Goal: Information Seeking & Learning: Learn about a topic

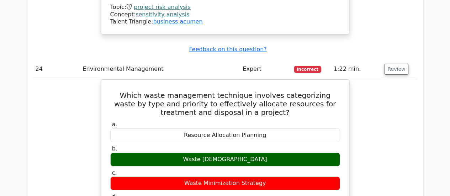
scroll to position [5085, 0]
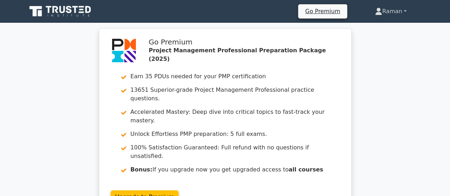
click at [404, 6] on link "Raman" at bounding box center [390, 11] width 65 height 14
click at [388, 30] on link "Profile" at bounding box center [386, 27] width 56 height 11
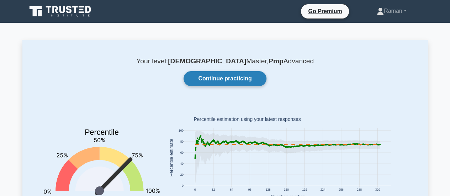
click at [228, 79] on link "Continue practicing" at bounding box center [224, 78] width 82 height 15
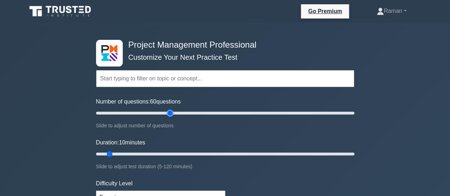
type input "60"
click at [172, 112] on input "Number of questions: 60 questions" at bounding box center [225, 113] width 258 height 9
click at [167, 154] on input "Duration: 35 minutes" at bounding box center [225, 154] width 258 height 9
click at [175, 154] on input "Duration: 40 minutes" at bounding box center [225, 154] width 258 height 9
drag, startPoint x: 187, startPoint y: 154, endPoint x: 202, endPoint y: 154, distance: 14.6
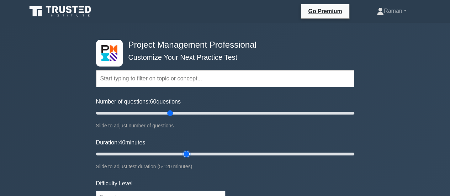
click at [187, 154] on input "Duration: 40 minutes" at bounding box center [225, 154] width 258 height 9
click at [202, 154] on input "Duration: 50 minutes" at bounding box center [225, 154] width 258 height 9
click at [213, 153] on input "Duration: 50 minutes" at bounding box center [225, 154] width 258 height 9
click at [223, 154] on input "Duration: 55 minutes" at bounding box center [225, 154] width 258 height 9
type input "65"
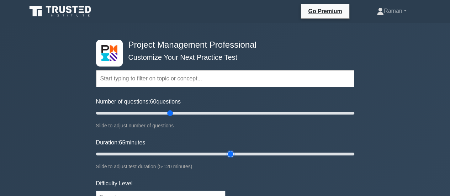
click at [229, 154] on input "Duration: 65 minutes" at bounding box center [225, 154] width 258 height 9
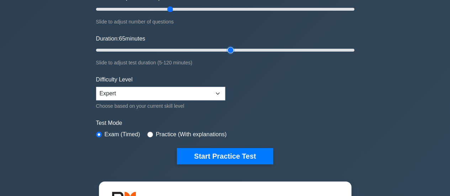
scroll to position [107, 0]
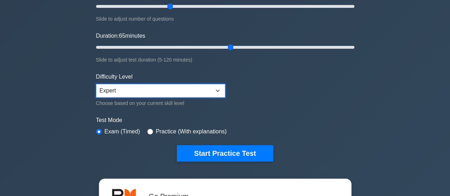
click at [222, 87] on select "Beginner Intermediate Expert" at bounding box center [160, 91] width 129 height 14
click at [267, 90] on form "Topics Scope Management Time Management Cost Management Quality Management Risk…" at bounding box center [225, 52] width 258 height 220
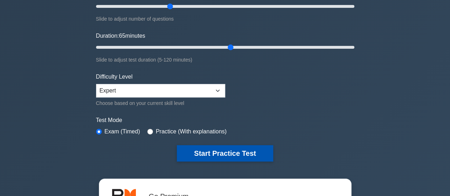
click at [243, 154] on button "Start Practice Test" at bounding box center [225, 153] width 96 height 16
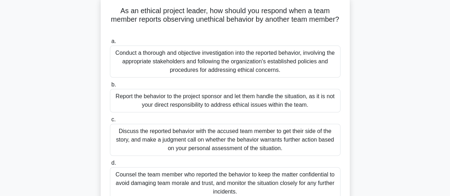
scroll to position [36, 0]
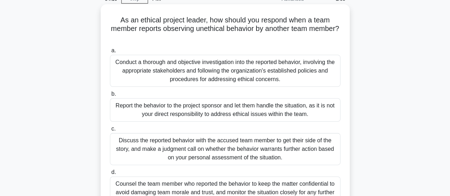
click at [192, 76] on div "Conduct a thorough and objective investigation into the reported behavior, invo…" at bounding box center [225, 71] width 230 height 32
click at [110, 53] on input "a. Conduct a thorough and objective investigation into the reported behavior, i…" at bounding box center [110, 50] width 0 height 5
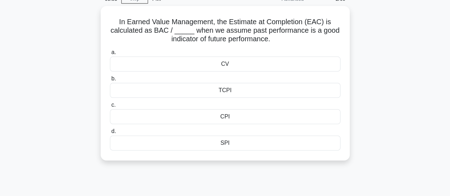
scroll to position [0, 0]
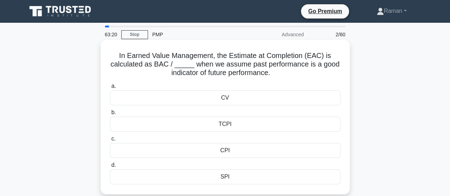
click at [173, 102] on div "CV" at bounding box center [225, 97] width 230 height 15
click at [110, 89] on input "a. CV" at bounding box center [110, 86] width 0 height 5
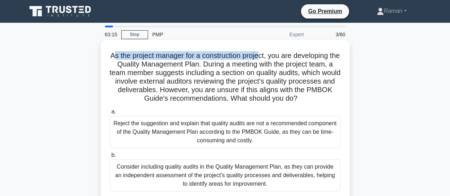
drag, startPoint x: 115, startPoint y: 57, endPoint x: 266, endPoint y: 58, distance: 150.8
click at [266, 58] on h5 "As the project manager for a construction project, you are developing the Quali…" at bounding box center [225, 77] width 232 height 52
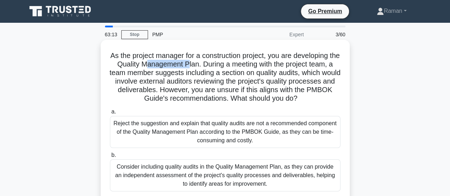
drag, startPoint x: 152, startPoint y: 65, endPoint x: 196, endPoint y: 65, distance: 43.7
click at [196, 65] on h5 "As the project manager for a construction project, you are developing the Quali…" at bounding box center [225, 77] width 232 height 52
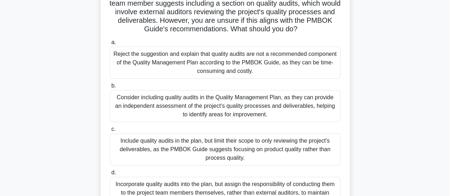
scroll to position [107, 0]
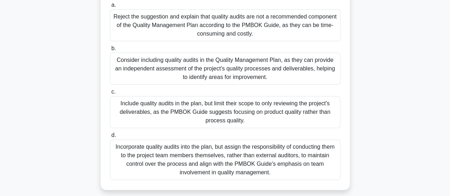
click at [195, 78] on div "Consider including quality audits in the Quality Management Plan, as they can p…" at bounding box center [225, 69] width 230 height 32
click at [110, 51] on input "b. Consider including quality audits in the Quality Management Plan, as they ca…" at bounding box center [110, 48] width 0 height 5
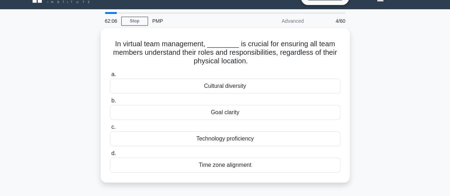
scroll to position [0, 0]
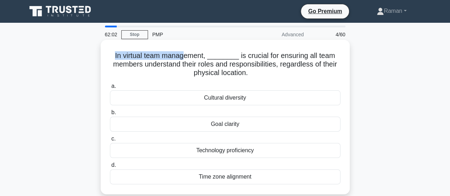
drag, startPoint x: 117, startPoint y: 56, endPoint x: 188, endPoint y: 56, distance: 71.8
click at [188, 56] on h5 "In virtual team management, ________ is crucial for ensuring all team members u…" at bounding box center [225, 64] width 232 height 26
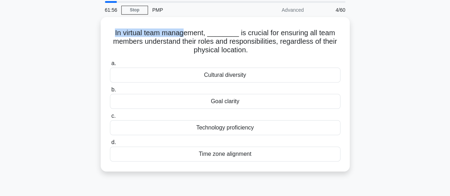
scroll to position [36, 0]
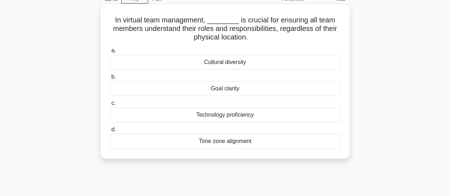
click at [234, 90] on div "Goal clarity" at bounding box center [225, 88] width 230 height 15
click at [110, 79] on input "b. Goal clarity" at bounding box center [110, 77] width 0 height 5
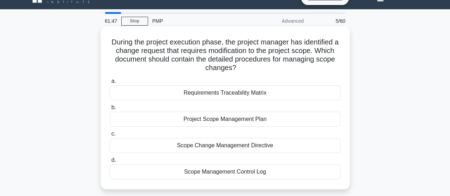
scroll to position [0, 0]
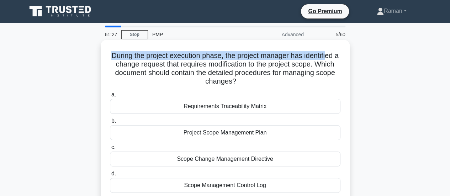
drag, startPoint x: 112, startPoint y: 56, endPoint x: 331, endPoint y: 59, distance: 219.1
click at [331, 59] on h5 "During the project execution phase, the project manager has identified a change…" at bounding box center [225, 68] width 232 height 35
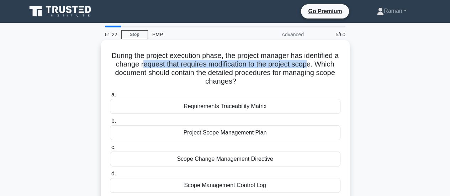
drag, startPoint x: 142, startPoint y: 65, endPoint x: 314, endPoint y: 65, distance: 171.4
click at [314, 65] on h5 "During the project execution phase, the project manager has identified a change…" at bounding box center [225, 68] width 232 height 35
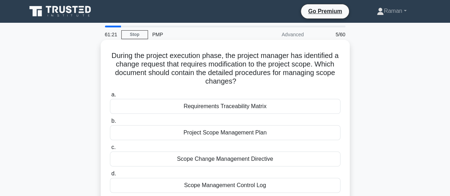
click at [187, 57] on h5 "During the project execution phase, the project manager has identified a change…" at bounding box center [225, 68] width 232 height 35
drag, startPoint x: 268, startPoint y: 62, endPoint x: 311, endPoint y: 63, distance: 42.7
click at [311, 63] on h5 "During the project execution phase, the project manager has identified a change…" at bounding box center [225, 68] width 232 height 35
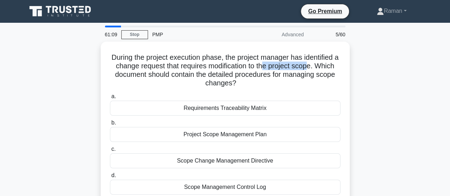
scroll to position [36, 0]
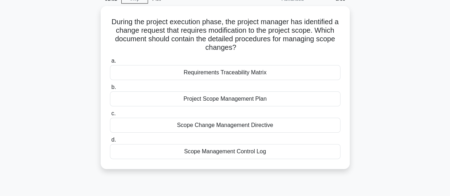
click at [70, 103] on div "During the project execution phase, the project manager has identified a change…" at bounding box center [224, 91] width 405 height 171
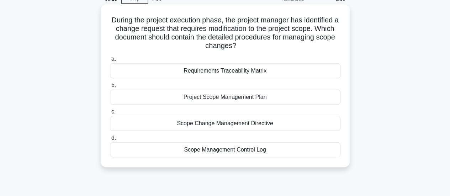
click at [168, 148] on div "Scope Management Control Log" at bounding box center [225, 149] width 230 height 15
click at [110, 140] on input "d. Scope Management Control Log" at bounding box center [110, 138] width 0 height 5
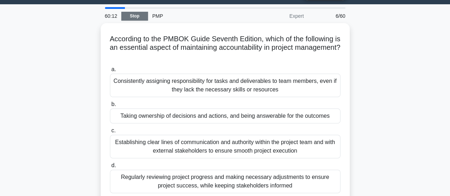
scroll to position [0, 0]
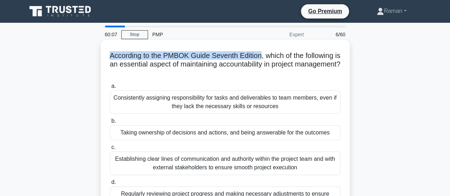
drag, startPoint x: 111, startPoint y: 57, endPoint x: 263, endPoint y: 55, distance: 152.2
click at [263, 55] on h5 "According to the PMBOK Guide Seventh Edition, which of the following is an esse…" at bounding box center [225, 64] width 232 height 26
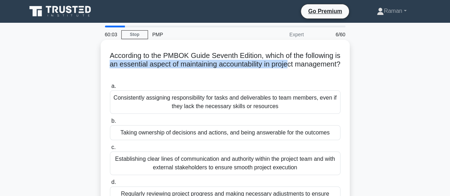
drag, startPoint x: 131, startPoint y: 65, endPoint x: 318, endPoint y: 65, distance: 187.0
click at [318, 65] on h5 "According to the PMBOK Guide Seventh Edition, which of the following is an esse…" at bounding box center [225, 64] width 232 height 26
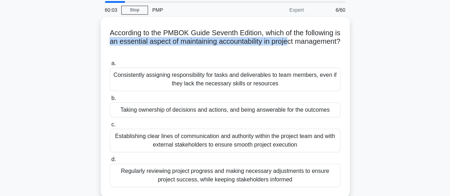
scroll to position [36, 0]
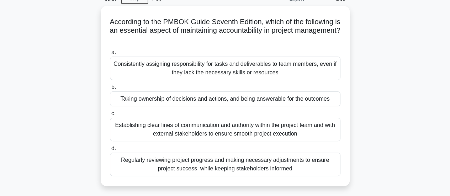
click at [369, 102] on div "According to the PMBOK Guide Seventh Edition, which of the following is an esse…" at bounding box center [224, 100] width 405 height 188
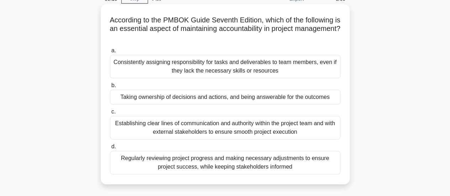
click at [274, 129] on div "Establishing clear lines of communication and authority within the project team…" at bounding box center [225, 127] width 230 height 23
click at [110, 114] on input "c. Establishing clear lines of communication and authority within the project t…" at bounding box center [110, 112] width 0 height 5
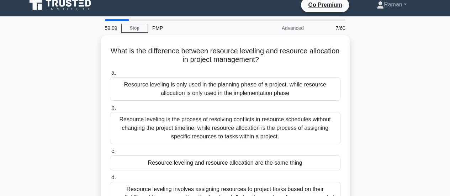
scroll to position [0, 0]
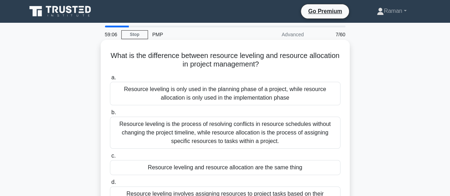
drag, startPoint x: 176, startPoint y: 57, endPoint x: 288, endPoint y: 66, distance: 113.1
click at [288, 66] on h5 "What is the difference between resource leveling and resource allocation in pro…" at bounding box center [225, 60] width 232 height 18
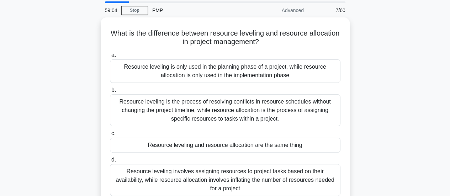
scroll to position [36, 0]
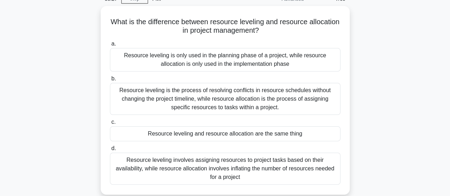
click at [70, 121] on div "What is the difference between resource leveling and resource allocation in pro…" at bounding box center [224, 104] width 405 height 197
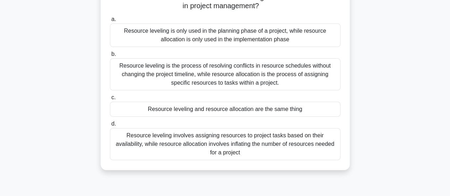
scroll to position [71, 0]
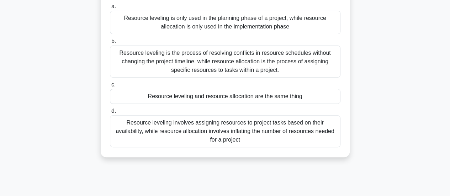
click at [138, 129] on div "Resource leveling involves assigning resources to project tasks based on their …" at bounding box center [225, 131] width 230 height 32
click at [110, 113] on input "d. Resource leveling involves assigning resources to project tasks based on the…" at bounding box center [110, 111] width 0 height 5
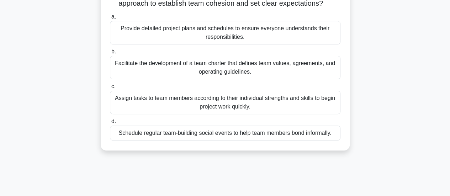
scroll to position [0, 0]
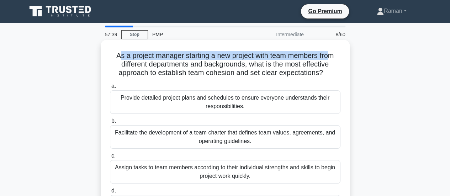
drag, startPoint x: 118, startPoint y: 56, endPoint x: 332, endPoint y: 54, distance: 214.1
click at [332, 54] on h5 "As a project manager starting a new project with team members from different de…" at bounding box center [225, 64] width 232 height 26
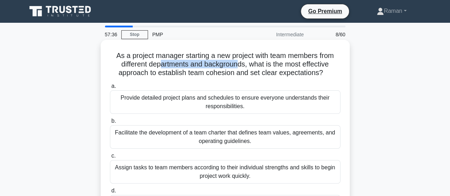
drag, startPoint x: 158, startPoint y: 66, endPoint x: 236, endPoint y: 65, distance: 78.2
click at [236, 65] on h5 "As a project manager starting a new project with team members from different de…" at bounding box center [225, 64] width 232 height 26
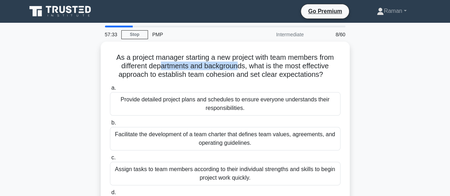
scroll to position [36, 0]
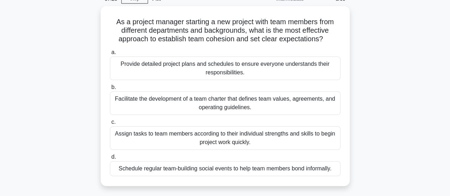
click at [63, 103] on div "As a project manager starting a new project with team members from different de…" at bounding box center [224, 100] width 405 height 188
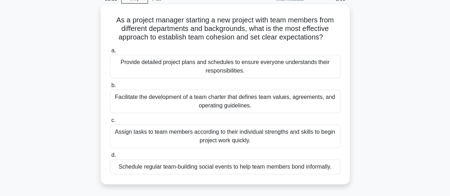
click at [159, 105] on div "Facilitate the development of a team charter that defines team values, agreemen…" at bounding box center [225, 101] width 230 height 23
click at [110, 88] on input "b. Facilitate the development of a team charter that defines team values, agree…" at bounding box center [110, 85] width 0 height 5
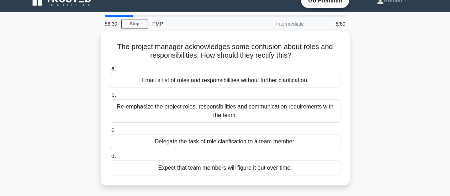
scroll to position [0, 0]
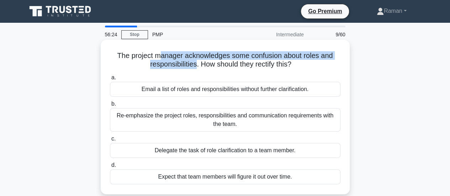
drag, startPoint x: 156, startPoint y: 57, endPoint x: 194, endPoint y: 69, distance: 39.0
click at [194, 69] on h5 "The project manager acknowledges some confusion about roles and responsibilitie…" at bounding box center [225, 60] width 232 height 18
click at [177, 58] on h5 "The project manager acknowledges some confusion about roles and responsibilitie…" at bounding box center [225, 60] width 232 height 18
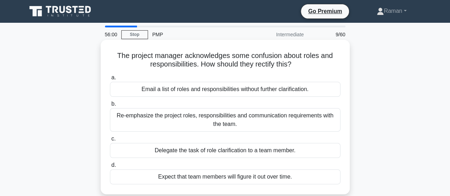
click at [179, 123] on div "Re-emphasize the project roles, responsibilities and communication requirements…" at bounding box center [225, 119] width 230 height 23
click at [110, 106] on input "b. Re-emphasize the project roles, responsibilities and communication requireme…" at bounding box center [110, 104] width 0 height 5
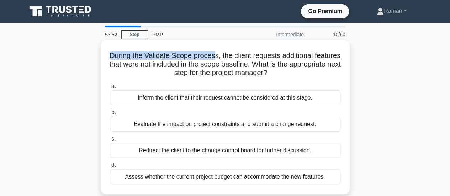
drag, startPoint x: 122, startPoint y: 55, endPoint x: 228, endPoint y: 59, distance: 105.3
click at [228, 59] on h5 "During the Validate Scope process, the client requests additional features that…" at bounding box center [225, 64] width 232 height 26
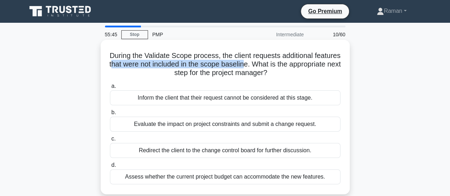
drag, startPoint x: 150, startPoint y: 66, endPoint x: 286, endPoint y: 62, distance: 135.9
click at [286, 62] on h5 "During the Validate Scope process, the client requests additional features that…" at bounding box center [225, 64] width 232 height 26
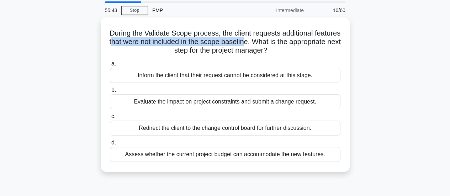
scroll to position [36, 0]
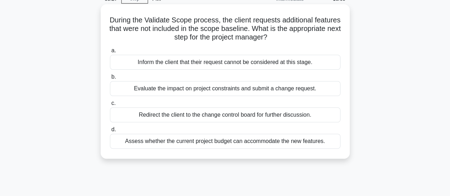
click at [164, 89] on div "Evaluate the impact on project constraints and submit a change request." at bounding box center [225, 88] width 230 height 15
click at [110, 79] on input "b. Evaluate the impact on project constraints and submit a change request." at bounding box center [110, 77] width 0 height 5
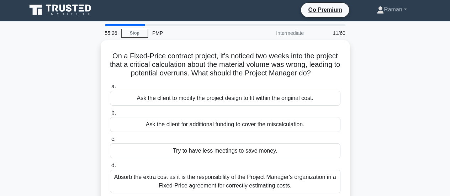
scroll to position [0, 0]
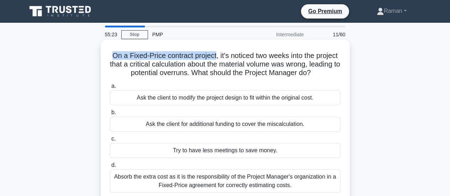
drag, startPoint x: 122, startPoint y: 57, endPoint x: 277, endPoint y: 57, distance: 154.3
click at [237, 57] on h5 "On a Fixed-Price contract project, it's noticed two weeks into the project that…" at bounding box center [225, 64] width 232 height 26
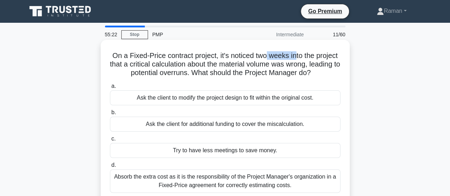
drag, startPoint x: 278, startPoint y: 57, endPoint x: 310, endPoint y: 57, distance: 32.0
click at [310, 57] on h5 "On a Fixed-Price contract project, it's noticed two weeks into the project that…" at bounding box center [225, 64] width 232 height 26
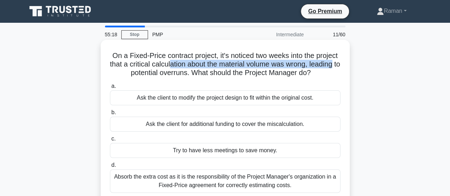
drag, startPoint x: 136, startPoint y: 69, endPoint x: 197, endPoint y: 67, distance: 61.5
click at [197, 67] on h5 "On a Fixed-Price contract project, it's noticed two weeks into the project that…" at bounding box center [225, 64] width 232 height 26
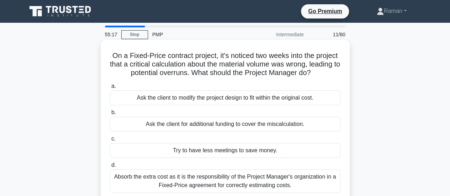
click at [172, 66] on h5 "On a Fixed-Price contract project, it's noticed two weeks into the project that…" at bounding box center [225, 64] width 232 height 26
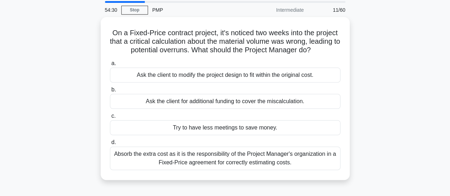
scroll to position [36, 0]
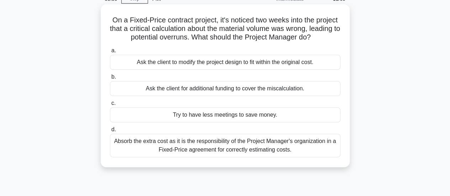
click at [129, 153] on div "Absorb the extra cost as it is the responsibility of the Project Manager's orga…" at bounding box center [225, 145] width 230 height 23
click at [110, 132] on input "d. Absorb the extra cost as it is the responsibility of the Project Manager's o…" at bounding box center [110, 129] width 0 height 5
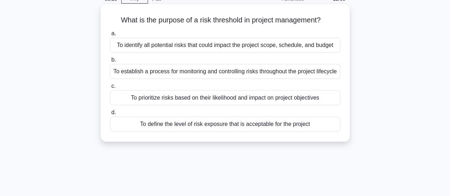
click at [239, 45] on div "To identify all potential risks that could impact the project scope, schedule, …" at bounding box center [225, 45] width 230 height 15
click at [110, 36] on input "a. To identify all potential risks that could impact the project scope, schedul…" at bounding box center [110, 33] width 0 height 5
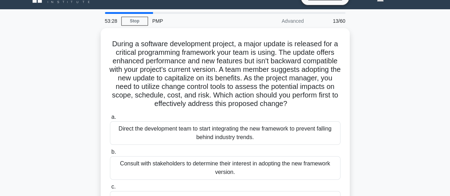
scroll to position [0, 0]
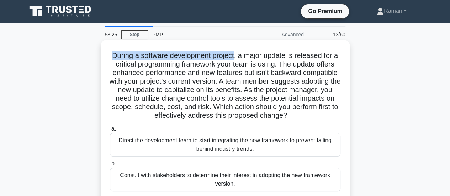
drag, startPoint x: 112, startPoint y: 57, endPoint x: 238, endPoint y: 56, distance: 125.2
click at [238, 56] on h5 "During a software development project, a major update is released for a critica…" at bounding box center [225, 85] width 232 height 69
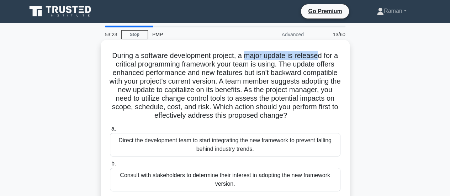
drag, startPoint x: 249, startPoint y: 57, endPoint x: 321, endPoint y: 55, distance: 72.6
click at [321, 55] on h5 "During a software development project, a major update is released for a critica…" at bounding box center [225, 85] width 232 height 69
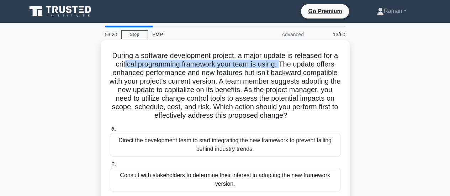
drag, startPoint x: 136, startPoint y: 67, endPoint x: 294, endPoint y: 66, distance: 158.6
click at [294, 66] on h5 "During a software development project, a major update is released for a critica…" at bounding box center [225, 85] width 232 height 69
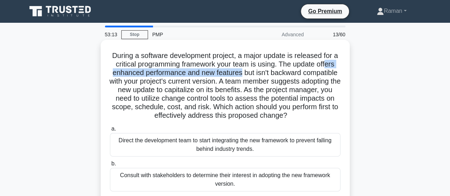
drag, startPoint x: 127, startPoint y: 75, endPoint x: 270, endPoint y: 76, distance: 143.0
click at [270, 76] on h5 "During a software development project, a major update is released for a critica…" at bounding box center [225, 85] width 232 height 69
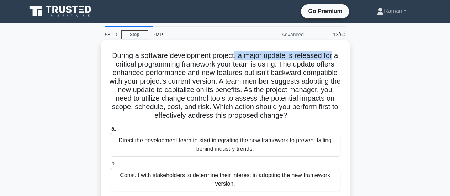
drag, startPoint x: 239, startPoint y: 57, endPoint x: 341, endPoint y: 57, distance: 102.4
click at [341, 57] on div "During a software development project, a major update is released for a critica…" at bounding box center [224, 151] width 243 height 217
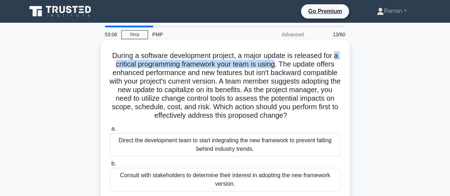
drag, startPoint x: 120, startPoint y: 65, endPoint x: 291, endPoint y: 65, distance: 170.7
click at [291, 65] on h5 "During a software development project, a major update is released for a critica…" at bounding box center [225, 85] width 232 height 69
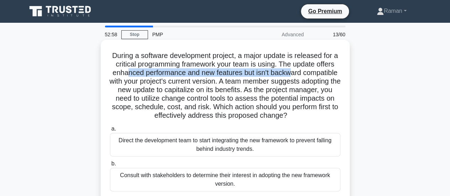
drag, startPoint x: 153, startPoint y: 74, endPoint x: 320, endPoint y: 71, distance: 166.8
click at [320, 71] on h5 "During a software development project, a major update is released for a critica…" at bounding box center [225, 85] width 232 height 69
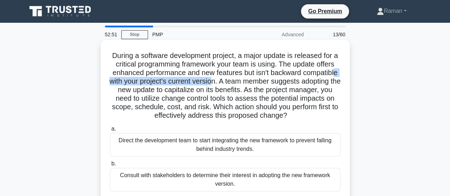
drag, startPoint x: 156, startPoint y: 84, endPoint x: 268, endPoint y: 82, distance: 111.7
click at [268, 82] on h5 "During a software development project, a major update is released for a critica…" at bounding box center [225, 85] width 232 height 69
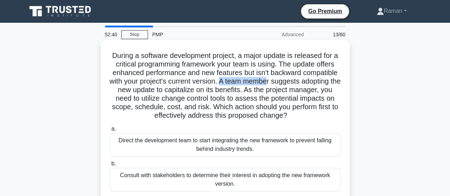
drag, startPoint x: 275, startPoint y: 82, endPoint x: 322, endPoint y: 81, distance: 46.9
click at [322, 81] on h5 "During a software development project, a major update is released for a critica…" at bounding box center [225, 85] width 232 height 69
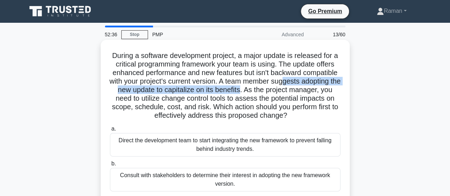
drag, startPoint x: 126, startPoint y: 93, endPoint x: 313, endPoint y: 90, distance: 187.4
click at [313, 90] on h5 "During a software development project, a major update is released for a critica…" at bounding box center [225, 85] width 232 height 69
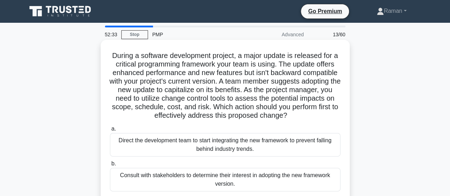
click at [319, 90] on h5 "During a software development project, a major update is released for a critica…" at bounding box center [225, 85] width 232 height 69
drag, startPoint x: 275, startPoint y: 82, endPoint x: 326, endPoint y: 82, distance: 50.5
click at [326, 82] on h5 "During a software development project, a major update is released for a critica…" at bounding box center [225, 85] width 232 height 69
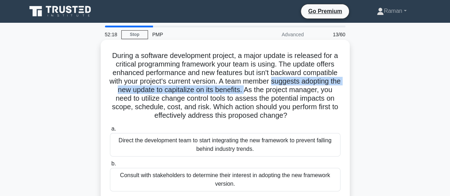
drag, startPoint x: 112, startPoint y: 91, endPoint x: 316, endPoint y: 91, distance: 204.5
click at [316, 91] on h5 "During a software development project, a major update is released for a critica…" at bounding box center [225, 85] width 232 height 69
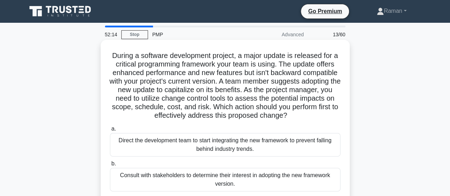
click at [203, 102] on h5 "During a software development project, a major update is released for a critica…" at bounding box center [225, 85] width 232 height 69
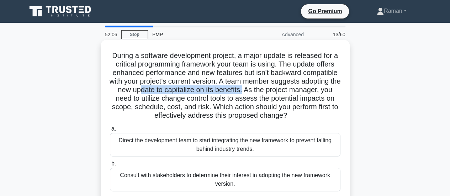
drag, startPoint x: 208, startPoint y: 90, endPoint x: 315, endPoint y: 89, distance: 107.0
click at [315, 89] on h5 "During a software development project, a major update is released for a critica…" at bounding box center [225, 85] width 232 height 69
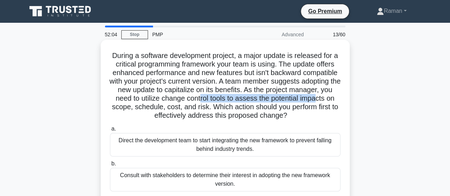
drag, startPoint x: 167, startPoint y: 103, endPoint x: 268, endPoint y: 99, distance: 100.7
click at [268, 99] on h5 "During a software development project, a major update is released for a critica…" at bounding box center [225, 85] width 232 height 69
click at [206, 109] on h5 "During a software development project, a major update is released for a critica…" at bounding box center [225, 85] width 232 height 69
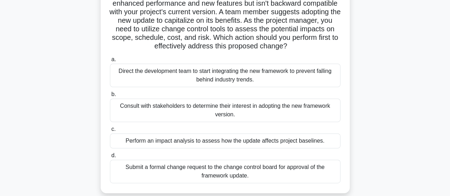
scroll to position [107, 0]
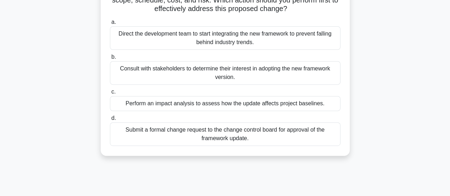
click at [240, 146] on div "Submit a formal change request to the change control board for approval of the …" at bounding box center [225, 133] width 230 height 23
click at [110, 121] on input "d. Submit a formal change request to the change control board for approval of t…" at bounding box center [110, 118] width 0 height 5
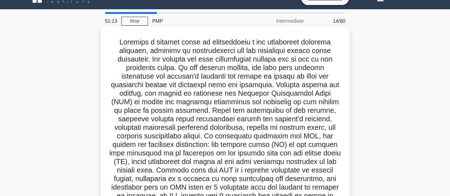
scroll to position [0, 0]
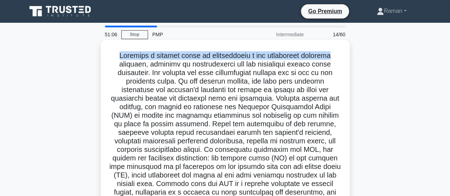
drag, startPoint x: 118, startPoint y: 55, endPoint x: 331, endPoint y: 57, distance: 213.4
click at [331, 57] on h5 ".spinner_0XTQ{transform-origin:center;animation:spinner_y6GP .75s linear infini…" at bounding box center [225, 158] width 232 height 214
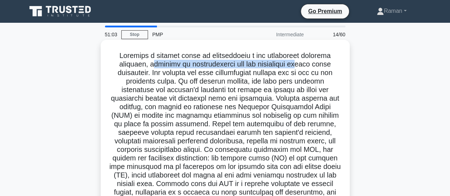
drag, startPoint x: 148, startPoint y: 66, endPoint x: 302, endPoint y: 65, distance: 153.6
click at [302, 65] on h5 ".spinner_0XTQ{transform-origin:center;animation:spinner_y6GP .75s linear infini…" at bounding box center [225, 158] width 232 height 214
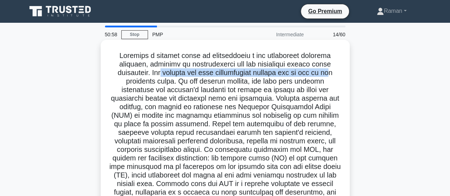
drag, startPoint x: 159, startPoint y: 73, endPoint x: 338, endPoint y: 74, distance: 178.9
click at [338, 74] on h5 ".spinner_0XTQ{transform-origin:center;animation:spinner_y6GP .75s linear infini…" at bounding box center [225, 158] width 232 height 214
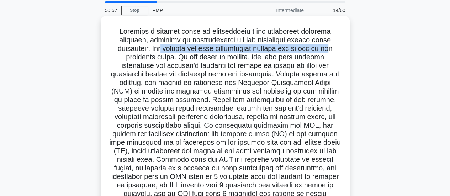
scroll to position [36, 0]
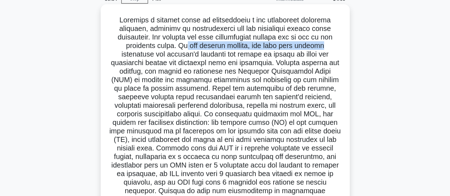
drag, startPoint x: 186, startPoint y: 47, endPoint x: 326, endPoint y: 47, distance: 140.1
click at [326, 47] on h5 ".spinner_0XTQ{transform-origin:center;animation:spinner_y6GP .75s linear infini…" at bounding box center [225, 123] width 232 height 214
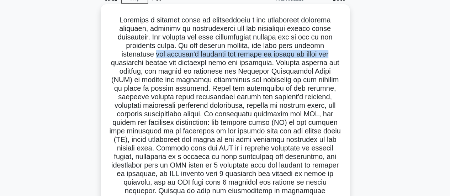
drag, startPoint x: 155, startPoint y: 58, endPoint x: 334, endPoint y: 53, distance: 179.3
click at [334, 53] on h5 ".spinner_0XTQ{transform-origin:center;animation:spinner_y6GP .75s linear infini…" at bounding box center [225, 123] width 232 height 214
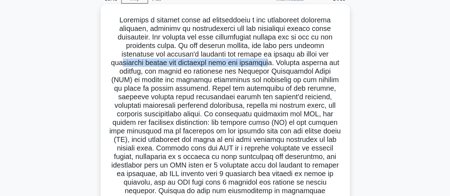
drag, startPoint x: 121, startPoint y: 63, endPoint x: 268, endPoint y: 62, distance: 147.2
click at [268, 62] on h5 ".spinner_0XTQ{transform-origin:center;animation:spinner_y6GP .75s linear infini…" at bounding box center [225, 123] width 232 height 214
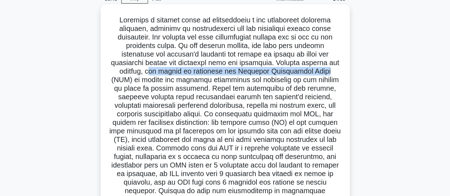
drag, startPoint x: 142, startPoint y: 74, endPoint x: 319, endPoint y: 73, distance: 177.8
click at [319, 73] on h5 ".spinner_0XTQ{transform-origin:center;animation:spinner_y6GP .75s linear infini…" at bounding box center [225, 123] width 232 height 214
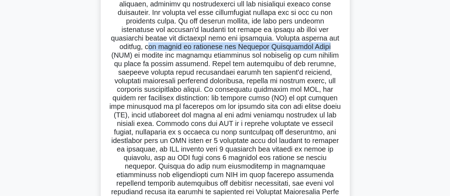
scroll to position [71, 0]
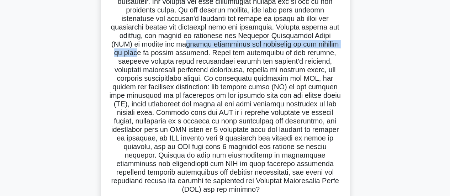
drag, startPoint x: 163, startPoint y: 46, endPoint x: 334, endPoint y: 47, distance: 171.4
click at [334, 47] on h5 ".spinner_0XTQ{transform-origin:center;animation:spinner_y6GP .75s linear infini…" at bounding box center [225, 87] width 232 height 214
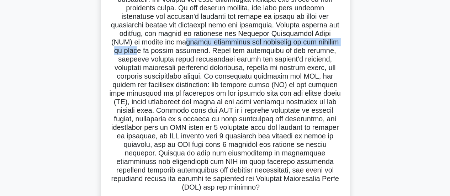
scroll to position [107, 0]
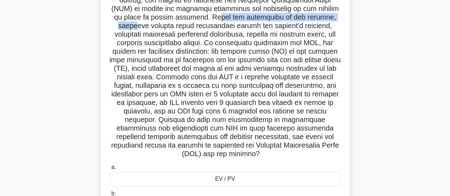
drag, startPoint x: 189, startPoint y: 22, endPoint x: 322, endPoint y: 17, distance: 133.1
click at [322, 17] on h5 ".spinner_0XTQ{transform-origin:center;animation:spinner_y6GP .75s linear infini…" at bounding box center [225, 52] width 232 height 214
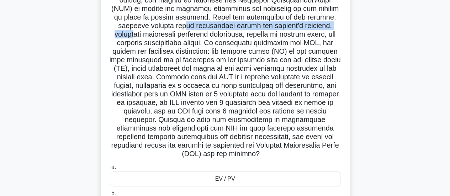
drag, startPoint x: 157, startPoint y: 28, endPoint x: 317, endPoint y: 27, distance: 159.7
click at [317, 27] on h5 ".spinner_0XTQ{transform-origin:center;animation:spinner_y6GP .75s linear infini…" at bounding box center [225, 52] width 232 height 214
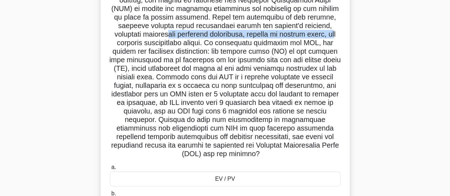
drag, startPoint x: 149, startPoint y: 36, endPoint x: 321, endPoint y: 35, distance: 172.5
click at [321, 35] on h5 ".spinner_0XTQ{transform-origin:center;animation:spinner_y6GP .75s linear infini…" at bounding box center [225, 52] width 232 height 214
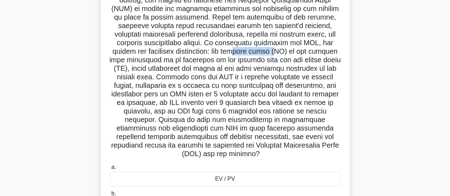
drag, startPoint x: 220, startPoint y: 55, endPoint x: 261, endPoint y: 54, distance: 40.9
click at [261, 54] on h5 ".spinner_0XTQ{transform-origin:center;animation:spinner_y6GP .75s linear infini…" at bounding box center [225, 52] width 232 height 214
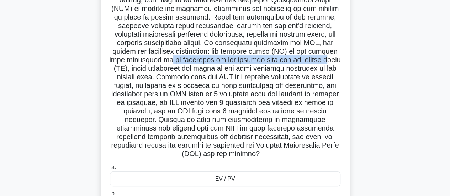
drag, startPoint x: 155, startPoint y: 63, endPoint x: 323, endPoint y: 61, distance: 168.2
click at [323, 61] on h5 ".spinner_0XTQ{transform-origin:center;animation:spinner_y6GP .75s linear infini…" at bounding box center [225, 52] width 232 height 214
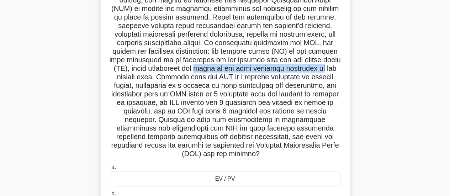
drag, startPoint x: 198, startPoint y: 70, endPoint x: 325, endPoint y: 70, distance: 126.6
click at [325, 70] on h5 ".spinner_0XTQ{transform-origin:center;animation:spinner_y6GP .75s linear infini…" at bounding box center [225, 52] width 232 height 214
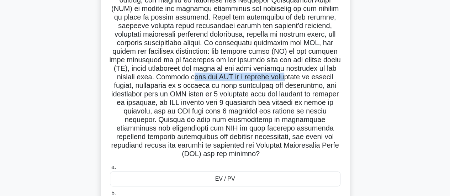
drag, startPoint x: 197, startPoint y: 78, endPoint x: 281, endPoint y: 80, distance: 84.3
click at [281, 80] on h5 ".spinner_0XTQ{transform-origin:center;animation:spinner_y6GP .75s linear infini…" at bounding box center [225, 52] width 232 height 214
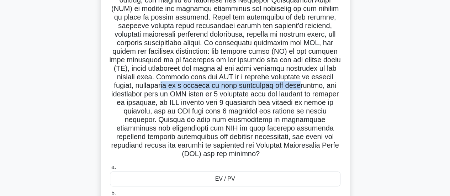
drag, startPoint x: 161, startPoint y: 87, endPoint x: 299, endPoint y: 87, distance: 138.0
click at [299, 87] on h5 ".spinner_0XTQ{transform-origin:center;animation:spinner_y6GP .75s linear infini…" at bounding box center [225, 52] width 232 height 214
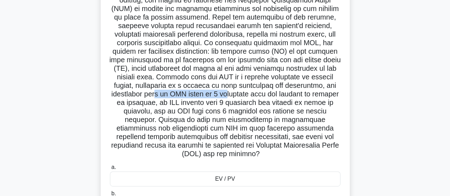
drag, startPoint x: 157, startPoint y: 94, endPoint x: 224, endPoint y: 95, distance: 66.9
click at [224, 95] on h5 ".spinner_0XTQ{transform-origin:center;animation:spinner_y6GP .75s linear infini…" at bounding box center [225, 52] width 232 height 214
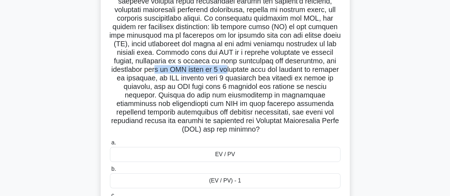
scroll to position [142, 0]
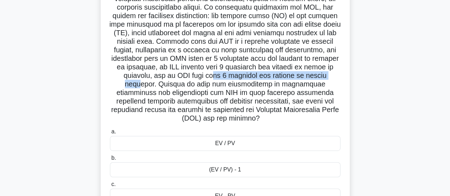
drag, startPoint x: 196, startPoint y: 78, endPoint x: 324, endPoint y: 76, distance: 128.0
click at [324, 76] on h5 ".spinner_0XTQ{transform-origin:center;animation:spinner_y6GP .75s linear infini…" at bounding box center [225, 16] width 232 height 214
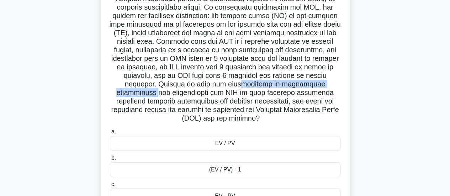
drag, startPoint x: 206, startPoint y: 85, endPoint x: 312, endPoint y: 85, distance: 105.6
click at [312, 85] on h5 ".spinner_0XTQ{transform-origin:center;animation:spinner_y6GP .75s linear infini…" at bounding box center [225, 16] width 232 height 214
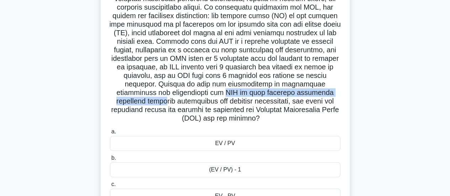
drag, startPoint x: 169, startPoint y: 93, endPoint x: 325, endPoint y: 94, distance: 156.5
click at [325, 94] on h5 ".spinner_0XTQ{transform-origin:center;animation:spinner_y6GP .75s linear infini…" at bounding box center [225, 16] width 232 height 214
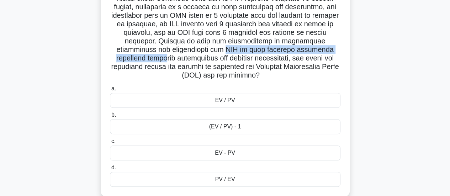
scroll to position [198, 0]
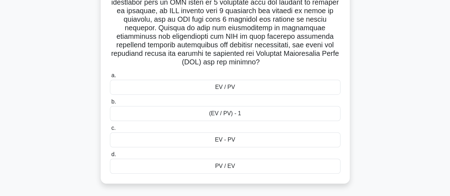
click at [181, 87] on div "EV / PV" at bounding box center [225, 87] width 230 height 15
click at [110, 78] on input "a. EV / PV" at bounding box center [110, 75] width 0 height 5
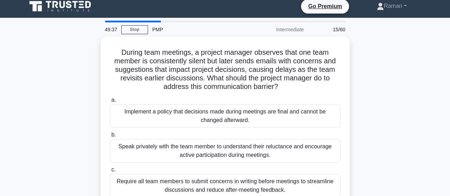
scroll to position [0, 0]
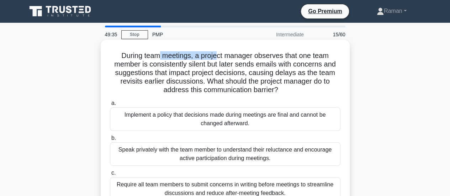
drag, startPoint x: 156, startPoint y: 58, endPoint x: 217, endPoint y: 58, distance: 60.1
click at [217, 58] on h5 "During team meetings, a project manager observes that one team member is consis…" at bounding box center [225, 72] width 232 height 43
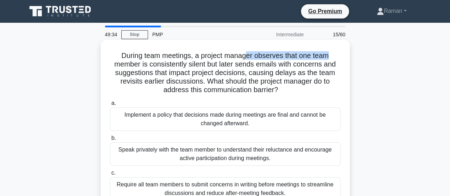
drag, startPoint x: 246, startPoint y: 57, endPoint x: 328, endPoint y: 56, distance: 82.1
click at [328, 56] on h5 "During team meetings, a project manager observes that one team member is consis…" at bounding box center [225, 72] width 232 height 43
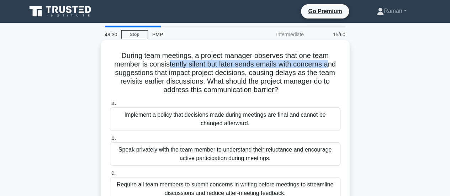
drag, startPoint x: 168, startPoint y: 66, endPoint x: 328, endPoint y: 65, distance: 160.0
click at [328, 65] on h5 "During team meetings, a project manager observes that one team member is consis…" at bounding box center [225, 72] width 232 height 43
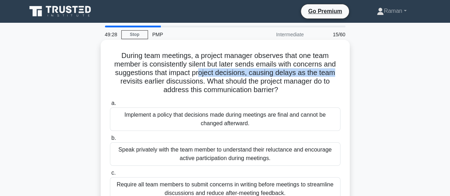
drag, startPoint x: 199, startPoint y: 73, endPoint x: 335, endPoint y: 73, distance: 136.2
click at [335, 73] on h5 "During team meetings, a project manager observes that one team member is consis…" at bounding box center [225, 72] width 232 height 43
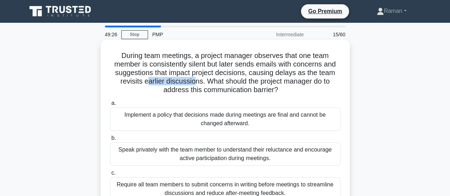
drag, startPoint x: 146, startPoint y: 81, endPoint x: 195, endPoint y: 84, distance: 49.1
click at [195, 84] on h5 "During team meetings, a project manager observes that one team member is consis…" at bounding box center [225, 72] width 232 height 43
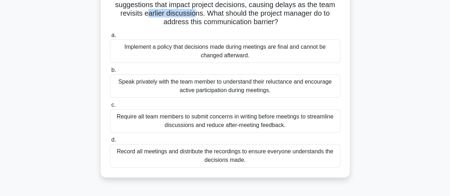
scroll to position [71, 0]
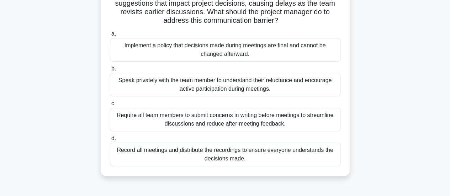
click at [44, 110] on div "During team meetings, a project manager observes that one team member is consis…" at bounding box center [224, 77] width 405 height 214
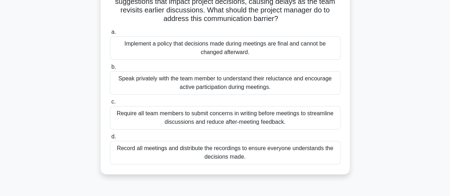
click at [138, 87] on div "Speak privately with the team member to understand their reluctance and encoura…" at bounding box center [225, 82] width 230 height 23
click at [110, 69] on input "b. Speak privately with the team member to understand their reluctance and enco…" at bounding box center [110, 67] width 0 height 5
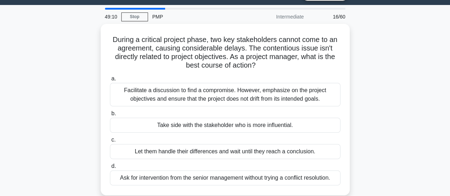
scroll to position [0, 0]
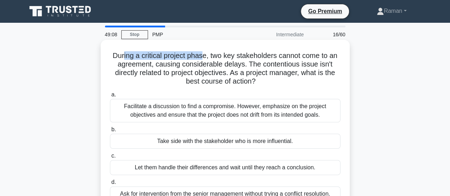
drag, startPoint x: 122, startPoint y: 57, endPoint x: 202, endPoint y: 54, distance: 80.4
click at [202, 54] on h5 "During a critical project phase, two key stakeholders cannot come to an agreeme…" at bounding box center [225, 68] width 232 height 35
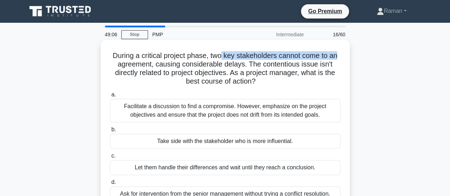
drag, startPoint x: 222, startPoint y: 57, endPoint x: 340, endPoint y: 57, distance: 118.1
click at [340, 57] on h5 "During a critical project phase, two key stakeholders cannot come to an agreeme…" at bounding box center [225, 68] width 232 height 35
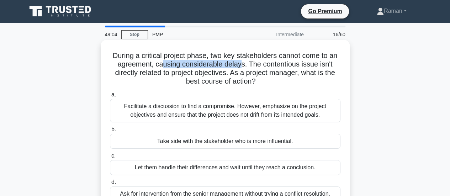
drag, startPoint x: 163, startPoint y: 65, endPoint x: 241, endPoint y: 66, distance: 78.6
click at [241, 66] on h5 "During a critical project phase, two key stakeholders cannot come to an agreeme…" at bounding box center [225, 68] width 232 height 35
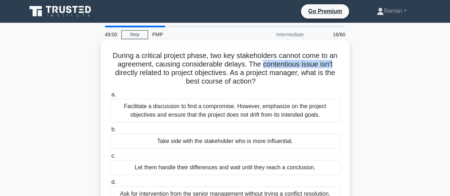
drag, startPoint x: 261, startPoint y: 66, endPoint x: 332, endPoint y: 65, distance: 71.1
click at [332, 65] on h5 "During a critical project phase, two key stakeholders cannot come to an agreeme…" at bounding box center [225, 68] width 232 height 35
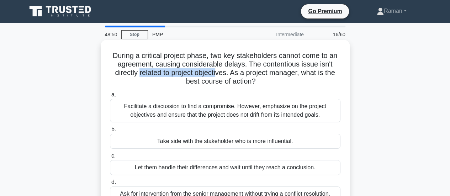
drag, startPoint x: 137, startPoint y: 74, endPoint x: 218, endPoint y: 74, distance: 80.4
click at [218, 74] on h5 "During a critical project phase, two key stakeholders cannot come to an agreeme…" at bounding box center [225, 68] width 232 height 35
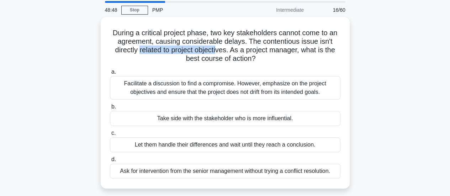
scroll to position [36, 0]
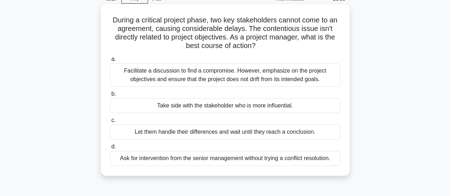
click at [138, 75] on div "Facilitate a discussion to find a compromise. However, emphasize on the project…" at bounding box center [225, 74] width 230 height 23
click at [110, 62] on input "a. Facilitate a discussion to find a compromise. However, emphasize on the proj…" at bounding box center [110, 59] width 0 height 5
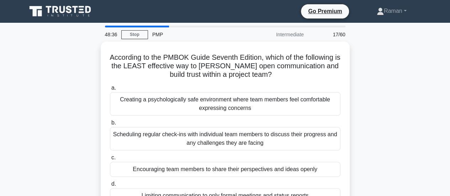
scroll to position [0, 0]
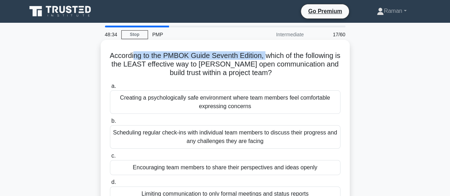
drag, startPoint x: 135, startPoint y: 58, endPoint x: 270, endPoint y: 55, distance: 134.4
click at [270, 55] on h5 "According to the PMBOK Guide Seventh Edition, which of the following is the LEA…" at bounding box center [225, 64] width 232 height 26
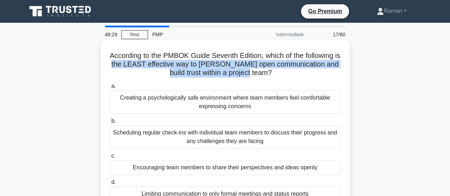
drag, startPoint x: 122, startPoint y: 66, endPoint x: 303, endPoint y: 72, distance: 180.7
click at [303, 72] on h5 "According to the PMBOK Guide Seventh Edition, which of the following is the LEA…" at bounding box center [225, 64] width 232 height 26
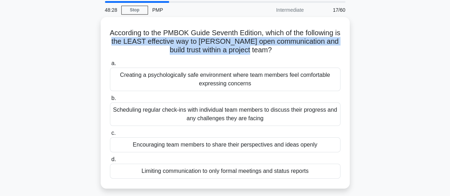
scroll to position [36, 0]
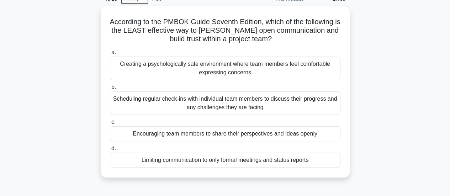
click at [61, 93] on div "According to the PMBOK Guide Seventh Edition, which of the following is the LEA…" at bounding box center [224, 96] width 405 height 180
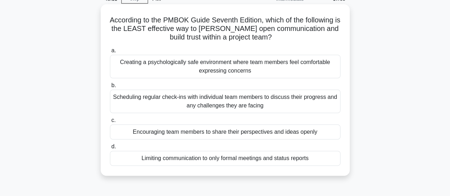
click at [206, 132] on div "Encouraging team members to share their perspectives and ideas openly" at bounding box center [225, 131] width 230 height 15
click at [110, 123] on input "c. Encouraging team members to share their perspectives and ideas openly" at bounding box center [110, 120] width 0 height 5
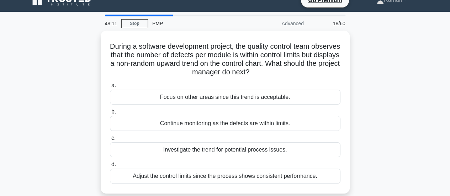
scroll to position [0, 0]
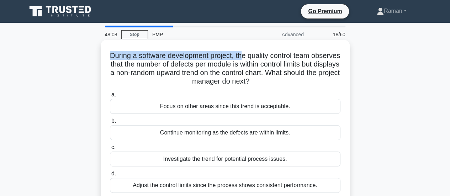
drag, startPoint x: 122, startPoint y: 57, endPoint x: 257, endPoint y: 57, distance: 135.5
click at [257, 57] on h5 "During a software development project, the quality control team observes that t…" at bounding box center [225, 68] width 232 height 35
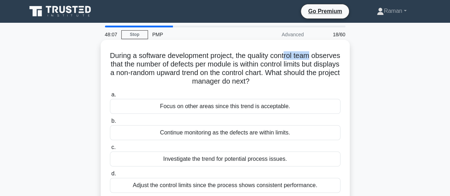
drag, startPoint x: 303, startPoint y: 57, endPoint x: 329, endPoint y: 57, distance: 26.0
click at [329, 57] on h5 "During a software development project, the quality control team observes that t…" at bounding box center [225, 68] width 232 height 35
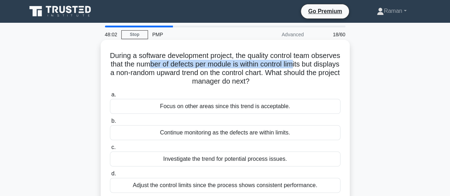
drag, startPoint x: 181, startPoint y: 65, endPoint x: 331, endPoint y: 65, distance: 149.3
click at [331, 65] on h5 "During a software development project, the quality control team observes that t…" at bounding box center [225, 68] width 232 height 35
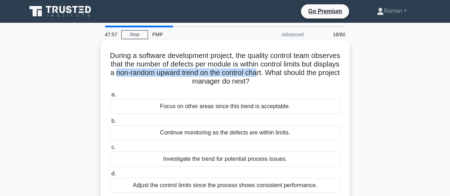
drag, startPoint x: 161, startPoint y: 73, endPoint x: 309, endPoint y: 74, distance: 148.3
click at [309, 74] on h5 "During a software development project, the quality control team observes that t…" at bounding box center [225, 68] width 232 height 35
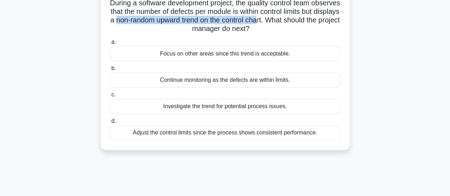
scroll to position [71, 0]
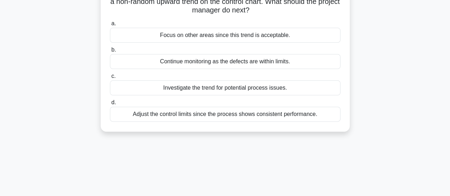
click at [154, 89] on div "Investigate the trend for potential process issues." at bounding box center [225, 87] width 230 height 15
click at [110, 79] on input "c. Investigate the trend for potential process issues." at bounding box center [110, 76] width 0 height 5
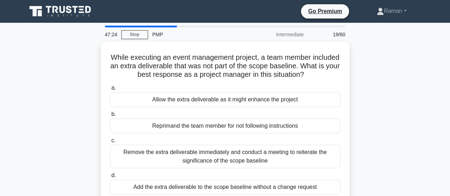
scroll to position [0, 0]
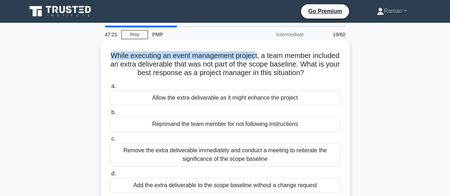
drag, startPoint x: 124, startPoint y: 54, endPoint x: 271, endPoint y: 59, distance: 146.9
click at [271, 59] on h5 "While executing an event management project, a team member included an extra de…" at bounding box center [225, 64] width 232 height 26
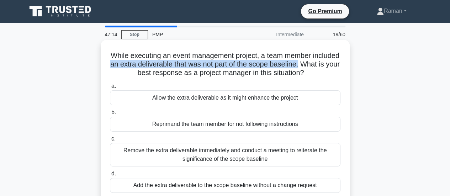
drag, startPoint x: 140, startPoint y: 66, endPoint x: 335, endPoint y: 66, distance: 194.9
click at [335, 66] on h5 "While executing an event management project, a team member included an extra de…" at bounding box center [225, 64] width 232 height 26
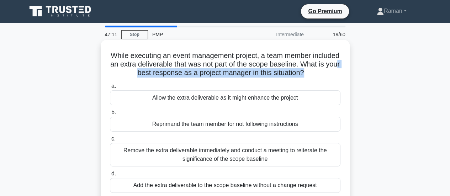
drag, startPoint x: 152, startPoint y: 73, endPoint x: 314, endPoint y: 76, distance: 161.5
click at [324, 76] on h5 "While executing an event management project, a team member included an extra de…" at bounding box center [225, 64] width 232 height 26
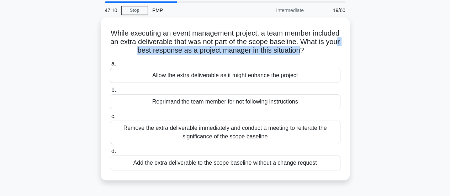
scroll to position [36, 0]
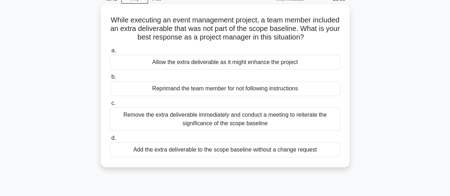
click at [151, 123] on div "Remove the extra deliverable immediately and conduct a meeting to reiterate the…" at bounding box center [225, 118] width 230 height 23
click at [110, 106] on input "c. Remove the extra deliverable immediately and conduct a meeting to reiterate …" at bounding box center [110, 103] width 0 height 5
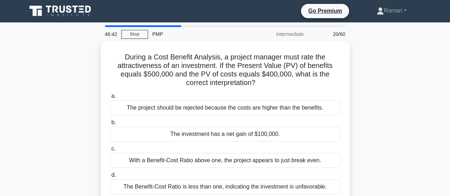
scroll to position [0, 0]
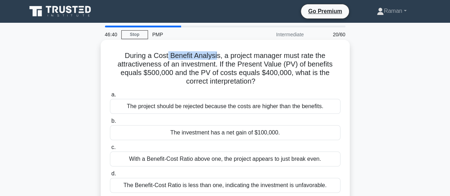
drag, startPoint x: 176, startPoint y: 58, endPoint x: 217, endPoint y: 58, distance: 40.9
click at [217, 58] on h5 "During a Cost Benefit Analysis, a project manager must rate the attractiveness …" at bounding box center [225, 68] width 232 height 35
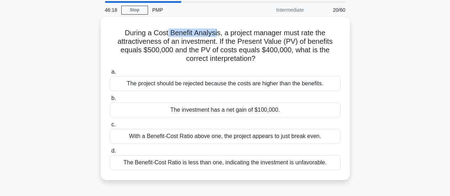
scroll to position [36, 0]
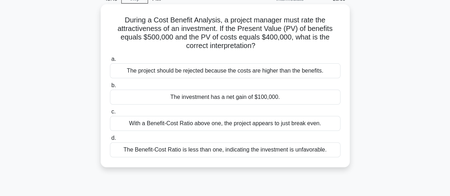
click at [278, 98] on div "The investment has a net gain of $100,000." at bounding box center [225, 97] width 230 height 15
click at [110, 88] on input "b. The investment has a net gain of $100,000." at bounding box center [110, 85] width 0 height 5
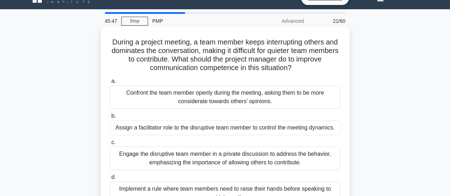
scroll to position [0, 0]
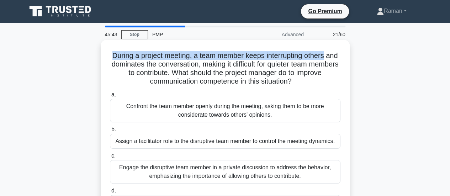
drag, startPoint x: 116, startPoint y: 55, endPoint x: 337, endPoint y: 58, distance: 221.5
click at [337, 58] on h5 "During a project meeting, a team member keeps interrupting others and dominates…" at bounding box center [225, 68] width 232 height 35
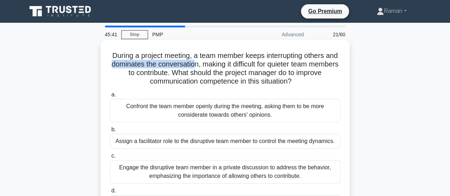
drag, startPoint x: 127, startPoint y: 65, endPoint x: 215, endPoint y: 64, distance: 88.9
click at [215, 64] on h5 "During a project meeting, a team member keeps interrupting others and dominates…" at bounding box center [225, 68] width 232 height 35
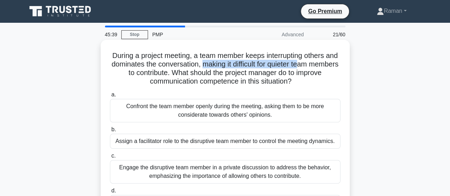
drag, startPoint x: 223, startPoint y: 65, endPoint x: 324, endPoint y: 67, distance: 101.7
click at [324, 67] on h5 "During a project meeting, a team member keeps interrupting others and dominates…" at bounding box center [225, 68] width 232 height 35
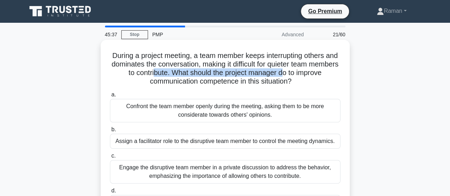
drag, startPoint x: 219, startPoint y: 77, endPoint x: 316, endPoint y: 76, distance: 97.1
click at [316, 76] on h5 "During a project meeting, a team member keeps interrupting others and dominates…" at bounding box center [225, 68] width 232 height 35
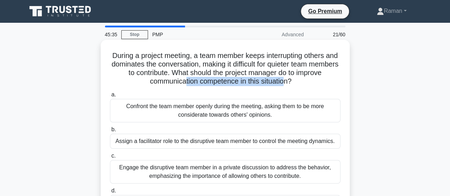
drag, startPoint x: 198, startPoint y: 82, endPoint x: 301, endPoint y: 83, distance: 103.1
click at [301, 83] on h5 "During a project meeting, a team member keeps interrupting others and dominates…" at bounding box center [225, 68] width 232 height 35
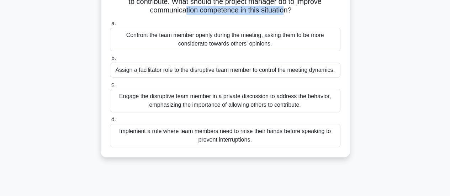
scroll to position [36, 0]
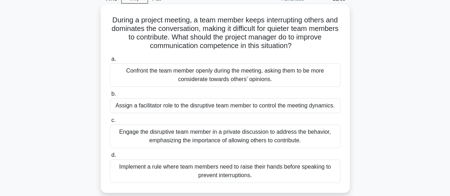
click at [178, 140] on div "Engage the disruptive team member in a private discussion to address the behavi…" at bounding box center [225, 135] width 230 height 23
click at [110, 123] on input "c. Engage the disruptive team member in a private discussion to address the beh…" at bounding box center [110, 120] width 0 height 5
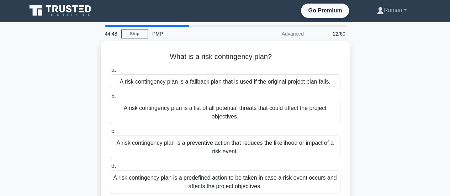
scroll to position [0, 0]
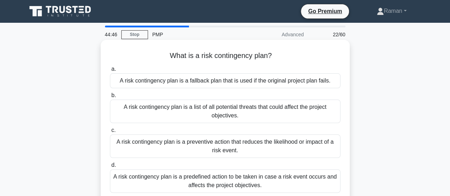
drag, startPoint x: 170, startPoint y: 55, endPoint x: 295, endPoint y: 56, distance: 125.2
click at [295, 56] on h5 "What is a risk contingency plan? .spinner_0XTQ{transform-origin:center;animatio…" at bounding box center [225, 55] width 232 height 9
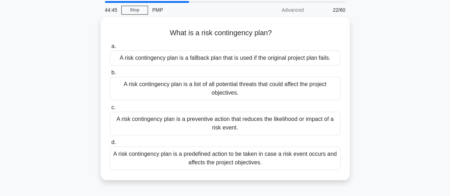
scroll to position [36, 0]
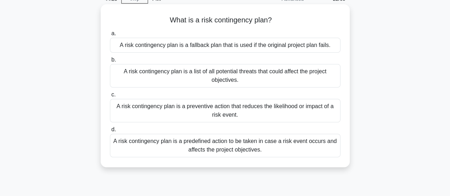
click at [185, 143] on div "A risk contingency plan is a predefined action to be taken in case a risk event…" at bounding box center [225, 145] width 230 height 23
click at [110, 132] on input "d. A risk contingency plan is a predefined action to be taken in case a risk ev…" at bounding box center [110, 129] width 0 height 5
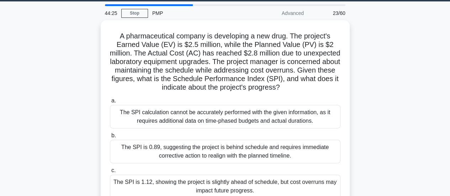
scroll to position [0, 0]
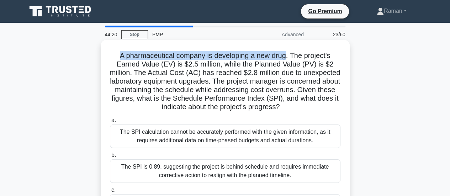
drag, startPoint x: 117, startPoint y: 57, endPoint x: 286, endPoint y: 57, distance: 169.6
click at [286, 57] on h5 "A pharmaceutical company is developing a new drug. The project's Earned Value (…" at bounding box center [225, 81] width 232 height 60
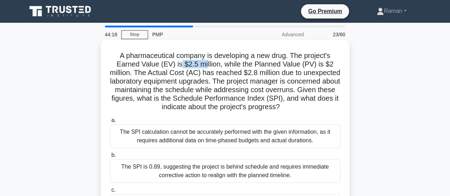
drag, startPoint x: 181, startPoint y: 64, endPoint x: 257, endPoint y: 63, distance: 75.8
click at [211, 65] on h5 "A pharmaceutical company is developing a new drug. The project's Earned Value (…" at bounding box center [225, 81] width 232 height 60
drag, startPoint x: 208, startPoint y: 75, endPoint x: 213, endPoint y: 75, distance: 5.3
click at [213, 75] on h5 "A pharmaceutical company is developing a new drug. The project's Earned Value (…" at bounding box center [225, 81] width 232 height 60
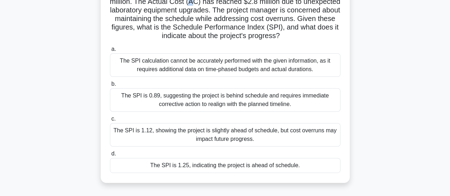
scroll to position [107, 0]
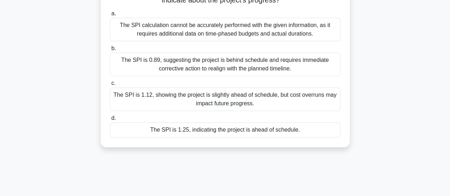
click at [209, 131] on div "The SPI is 1.25, indicating the project is ahead of schedule." at bounding box center [225, 129] width 230 height 15
click at [110, 121] on input "d. The SPI is 1.25, indicating the project is ahead of schedule." at bounding box center [110, 118] width 0 height 5
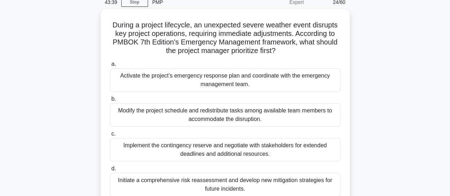
scroll to position [0, 0]
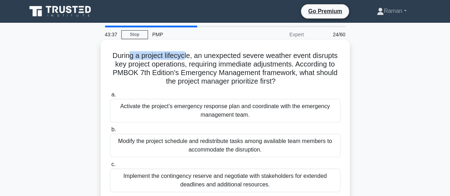
drag, startPoint x: 129, startPoint y: 54, endPoint x: 185, endPoint y: 58, distance: 55.6
click at [185, 58] on h5 "During a project lifecycle, an unexpected severe weather event disrupts key pro…" at bounding box center [225, 68] width 232 height 35
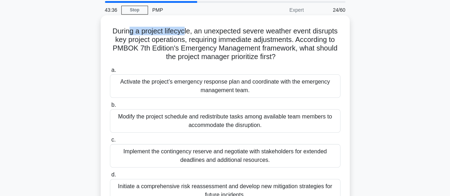
scroll to position [36, 0]
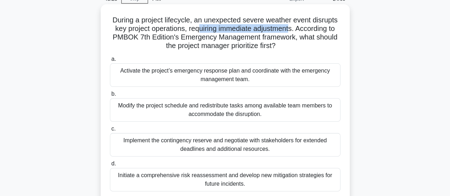
drag, startPoint x: 196, startPoint y: 31, endPoint x: 289, endPoint y: 31, distance: 93.9
click at [289, 31] on h5 "During a project lifecycle, an unexpected severe weather event disrupts key pro…" at bounding box center [225, 33] width 232 height 35
click at [302, 32] on h5 "During a project lifecycle, an unexpected severe weather event disrupts key pro…" at bounding box center [225, 33] width 232 height 35
drag, startPoint x: 199, startPoint y: 30, endPoint x: 292, endPoint y: 30, distance: 93.5
click at [292, 30] on h5 "During a project lifecycle, an unexpected severe weather event disrupts key pro…" at bounding box center [225, 33] width 232 height 35
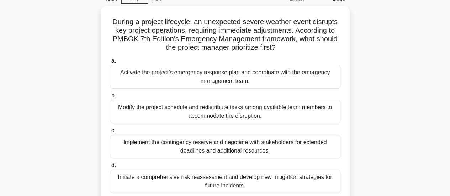
click at [49, 91] on div "During a project lifecycle, an unexpected severe weather event disrupts key pro…" at bounding box center [224, 109] width 405 height 206
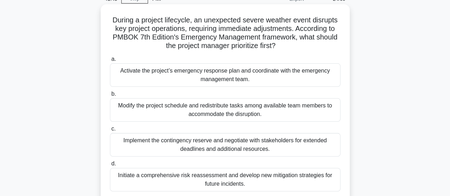
click at [188, 79] on div "Activate the project’s emergency response plan and coordinate with the emergenc…" at bounding box center [225, 74] width 230 height 23
click at [110, 62] on input "a. Activate the project’s emergency response plan and coordinate with the emerg…" at bounding box center [110, 59] width 0 height 5
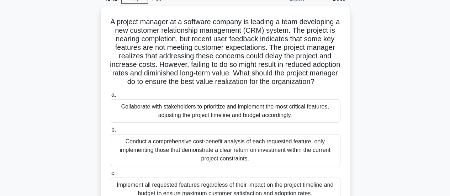
scroll to position [0, 0]
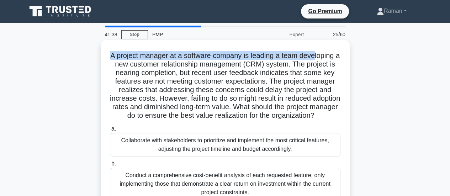
drag, startPoint x: 112, startPoint y: 59, endPoint x: 317, endPoint y: 55, distance: 205.6
click at [317, 55] on h5 "A project manager at a software company is leading a team developing a new cust…" at bounding box center [225, 85] width 232 height 69
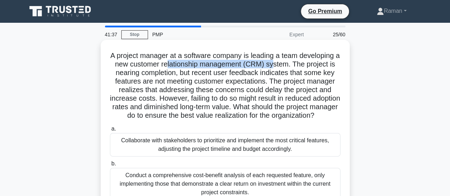
drag, startPoint x: 169, startPoint y: 64, endPoint x: 277, endPoint y: 65, distance: 108.1
click at [277, 65] on h5 "A project manager at a software company is leading a team developing a new cust…" at bounding box center [225, 85] width 232 height 69
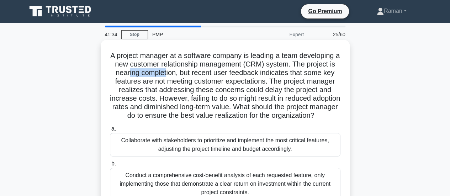
drag, startPoint x: 127, startPoint y: 73, endPoint x: 164, endPoint y: 75, distance: 37.0
click at [164, 75] on h5 "A project manager at a software company is leading a team developing a new cust…" at bounding box center [225, 85] width 232 height 69
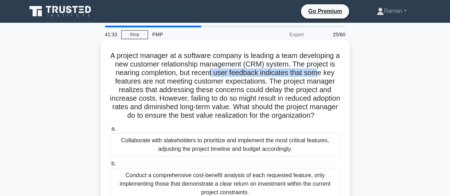
drag, startPoint x: 209, startPoint y: 73, endPoint x: 322, endPoint y: 72, distance: 112.7
click at [322, 72] on h5 "A project manager at a software company is leading a team developing a new cust…" at bounding box center [225, 85] width 232 height 69
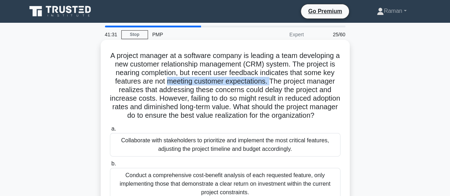
drag, startPoint x: 167, startPoint y: 81, endPoint x: 272, endPoint y: 81, distance: 104.2
click at [272, 81] on h5 "A project manager at a software company is leading a team developing a new cust…" at bounding box center [225, 85] width 232 height 69
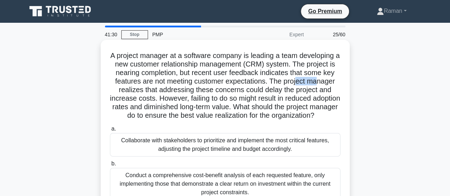
click at [319, 80] on h5 "A project manager at a software company is leading a team developing a new cust…" at bounding box center [225, 85] width 232 height 69
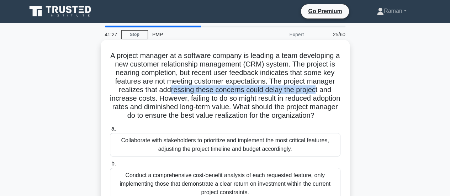
drag, startPoint x: 168, startPoint y: 91, endPoint x: 315, endPoint y: 88, distance: 146.5
click at [315, 88] on h5 "A project manager at a software company is leading a team developing a new cust…" at bounding box center [225, 85] width 232 height 69
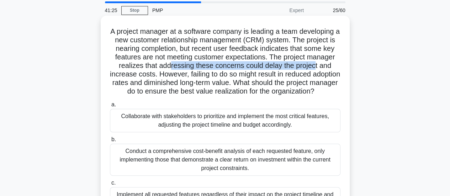
scroll to position [36, 0]
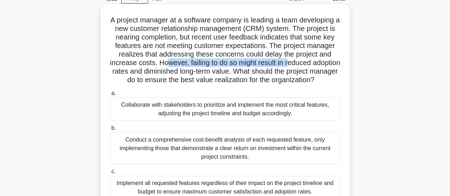
drag, startPoint x: 181, startPoint y: 64, endPoint x: 304, endPoint y: 63, distance: 123.8
click at [304, 63] on h5 "A project manager at a software company is leading a team developing a new cust…" at bounding box center [225, 50] width 232 height 69
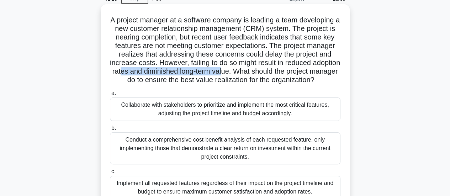
drag, startPoint x: 160, startPoint y: 74, endPoint x: 266, endPoint y: 70, distance: 106.4
click at [266, 70] on h5 "A project manager at a software company is leading a team developing a new cust…" at bounding box center [225, 50] width 232 height 69
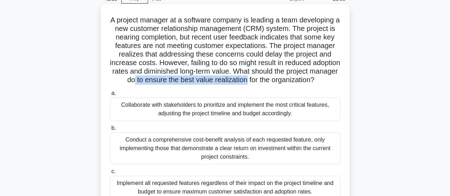
drag, startPoint x: 187, startPoint y: 79, endPoint x: 303, endPoint y: 79, distance: 115.9
click at [303, 79] on h5 "A project manager at a software company is leading a team developing a new cust…" at bounding box center [225, 50] width 232 height 69
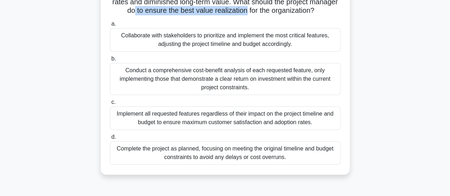
scroll to position [71, 0]
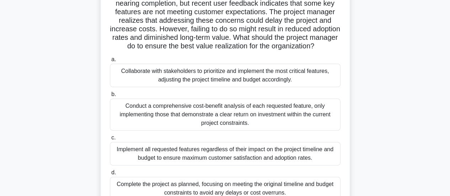
click at [66, 79] on div "A project manager at a software company is leading a team developing a new cust…" at bounding box center [224, 94] width 405 height 248
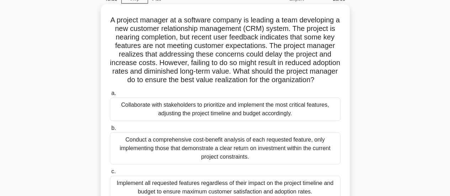
click at [220, 121] on div "Collaborate with stakeholders to prioritize and implement the most critical fea…" at bounding box center [225, 108] width 230 height 23
click at [110, 96] on input "a. Collaborate with stakeholders to prioritize and implement the most critical …" at bounding box center [110, 93] width 0 height 5
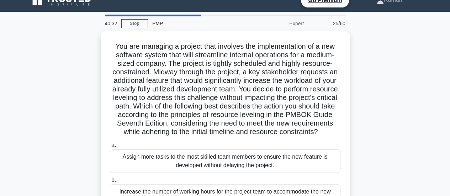
scroll to position [0, 0]
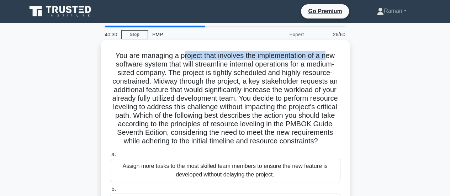
drag, startPoint x: 181, startPoint y: 58, endPoint x: 329, endPoint y: 54, distance: 147.3
click at [329, 54] on h5 "You are managing a project that involves the implementation of a new software s…" at bounding box center [225, 98] width 232 height 95
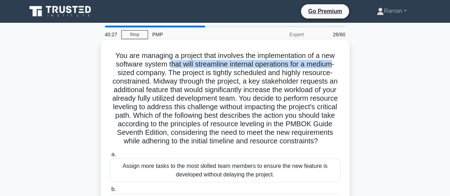
drag, startPoint x: 167, startPoint y: 65, endPoint x: 335, endPoint y: 63, distance: 167.9
click at [335, 63] on h5 "You are managing a project that involves the implementation of a new software s…" at bounding box center [225, 98] width 232 height 95
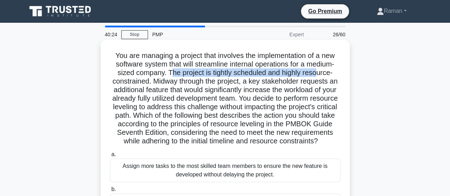
drag, startPoint x: 171, startPoint y: 72, endPoint x: 320, endPoint y: 72, distance: 148.6
click at [320, 72] on h5 "You are managing a project that involves the implementation of a new software s…" at bounding box center [225, 98] width 232 height 95
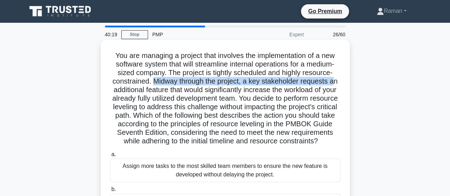
drag, startPoint x: 151, startPoint y: 81, endPoint x: 336, endPoint y: 82, distance: 184.5
click at [336, 82] on h5 "You are managing a project that involves the implementation of a new software s…" at bounding box center [225, 98] width 232 height 95
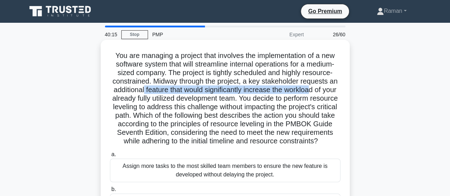
drag, startPoint x: 150, startPoint y: 89, endPoint x: 319, endPoint y: 91, distance: 168.9
click at [319, 91] on h5 "You are managing a project that involves the implementation of a new software s…" at bounding box center [225, 98] width 232 height 95
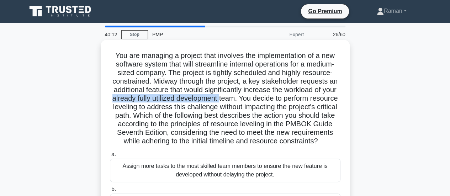
drag, startPoint x: 133, startPoint y: 97, endPoint x: 243, endPoint y: 101, distance: 110.7
click at [243, 101] on h5 "You are managing a project that involves the implementation of a new software s…" at bounding box center [225, 98] width 232 height 95
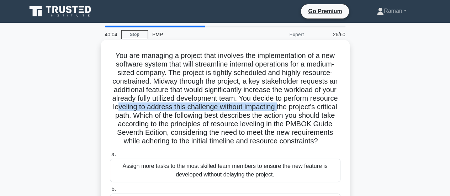
drag, startPoint x: 154, startPoint y: 108, endPoint x: 319, endPoint y: 107, distance: 164.6
click at [319, 107] on h5 "You are managing a project that involves the implementation of a new software s…" at bounding box center [225, 98] width 232 height 95
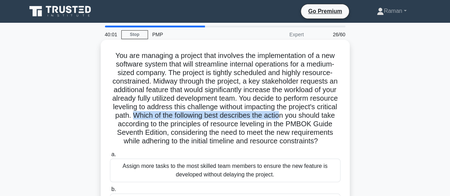
drag, startPoint x: 184, startPoint y: 118, endPoint x: 332, endPoint y: 118, distance: 147.9
click at [332, 118] on h5 "You are managing a project that involves the implementation of a new software s…" at bounding box center [225, 98] width 232 height 95
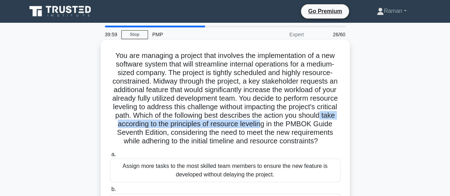
drag, startPoint x: 147, startPoint y: 126, endPoint x: 311, endPoint y: 126, distance: 163.6
click at [311, 126] on h5 "You are managing a project that involves the implementation of a new software s…" at bounding box center [225, 98] width 232 height 95
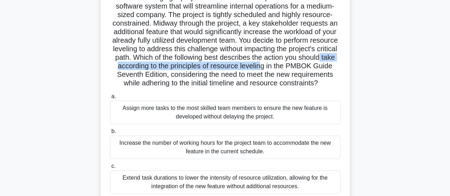
scroll to position [71, 0]
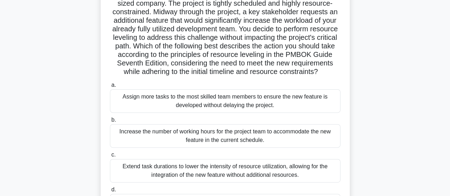
click at [51, 106] on div "You are managing a project that involves the implementation of a new software s…" at bounding box center [224, 102] width 405 height 265
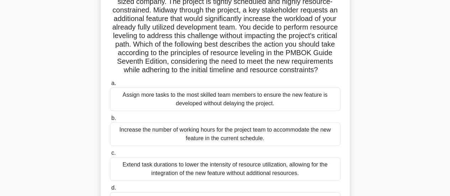
drag, startPoint x: 228, startPoint y: 64, endPoint x: 330, endPoint y: 79, distance: 102.7
click at [330, 75] on h5 "You are managing a project that involves the implementation of a new software s…" at bounding box center [225, 27] width 232 height 95
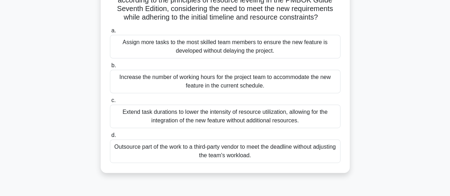
scroll to position [142, 0]
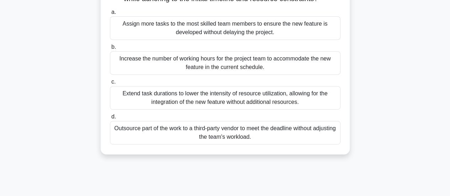
click at [197, 109] on div "Extend task durations to lower the intensity of resource utilization, allowing …" at bounding box center [225, 97] width 230 height 23
click at [110, 84] on input "c. Extend task durations to lower the intensity of resource utilization, allowi…" at bounding box center [110, 82] width 0 height 5
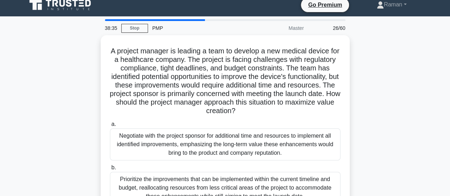
scroll to position [0, 0]
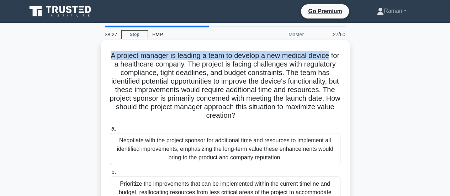
drag, startPoint x: 114, startPoint y: 56, endPoint x: 337, endPoint y: 56, distance: 223.0
click at [337, 56] on h5 "A project manager is leading a team to develop a new medical device for a healt…" at bounding box center [225, 85] width 232 height 69
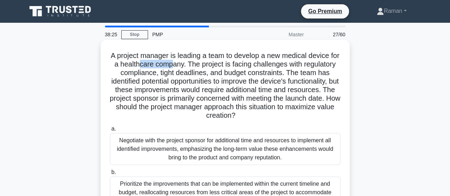
drag, startPoint x: 162, startPoint y: 67, endPoint x: 212, endPoint y: 66, distance: 49.8
click at [197, 67] on h5 "A project manager is leading a team to develop a new medical device for a healt…" at bounding box center [225, 85] width 232 height 69
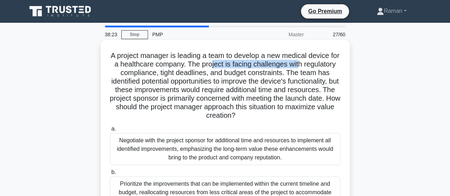
drag, startPoint x: 233, startPoint y: 65, endPoint x: 321, endPoint y: 65, distance: 88.5
click at [321, 65] on h5 "A project manager is leading a team to develop a new medical device for a healt…" at bounding box center [225, 85] width 232 height 69
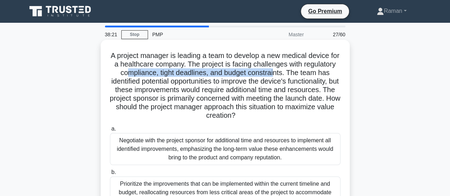
drag, startPoint x: 161, startPoint y: 75, endPoint x: 309, endPoint y: 74, distance: 147.2
click at [309, 74] on h5 "A project manager is leading a team to develop a new medical device for a healt…" at bounding box center [225, 85] width 232 height 69
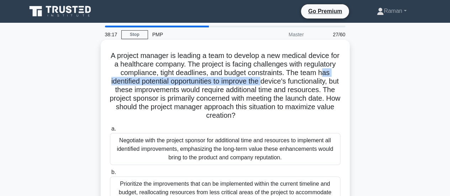
drag, startPoint x: 139, startPoint y: 81, endPoint x: 307, endPoint y: 82, distance: 168.5
click at [307, 82] on h5 "A project manager is leading a team to develop a new medical device for a healt…" at bounding box center [225, 85] width 232 height 69
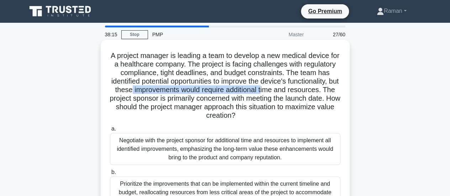
drag, startPoint x: 188, startPoint y: 90, endPoint x: 322, endPoint y: 93, distance: 134.1
click at [322, 93] on h5 "A project manager is leading a team to develop a new medical device for a healt…" at bounding box center [225, 85] width 232 height 69
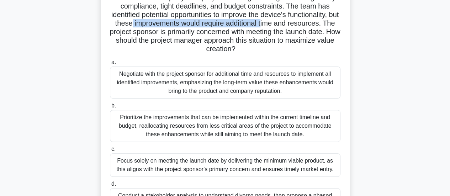
scroll to position [71, 0]
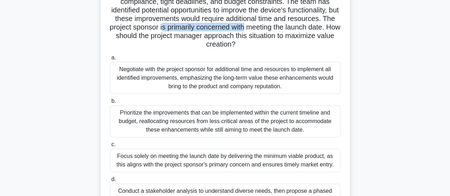
drag, startPoint x: 227, startPoint y: 29, endPoint x: 312, endPoint y: 27, distance: 85.4
click at [312, 27] on h5 "A project manager is leading a team to develop a new medical device for a healt…" at bounding box center [225, 14] width 232 height 69
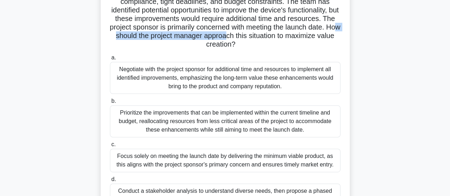
drag, startPoint x: 186, startPoint y: 37, endPoint x: 307, endPoint y: 37, distance: 120.2
click at [307, 37] on h5 "A project manager is leading a team to develop a new medical device for a healt…" at bounding box center [225, 14] width 232 height 69
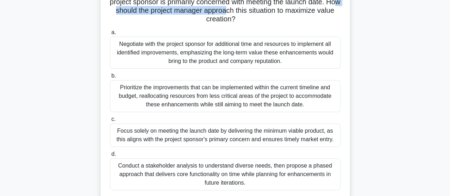
scroll to position [107, 0]
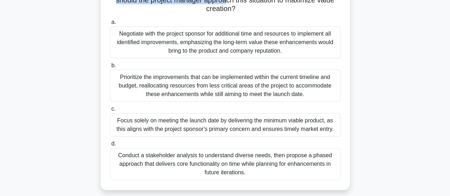
click at [183, 127] on div "Focus solely on meeting the launch date by delivering the minimum viable produc…" at bounding box center [225, 124] width 230 height 23
click at [110, 111] on input "c. Focus solely on meeting the launch date by delivering the minimum viable pro…" at bounding box center [110, 109] width 0 height 5
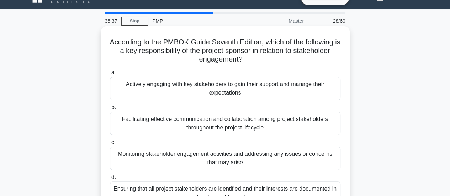
scroll to position [0, 0]
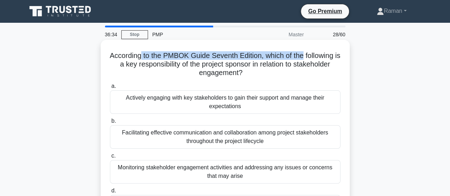
drag, startPoint x: 158, startPoint y: 58, endPoint x: 308, endPoint y: 59, distance: 150.1
click at [308, 59] on h5 "According to the PMBOK Guide Seventh Edition, which of the following is a key r…" at bounding box center [225, 64] width 232 height 26
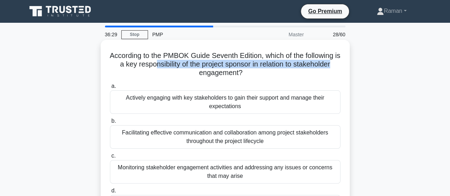
drag, startPoint x: 154, startPoint y: 66, endPoint x: 337, endPoint y: 66, distance: 183.5
click at [337, 66] on h5 "According to the PMBOK Guide Seventh Edition, which of the following is a key r…" at bounding box center [225, 64] width 232 height 26
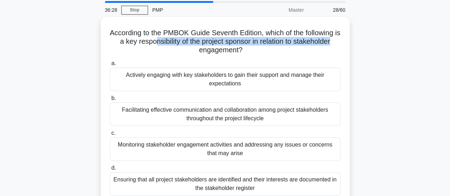
scroll to position [36, 0]
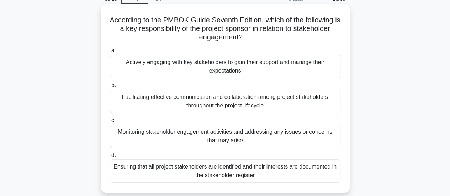
click at [155, 108] on div "Facilitating effective communication and collaboration among project stakeholde…" at bounding box center [225, 101] width 230 height 23
click at [110, 88] on input "b. Facilitating effective communication and collaboration among project stakeho…" at bounding box center [110, 85] width 0 height 5
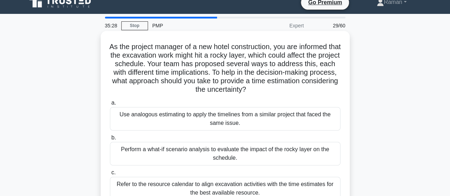
scroll to position [0, 0]
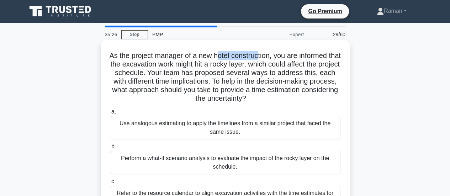
drag, startPoint x: 221, startPoint y: 57, endPoint x: 265, endPoint y: 58, distance: 43.4
click at [265, 58] on h5 "As the project manager of a new hotel construction, you are informed that the e…" at bounding box center [225, 77] width 232 height 52
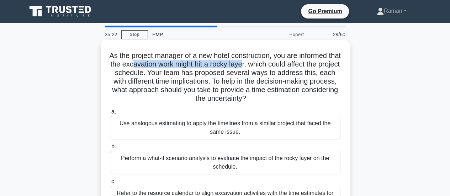
drag, startPoint x: 148, startPoint y: 65, endPoint x: 262, endPoint y: 65, distance: 114.5
click at [262, 65] on h5 "As the project manager of a new hotel construction, you are informed that the e…" at bounding box center [225, 77] width 232 height 52
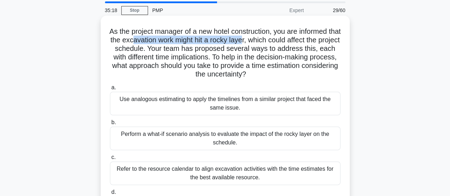
scroll to position [36, 0]
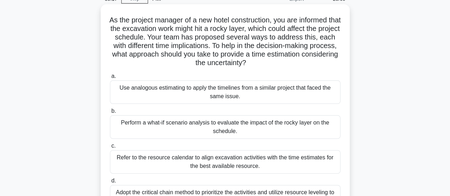
click at [217, 41] on h5 "As the project manager of a new hotel construction, you are informed that the e…" at bounding box center [225, 42] width 232 height 52
click at [251, 29] on h5 "As the project manager of a new hotel construction, you are informed that the e…" at bounding box center [225, 42] width 232 height 52
drag, startPoint x: 192, startPoint y: 39, endPoint x: 318, endPoint y: 35, distance: 125.6
click at [318, 35] on h5 "As the project manager of a new hotel construction, you are informed that the e…" at bounding box center [225, 42] width 232 height 52
drag, startPoint x: 139, startPoint y: 46, endPoint x: 229, endPoint y: 46, distance: 90.3
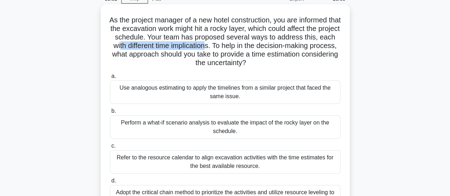
click at [229, 46] on h5 "As the project manager of a new hotel construction, you are informed that the e…" at bounding box center [225, 42] width 232 height 52
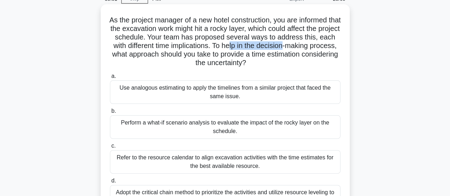
drag, startPoint x: 300, startPoint y: 47, endPoint x: 308, endPoint y: 48, distance: 7.8
click at [308, 48] on h5 "As the project manager of a new hotel construction, you are informed that the e…" at bounding box center [225, 42] width 232 height 52
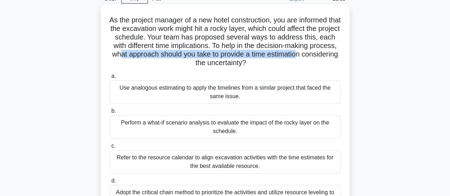
drag, startPoint x: 152, startPoint y: 55, endPoint x: 330, endPoint y: 53, distance: 178.2
click at [330, 53] on h5 "As the project manager of a new hotel construction, you are informed that the e…" at bounding box center [225, 42] width 232 height 52
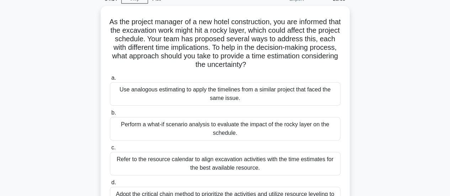
click at [396, 102] on div "As the project manager of a new hotel construction, you are informed that the e…" at bounding box center [224, 117] width 405 height 223
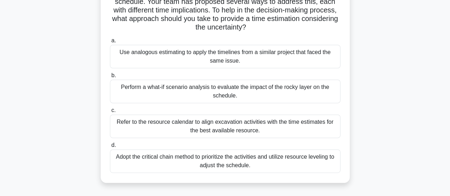
click at [145, 59] on div "Use analogous estimating to apply the timelines from a similar project that fac…" at bounding box center [225, 56] width 230 height 23
click at [110, 43] on input "a. Use analogous estimating to apply the timelines from a similar project that …" at bounding box center [110, 40] width 0 height 5
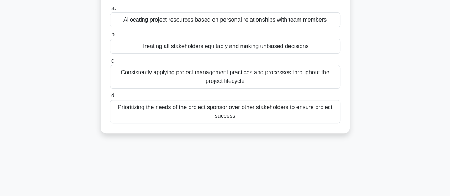
scroll to position [0, 0]
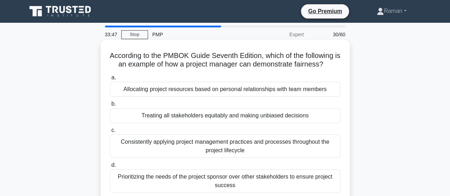
drag, startPoint x: 114, startPoint y: 65, endPoint x: 334, endPoint y: 68, distance: 220.1
click at [334, 68] on h5 "According to the PMBOK Guide Seventh Edition, which of the following is an exam…" at bounding box center [225, 60] width 232 height 18
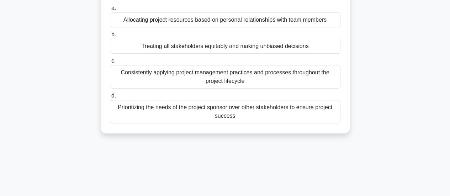
scroll to position [36, 0]
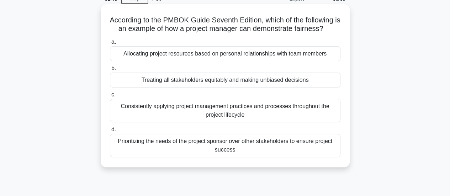
click at [187, 113] on div "Consistently applying project management practices and processes throughout the…" at bounding box center [225, 110] width 230 height 23
click at [110, 97] on input "c. Consistently applying project management practices and processes throughout …" at bounding box center [110, 94] width 0 height 5
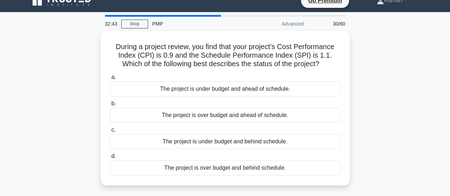
scroll to position [0, 0]
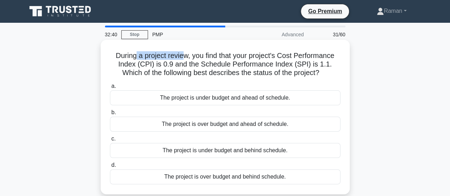
drag, startPoint x: 134, startPoint y: 56, endPoint x: 184, endPoint y: 55, distance: 50.1
click at [184, 55] on h5 "During a project review, you find that your project's Cost Performance Index (C…" at bounding box center [225, 64] width 232 height 26
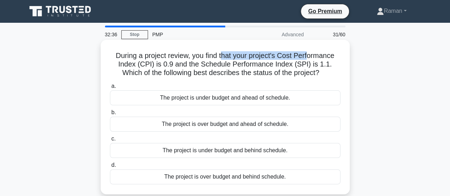
drag, startPoint x: 223, startPoint y: 57, endPoint x: 310, endPoint y: 59, distance: 87.5
click at [310, 59] on h5 "During a project review, you find that your project's Cost Performance Index (C…" at bounding box center [225, 64] width 232 height 26
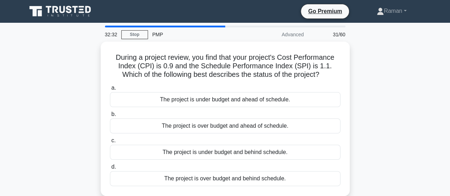
click at [71, 104] on div "During a project review, you find that your project's Cost Performance Index (C…" at bounding box center [224, 123] width 405 height 163
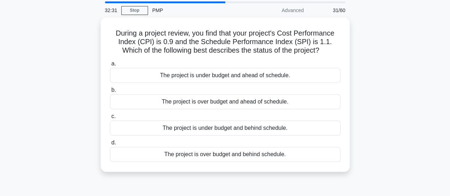
scroll to position [36, 0]
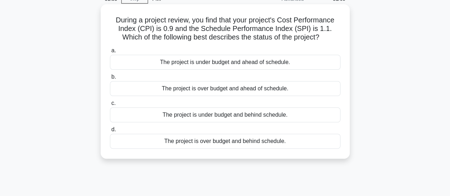
click at [173, 88] on div "The project is over budget and ahead of schedule." at bounding box center [225, 88] width 230 height 15
click at [110, 79] on input "b. The project is over budget and ahead of schedule." at bounding box center [110, 77] width 0 height 5
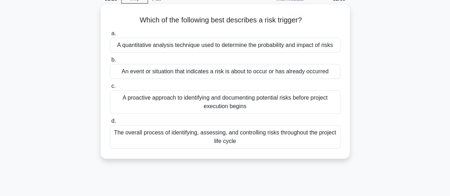
click at [157, 73] on div "An event or situation that indicates a risk is about to occur or has already oc…" at bounding box center [225, 71] width 230 height 15
click at [110, 62] on input "b. An event or situation that indicates a risk is about to occur or has already…" at bounding box center [110, 60] width 0 height 5
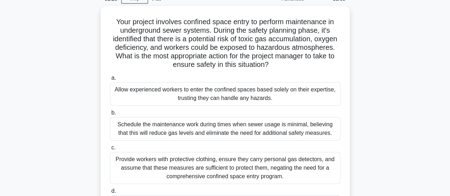
scroll to position [0, 0]
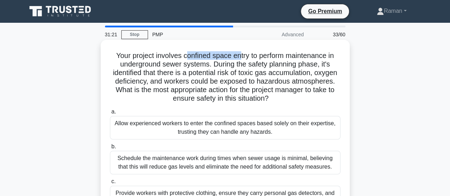
drag, startPoint x: 186, startPoint y: 59, endPoint x: 238, endPoint y: 58, distance: 52.6
click at [238, 58] on h5 "Your project involves confined space entry to perform maintenance in undergroun…" at bounding box center [225, 77] width 232 height 52
click at [190, 65] on h5 "Your project involves confined space entry to perform maintenance in undergroun…" at bounding box center [225, 77] width 232 height 52
drag, startPoint x: 179, startPoint y: 55, endPoint x: 326, endPoint y: 54, distance: 146.9
click at [326, 54] on h5 "Your project involves confined space entry to perform maintenance in undergroun…" at bounding box center [225, 77] width 232 height 52
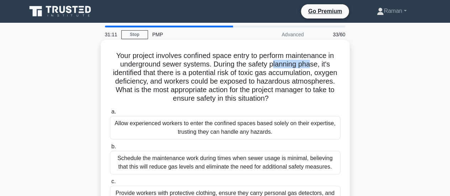
drag, startPoint x: 273, startPoint y: 66, endPoint x: 311, endPoint y: 66, distance: 38.0
click at [311, 66] on h5 "Your project involves confined space entry to perform maintenance in undergroun…" at bounding box center [225, 77] width 232 height 52
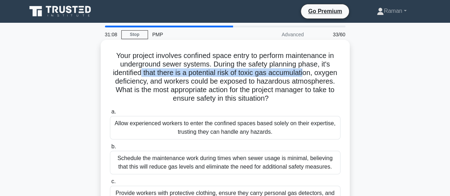
drag, startPoint x: 150, startPoint y: 74, endPoint x: 318, endPoint y: 76, distance: 168.2
click at [318, 76] on h5 "Your project involves confined space entry to perform maintenance in undergroun…" at bounding box center [225, 77] width 232 height 52
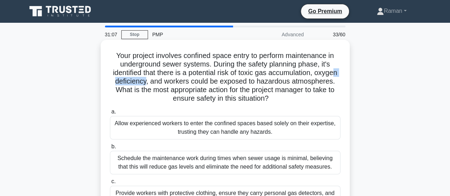
drag, startPoint x: 142, startPoint y: 83, endPoint x: 183, endPoint y: 83, distance: 42.0
click at [180, 83] on h5 "Your project involves confined space entry to perform maintenance in undergroun…" at bounding box center [225, 77] width 232 height 52
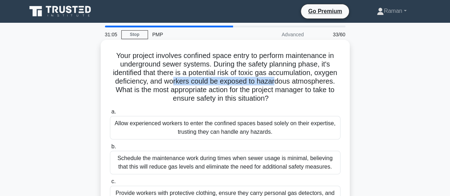
drag, startPoint x: 208, startPoint y: 83, endPoint x: 311, endPoint y: 82, distance: 102.4
click at [311, 82] on h5 "Your project involves confined space entry to perform maintenance in undergroun…" at bounding box center [225, 77] width 232 height 52
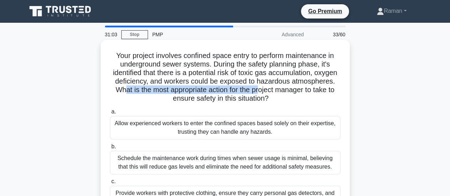
drag, startPoint x: 175, startPoint y: 90, endPoint x: 315, endPoint y: 90, distance: 140.5
click at [315, 90] on h5 "Your project involves confined space entry to perform maintenance in undergroun…" at bounding box center [225, 77] width 232 height 52
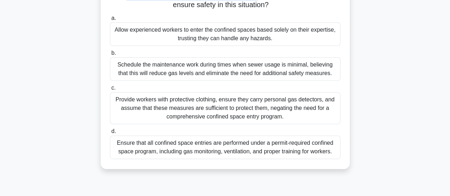
scroll to position [107, 0]
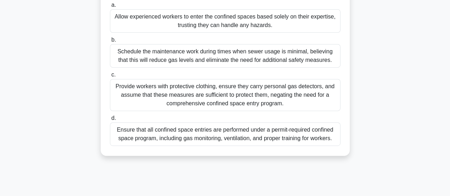
click at [181, 138] on div "Ensure that all confined space entries are performed under a permit-required co…" at bounding box center [225, 133] width 230 height 23
click at [110, 121] on input "d. Ensure that all confined space entries are performed under a permit-required…" at bounding box center [110, 118] width 0 height 5
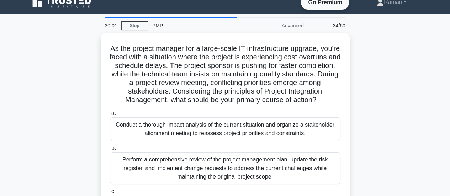
scroll to position [0, 0]
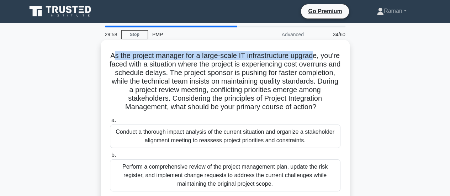
drag, startPoint x: 121, startPoint y: 56, endPoint x: 324, endPoint y: 56, distance: 203.4
click at [324, 56] on h5 "As the project manager for a large-scale IT infrastructure upgrade, you're face…" at bounding box center [225, 81] width 232 height 60
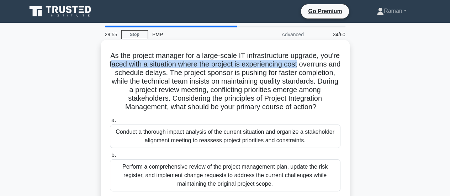
drag, startPoint x: 142, startPoint y: 64, endPoint x: 337, endPoint y: 65, distance: 195.2
click at [337, 65] on h5 "As the project manager for a large-scale IT infrastructure upgrade, you're face…" at bounding box center [225, 81] width 232 height 60
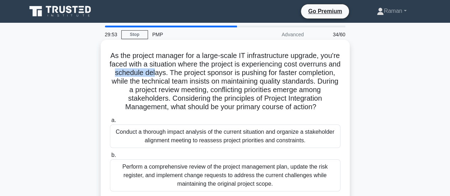
drag, startPoint x: 155, startPoint y: 73, endPoint x: 197, endPoint y: 73, distance: 41.6
click at [197, 73] on h5 "As the project manager for a large-scale IT infrastructure upgrade, you're face…" at bounding box center [225, 81] width 232 height 60
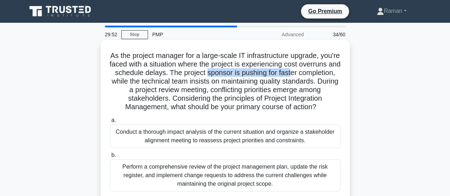
drag, startPoint x: 248, startPoint y: 72, endPoint x: 332, endPoint y: 74, distance: 83.9
click at [332, 74] on h5 "As the project manager for a large-scale IT infrastructure upgrade, you're face…" at bounding box center [225, 81] width 232 height 60
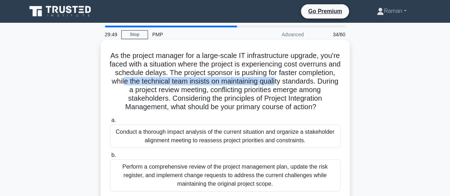
drag, startPoint x: 171, startPoint y: 82, endPoint x: 326, endPoint y: 83, distance: 154.3
click at [326, 83] on h5 "As the project manager for a large-scale IT infrastructure upgrade, you're face…" at bounding box center [225, 81] width 232 height 60
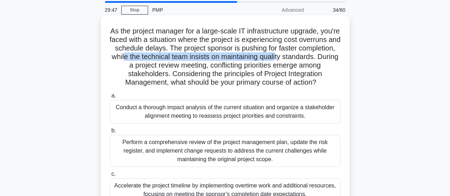
scroll to position [36, 0]
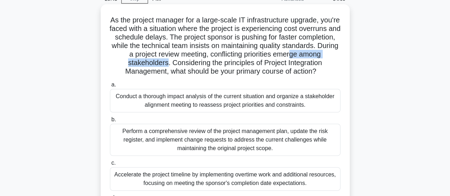
drag, startPoint x: 137, startPoint y: 64, endPoint x: 209, endPoint y: 64, distance: 72.5
click at [209, 64] on h5 "As the project manager for a large-scale IT infrastructure upgrade, you're face…" at bounding box center [225, 46] width 232 height 60
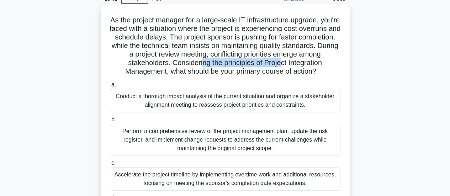
drag, startPoint x: 245, startPoint y: 63, endPoint x: 326, endPoint y: 64, distance: 80.7
click at [326, 64] on h5 "As the project manager for a large-scale IT infrastructure upgrade, you're face…" at bounding box center [225, 46] width 232 height 60
click at [137, 112] on div "Conduct a thorough impact analysis of the current situation and organize a stak…" at bounding box center [225, 100] width 230 height 23
click at [110, 87] on input "a. Conduct a thorough impact analysis of the current situation and organize a s…" at bounding box center [110, 84] width 0 height 5
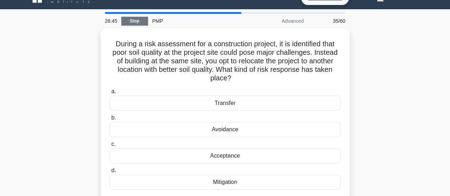
scroll to position [0, 0]
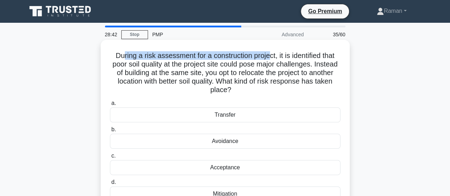
drag, startPoint x: 120, startPoint y: 58, endPoint x: 270, endPoint y: 54, distance: 149.4
click at [270, 54] on h5 "During a risk assessment for a construction project, it is identified that poor…" at bounding box center [225, 72] width 232 height 43
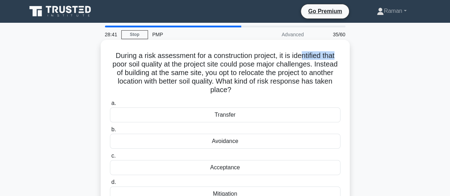
drag, startPoint x: 301, startPoint y: 54, endPoint x: 340, endPoint y: 58, distance: 39.0
click at [340, 58] on h5 "During a risk assessment for a construction project, it is identified that poor…" at bounding box center [225, 72] width 232 height 43
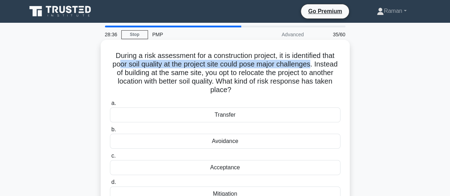
drag, startPoint x: 131, startPoint y: 65, endPoint x: 325, endPoint y: 65, distance: 194.5
click at [325, 65] on h5 "During a risk assessment for a construction project, it is identified that poor…" at bounding box center [225, 72] width 232 height 43
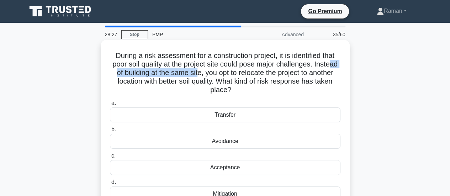
drag, startPoint x: 129, startPoint y: 73, endPoint x: 223, endPoint y: 74, distance: 94.6
click at [223, 74] on h5 "During a risk assessment for a construction project, it is identified that poor…" at bounding box center [225, 72] width 232 height 43
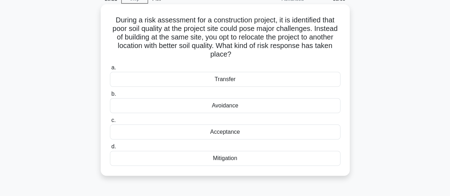
click at [244, 108] on div "Avoidance" at bounding box center [225, 105] width 230 height 15
click at [110, 96] on input "b. Avoidance" at bounding box center [110, 94] width 0 height 5
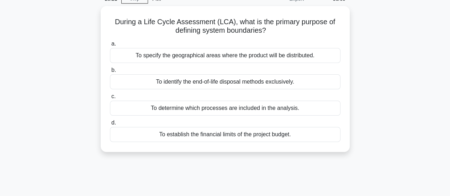
scroll to position [0, 0]
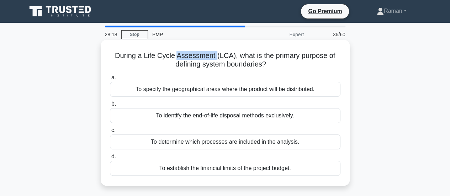
drag, startPoint x: 175, startPoint y: 55, endPoint x: 215, endPoint y: 56, distance: 39.8
click at [215, 56] on h5 "During a Life Cycle Assessment (LCA), what is the primary purpose of defining s…" at bounding box center [225, 60] width 232 height 18
click at [299, 142] on div "To determine which processes are included in the analysis." at bounding box center [225, 141] width 230 height 15
click at [110, 133] on input "c. To determine which processes are included in the analysis." at bounding box center [110, 130] width 0 height 5
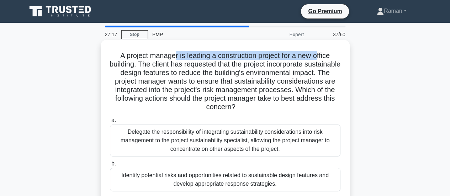
drag, startPoint x: 172, startPoint y: 55, endPoint x: 320, endPoint y: 57, distance: 147.6
click at [320, 57] on h5 "A project manager is leading a construction project for a new office building. …" at bounding box center [225, 81] width 232 height 60
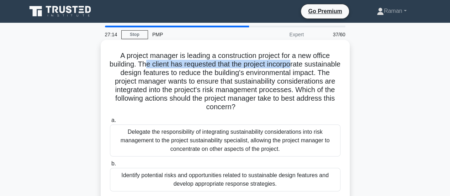
drag, startPoint x: 162, startPoint y: 64, endPoint x: 310, endPoint y: 66, distance: 147.9
click at [310, 66] on h5 "A project manager is leading a construction project for a new office building. …" at bounding box center [225, 81] width 232 height 60
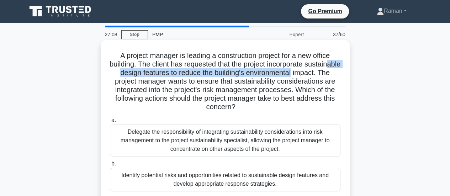
drag, startPoint x: 140, startPoint y: 74, endPoint x: 334, endPoint y: 72, distance: 194.2
click at [334, 72] on h5 "A project manager is leading a construction project for a new office building. …" at bounding box center [225, 81] width 232 height 60
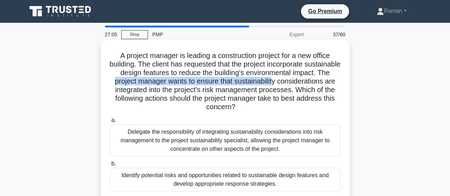
drag, startPoint x: 159, startPoint y: 81, endPoint x: 322, endPoint y: 81, distance: 163.2
click at [322, 81] on h5 "A project manager is leading a construction project for a new office building. …" at bounding box center [225, 81] width 232 height 60
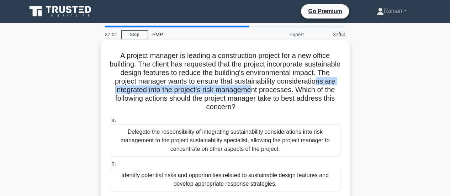
drag, startPoint x: 158, startPoint y: 90, endPoint x: 321, endPoint y: 90, distance: 162.9
click at [321, 90] on h5 "A project manager is leading a construction project for a new office building. …" at bounding box center [225, 81] width 232 height 60
drag, startPoint x: 157, startPoint y: 99, endPoint x: 327, endPoint y: 113, distance: 170.9
click at [327, 113] on div "A project manager is leading a construction project for a new office building. …" at bounding box center [224, 160] width 243 height 234
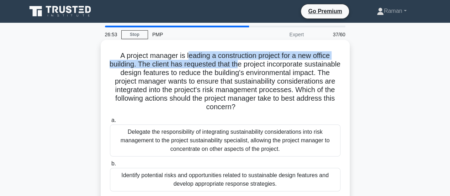
drag, startPoint x: 186, startPoint y: 57, endPoint x: 259, endPoint y: 60, distance: 73.0
click at [259, 60] on h5 "A project manager is leading a construction project for a new office building. …" at bounding box center [225, 81] width 232 height 60
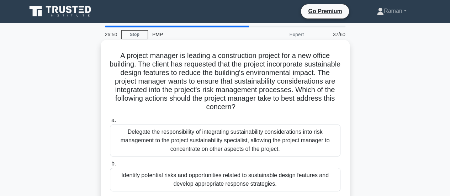
click at [181, 75] on h5 "A project manager is leading a construction project for a new office building. …" at bounding box center [225, 81] width 232 height 60
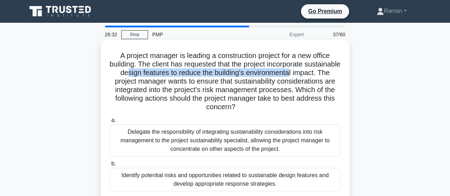
drag, startPoint x: 164, startPoint y: 75, endPoint x: 330, endPoint y: 73, distance: 165.4
click at [330, 73] on h5 "A project manager is leading a construction project for a new office building. …" at bounding box center [225, 81] width 232 height 60
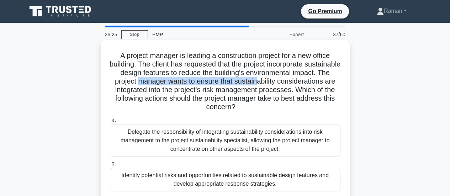
drag, startPoint x: 186, startPoint y: 81, endPoint x: 306, endPoint y: 81, distance: 120.2
click at [306, 81] on h5 "A project manager is leading a construction project for a new office building. …" at bounding box center [225, 81] width 232 height 60
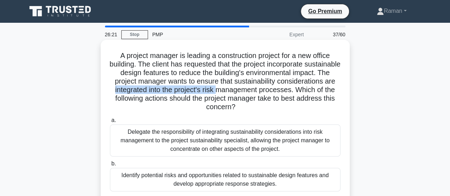
drag, startPoint x: 182, startPoint y: 91, endPoint x: 288, endPoint y: 92, distance: 106.0
click at [288, 92] on h5 "A project manager is leading a construction project for a new office building. …" at bounding box center [225, 81] width 232 height 60
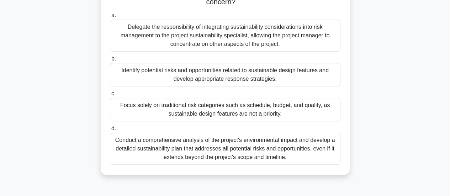
scroll to position [71, 0]
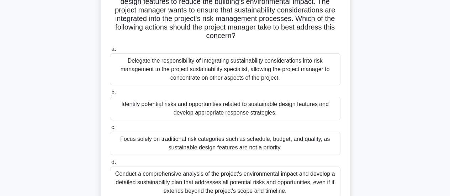
click at [159, 115] on div "Identify potential risks and opportunities related to sustainable design featur…" at bounding box center [225, 108] width 230 height 23
click at [110, 95] on input "b. Identify potential risks and opportunities related to sustainable design fea…" at bounding box center [110, 92] width 0 height 5
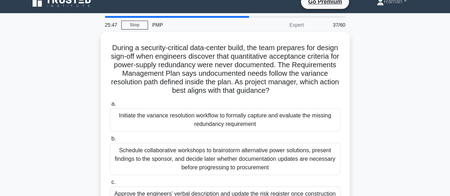
scroll to position [0, 0]
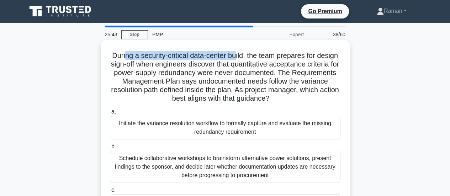
drag, startPoint x: 135, startPoint y: 58, endPoint x: 248, endPoint y: 57, distance: 112.7
click at [248, 57] on h5 "During a security-critical data-center build, the team prepares for design sign…" at bounding box center [225, 77] width 232 height 52
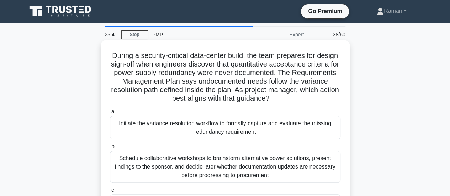
click at [245, 73] on h5 "During a security-critical data-center build, the team prepares for design sign…" at bounding box center [225, 77] width 232 height 52
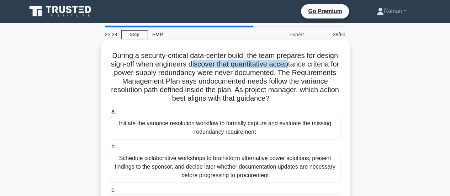
drag, startPoint x: 226, startPoint y: 64, endPoint x: 317, endPoint y: 64, distance: 91.0
click at [317, 64] on h5 "During a security-critical data-center build, the team prepares for design sign…" at bounding box center [225, 77] width 232 height 52
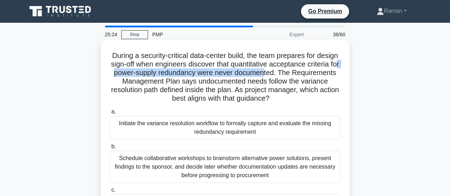
drag, startPoint x: 149, startPoint y: 74, endPoint x: 307, endPoint y: 72, distance: 157.5
click at [307, 72] on h5 "During a security-critical data-center build, the team prepares for design sign…" at bounding box center [225, 77] width 232 height 52
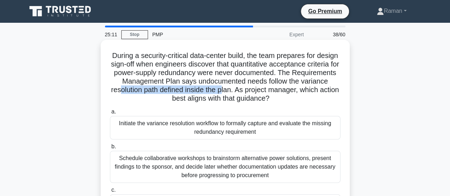
drag, startPoint x: 154, startPoint y: 89, endPoint x: 258, endPoint y: 90, distance: 103.8
click at [258, 90] on h5 "During a security-critical data-center build, the team prepares for design sign…" at bounding box center [225, 77] width 232 height 52
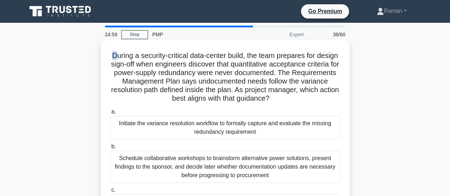
click at [123, 57] on h5 "During a security-critical data-center build, the team prepares for design sign…" at bounding box center [225, 77] width 232 height 52
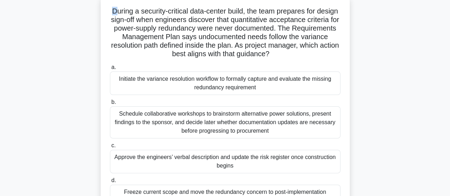
scroll to position [36, 0]
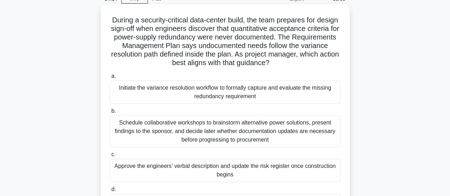
click at [181, 96] on div "Initiate the variance resolution workflow to formally capture and evaluate the …" at bounding box center [225, 91] width 230 height 23
click at [110, 79] on input "a. Initiate the variance resolution workflow to formally capture and evaluate t…" at bounding box center [110, 76] width 0 height 5
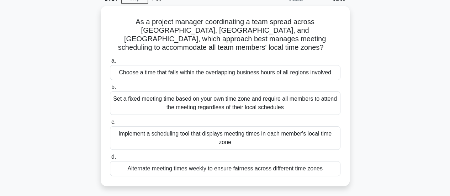
scroll to position [0, 0]
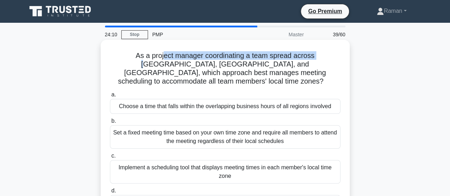
drag, startPoint x: 153, startPoint y: 59, endPoint x: 311, endPoint y: 59, distance: 157.5
click at [311, 59] on h5 "As a project manager coordinating a team spread across North America, Europe, a…" at bounding box center [225, 68] width 232 height 35
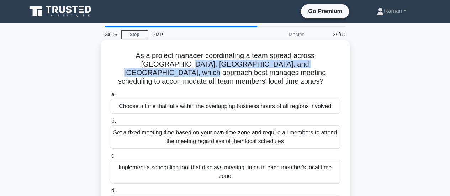
drag, startPoint x: 142, startPoint y: 68, endPoint x: 325, endPoint y: 67, distance: 182.8
click at [325, 67] on h5 "As a project manager coordinating a team spread across North America, Europe, a…" at bounding box center [225, 68] width 232 height 35
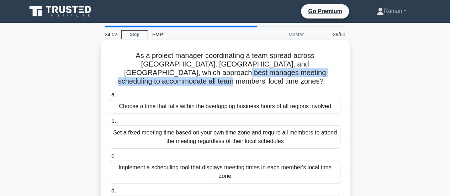
drag, startPoint x: 136, startPoint y: 74, endPoint x: 333, endPoint y: 74, distance: 197.0
click at [333, 74] on h5 "As a project manager coordinating a team spread across North America, Europe, a…" at bounding box center [225, 68] width 232 height 35
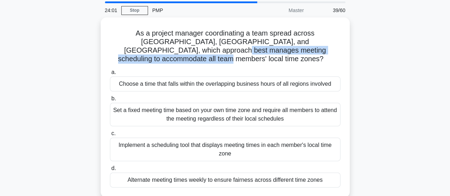
scroll to position [36, 0]
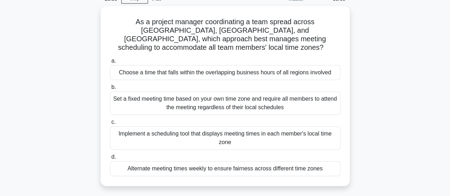
click at [70, 96] on div "As a project manager coordinating a team spread across North America, Europe, a…" at bounding box center [224, 100] width 405 height 188
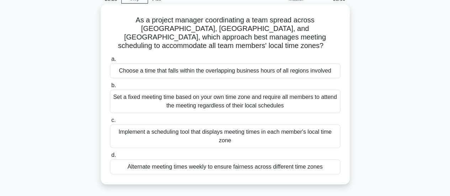
click at [166, 65] on div "Choose a time that falls within the overlapping business hours of all regions i…" at bounding box center [225, 70] width 230 height 15
click at [110, 62] on input "a. Choose a time that falls within the overlapping business hours of all region…" at bounding box center [110, 59] width 0 height 5
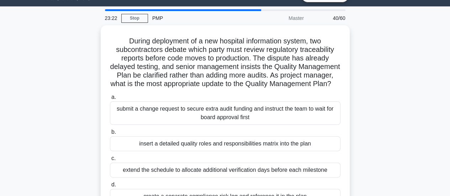
scroll to position [0, 0]
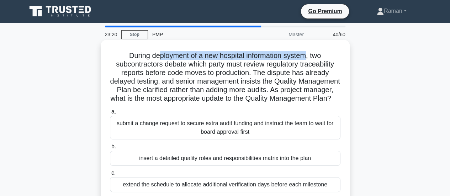
drag, startPoint x: 159, startPoint y: 56, endPoint x: 307, endPoint y: 55, distance: 147.9
click at [307, 55] on h5 "During deployment of a new hospital information system, two subcontractors deba…" at bounding box center [225, 77] width 232 height 52
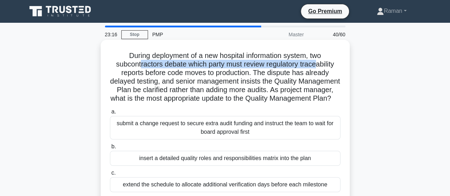
drag, startPoint x: 137, startPoint y: 65, endPoint x: 317, endPoint y: 66, distance: 180.6
click at [317, 66] on h5 "During deployment of a new hospital information system, two subcontractors deba…" at bounding box center [225, 77] width 232 height 52
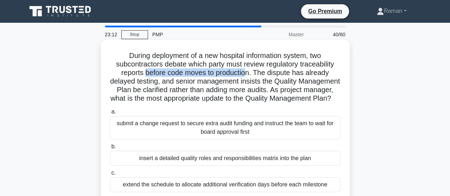
drag, startPoint x: 145, startPoint y: 74, endPoint x: 249, endPoint y: 75, distance: 103.8
click at [249, 75] on h5 "During deployment of a new hospital information system, two subcontractors deba…" at bounding box center [225, 77] width 232 height 52
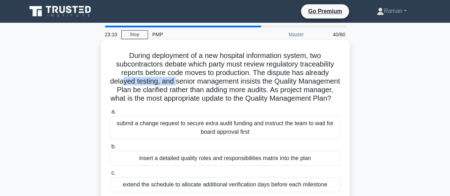
drag, startPoint x: 143, startPoint y: 81, endPoint x: 196, endPoint y: 83, distance: 53.7
click at [196, 83] on h5 "During deployment of a new hospital information system, two subcontractors deba…" at bounding box center [225, 77] width 232 height 52
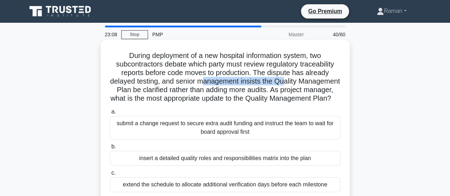
drag, startPoint x: 225, startPoint y: 81, endPoint x: 306, endPoint y: 83, distance: 80.7
click at [306, 83] on h5 "During deployment of a new hospital information system, two subcontractors deba…" at bounding box center [225, 77] width 232 height 52
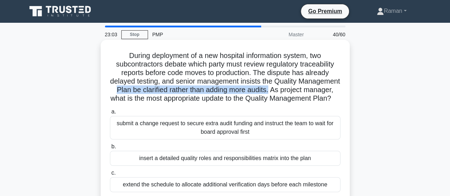
drag, startPoint x: 162, startPoint y: 92, endPoint x: 320, endPoint y: 91, distance: 157.9
click at [320, 91] on h5 "During deployment of a new hospital information system, two subcontractors deba…" at bounding box center [225, 77] width 232 height 52
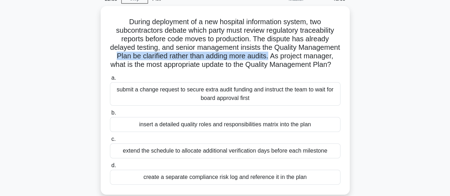
scroll to position [71, 0]
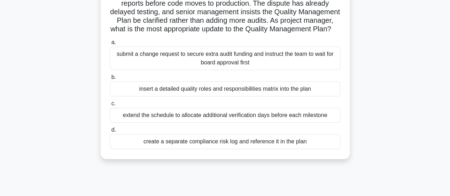
click at [66, 94] on div "During deployment of a new hospital information system, two subcontractors deba…" at bounding box center [224, 68] width 405 height 197
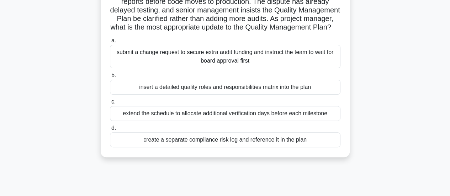
click at [123, 95] on div "insert a detailed quality roles and responsibilities matrix into the plan" at bounding box center [225, 87] width 230 height 15
click at [110, 78] on input "b. insert a detailed quality roles and responsibilities matrix into the plan" at bounding box center [110, 75] width 0 height 5
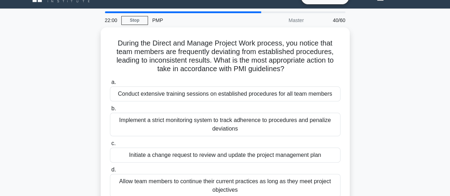
scroll to position [0, 0]
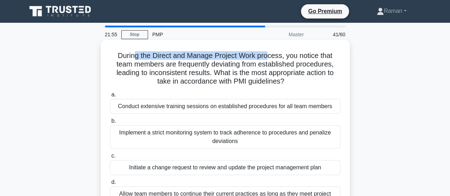
drag, startPoint x: 134, startPoint y: 57, endPoint x: 271, endPoint y: 58, distance: 136.9
click at [271, 58] on h5 "During the Direct and Manage Project Work process, you notice that team members…" at bounding box center [225, 68] width 232 height 35
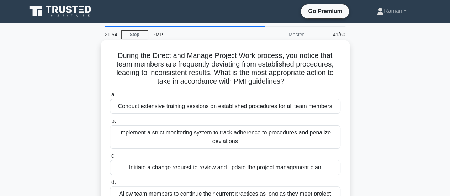
click at [147, 65] on h5 "During the Direct and Manage Project Work process, you notice that team members…" at bounding box center [225, 68] width 232 height 35
drag, startPoint x: 202, startPoint y: 54, endPoint x: 284, endPoint y: 57, distance: 81.8
click at [284, 57] on h5 "During the Direct and Manage Project Work process, you notice that team members…" at bounding box center [225, 68] width 232 height 35
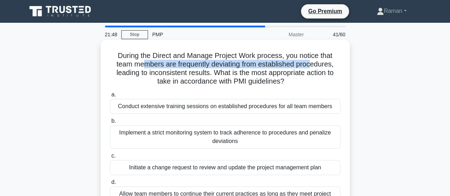
drag, startPoint x: 144, startPoint y: 67, endPoint x: 314, endPoint y: 66, distance: 170.0
click at [314, 66] on h5 "During the Direct and Manage Project Work process, you notice that team members…" at bounding box center [225, 68] width 232 height 35
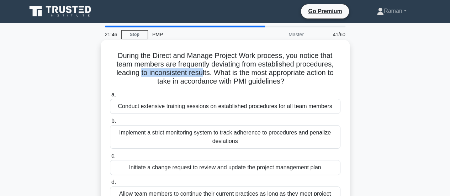
drag, startPoint x: 139, startPoint y: 74, endPoint x: 199, endPoint y: 73, distance: 60.5
click at [199, 73] on h5 "During the Direct and Manage Project Work process, you notice that team members…" at bounding box center [225, 68] width 232 height 35
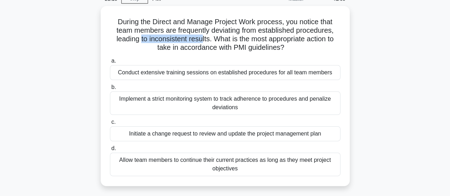
scroll to position [71, 0]
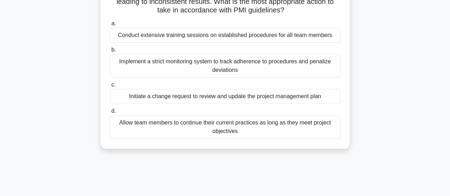
click at [155, 37] on div "Conduct extensive training sessions on established procedures for all team memb…" at bounding box center [225, 35] width 230 height 15
click at [110, 26] on input "a. Conduct extensive training sessions on established procedures for all team m…" at bounding box center [110, 23] width 0 height 5
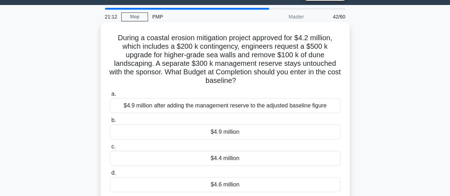
scroll to position [0, 0]
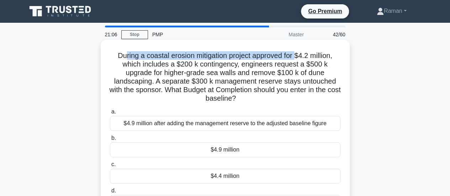
drag, startPoint x: 122, startPoint y: 57, endPoint x: 297, endPoint y: 55, distance: 174.2
click at [297, 55] on h5 "During a coastal erosion mitigation project approved for $4.2 million, which in…" at bounding box center [225, 77] width 232 height 52
click at [254, 57] on h5 "During a coastal erosion mitigation project approved for $4.2 million, which in…" at bounding box center [225, 77] width 232 height 52
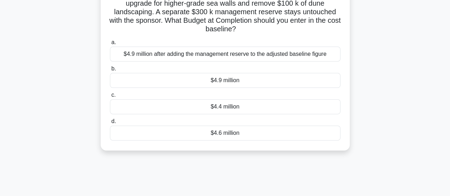
scroll to position [36, 0]
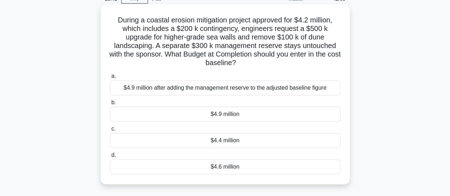
click at [182, 140] on div "$4.4 million" at bounding box center [225, 140] width 230 height 15
click at [110, 131] on input "c. $4.4 million" at bounding box center [110, 129] width 0 height 5
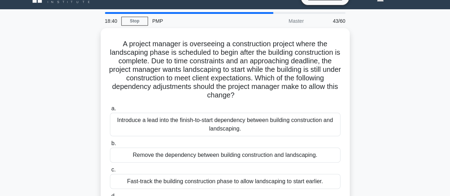
scroll to position [0, 0]
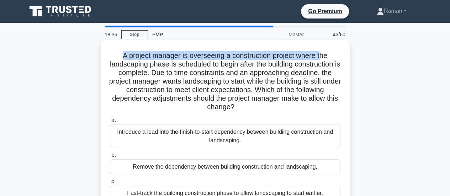
drag, startPoint x: 120, startPoint y: 56, endPoint x: 324, endPoint y: 57, distance: 204.1
click at [324, 57] on h5 "A project manager is overseeing a construction project where the landscaping ph…" at bounding box center [225, 81] width 232 height 60
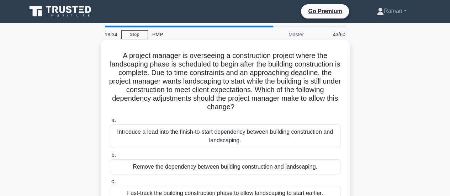
click at [127, 63] on h5 "A project manager is overseeing a construction project where the landscaping ph…" at bounding box center [225, 81] width 232 height 60
drag, startPoint x: 240, startPoint y: 56, endPoint x: 320, endPoint y: 58, distance: 79.7
click at [320, 58] on h5 "A project manager is overseeing a construction project where the landscaping ph…" at bounding box center [225, 81] width 232 height 60
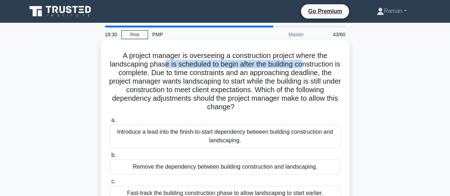
drag, startPoint x: 165, startPoint y: 66, endPoint x: 308, endPoint y: 66, distance: 143.3
click at [308, 66] on h5 "A project manager is overseeing a construction project where the landscaping ph…" at bounding box center [225, 81] width 232 height 60
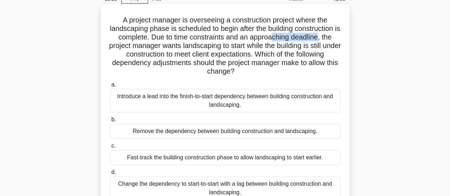
drag, startPoint x: 276, startPoint y: 41, endPoint x: 323, endPoint y: 41, distance: 46.6
click at [323, 41] on h5 "A project manager is overseeing a construction project where the landscaping ph…" at bounding box center [225, 46] width 232 height 60
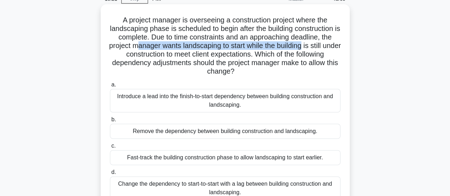
drag, startPoint x: 144, startPoint y: 50, endPoint x: 313, endPoint y: 50, distance: 169.3
click at [313, 50] on h5 "A project manager is overseeing a construction project where the landscaping ph…" at bounding box center [225, 46] width 232 height 60
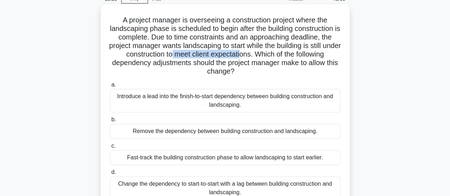
drag, startPoint x: 180, startPoint y: 56, endPoint x: 251, endPoint y: 57, distance: 70.8
click at [251, 57] on h5 "A project manager is overseeing a construction project where the landscaping ph…" at bounding box center [225, 46] width 232 height 60
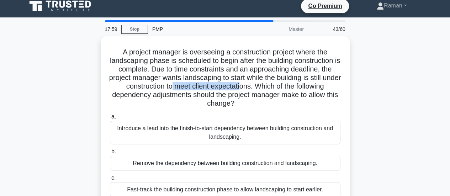
scroll to position [0, 0]
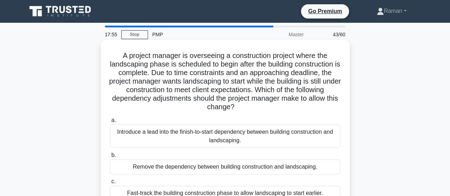
click at [178, 135] on div "Introduce a lead into the finish-to-start dependency between building construct…" at bounding box center [225, 135] width 230 height 23
click at [110, 123] on input "a. Introduce a lead into the finish-to-start dependency between building constr…" at bounding box center [110, 120] width 0 height 5
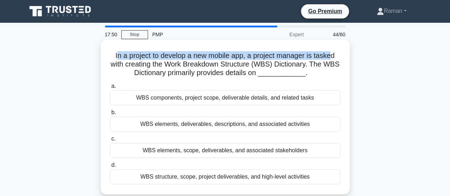
drag, startPoint x: 114, startPoint y: 55, endPoint x: 332, endPoint y: 57, distance: 218.3
click at [332, 57] on h5 "In a project to develop a new mobile app, a project manager is tasked with crea…" at bounding box center [225, 64] width 232 height 26
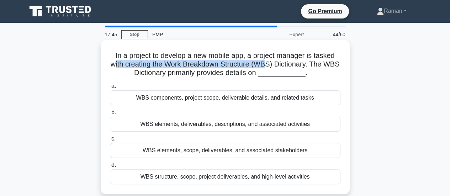
drag, startPoint x: 122, startPoint y: 65, endPoint x: 275, endPoint y: 66, distance: 152.2
click at [275, 66] on h5 "In a project to develop a new mobile app, a project manager is tasked with crea…" at bounding box center [225, 64] width 232 height 26
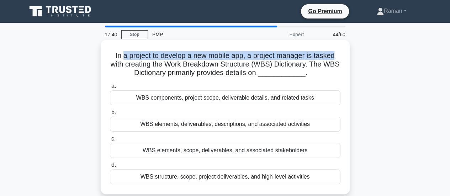
drag, startPoint x: 121, startPoint y: 55, endPoint x: 336, endPoint y: 55, distance: 215.1
click at [336, 55] on h5 "In a project to develop a new mobile app, a project manager is tasked with crea…" at bounding box center [225, 64] width 232 height 26
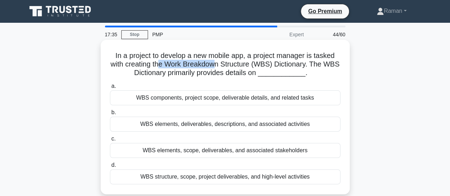
drag, startPoint x: 167, startPoint y: 64, endPoint x: 224, endPoint y: 66, distance: 57.3
click at [224, 66] on h5 "In a project to develop a new mobile app, a project manager is tasked with crea…" at bounding box center [225, 64] width 232 height 26
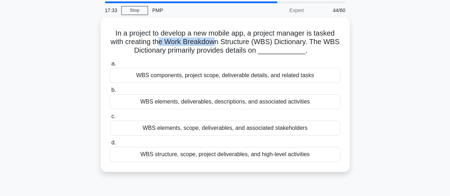
scroll to position [36, 0]
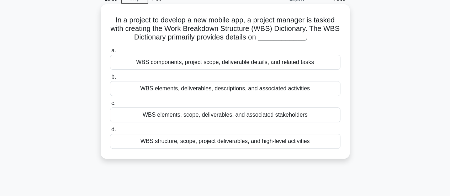
click at [197, 91] on div "WBS elements, deliverables, descriptions, and associated activities" at bounding box center [225, 88] width 230 height 15
click at [110, 79] on input "b. WBS elements, deliverables, descriptions, and associated activities" at bounding box center [110, 77] width 0 height 5
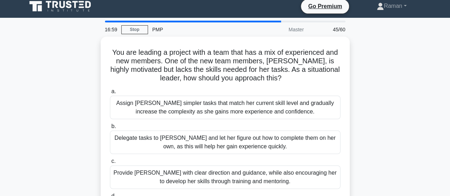
scroll to position [0, 0]
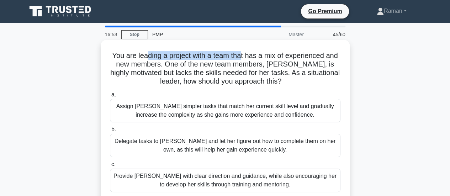
drag, startPoint x: 145, startPoint y: 56, endPoint x: 241, endPoint y: 56, distance: 95.7
click at [241, 56] on h5 "You are leading a project with a team that has a mix of experienced and new mem…" at bounding box center [225, 68] width 232 height 35
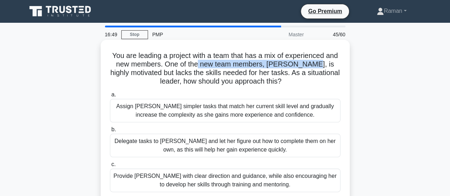
drag, startPoint x: 208, startPoint y: 65, endPoint x: 312, endPoint y: 66, distance: 104.5
click at [312, 66] on h5 "You are leading a project with a team that has a mix of experienced and new mem…" at bounding box center [225, 68] width 232 height 35
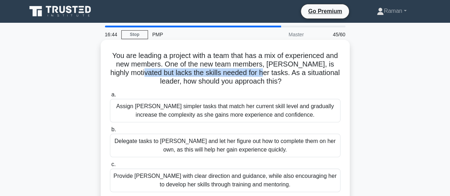
drag, startPoint x: 159, startPoint y: 74, endPoint x: 278, endPoint y: 76, distance: 119.2
click at [278, 76] on h5 "You are leading a project with a team that has a mix of experienced and new mem…" at bounding box center [225, 68] width 232 height 35
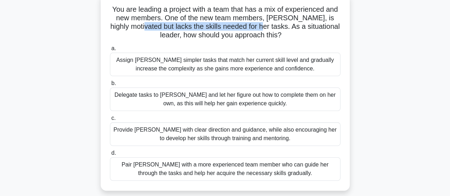
scroll to position [36, 0]
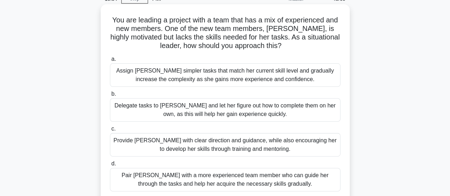
click at [149, 177] on div "Pair [PERSON_NAME] with a more experienced team member who can guide her throug…" at bounding box center [225, 179] width 230 height 23
click at [110, 166] on input "d. Pair Sarah with a more experienced team member who can guide her through the…" at bounding box center [110, 163] width 0 height 5
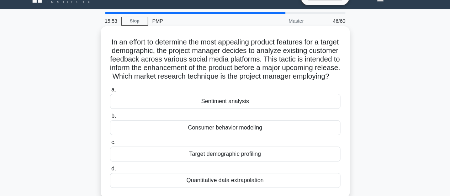
scroll to position [0, 0]
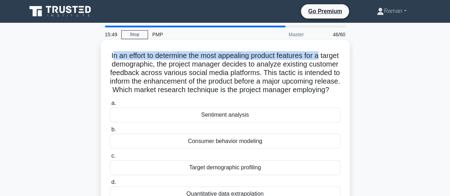
drag, startPoint x: 120, startPoint y: 55, endPoint x: 335, endPoint y: 58, distance: 214.4
click at [335, 58] on h5 "In an effort to determine the most appealing product features for a target demo…" at bounding box center [225, 72] width 232 height 43
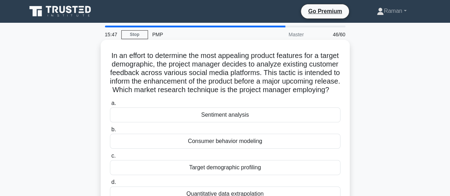
click at [151, 62] on h5 "In an effort to determine the most appealing product features for a target demo…" at bounding box center [225, 72] width 232 height 43
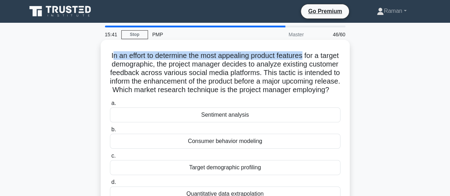
drag, startPoint x: 117, startPoint y: 55, endPoint x: 317, endPoint y: 57, distance: 199.8
click at [317, 57] on h5 "In an effort to determine the most appealing product features for a target demo…" at bounding box center [225, 72] width 232 height 43
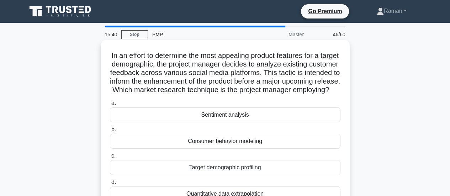
click at [134, 67] on h5 "In an effort to determine the most appealing product features for a target demo…" at bounding box center [225, 72] width 232 height 43
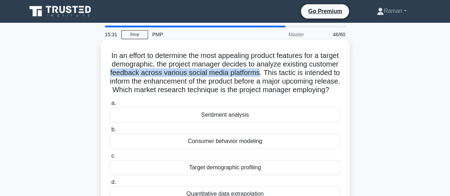
drag, startPoint x: 143, startPoint y: 73, endPoint x: 295, endPoint y: 75, distance: 151.5
click at [295, 75] on h5 "In an effort to determine the most appealing product features for a target demo…" at bounding box center [225, 72] width 232 height 43
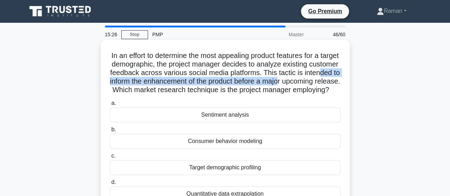
drag, startPoint x: 132, startPoint y: 82, endPoint x: 331, endPoint y: 83, distance: 199.1
click at [331, 83] on h5 "In an effort to determine the most appealing product features for a target demo…" at bounding box center [225, 72] width 232 height 43
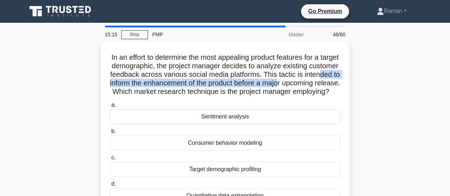
scroll to position [36, 0]
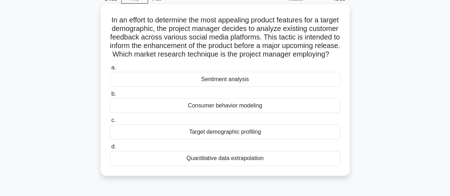
click at [173, 139] on div "Target demographic profiling" at bounding box center [225, 131] width 230 height 15
click at [110, 123] on input "c. Target demographic profiling" at bounding box center [110, 120] width 0 height 5
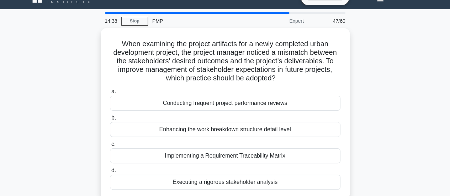
scroll to position [0, 0]
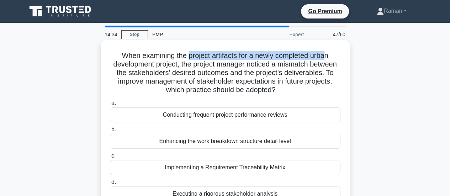
drag, startPoint x: 188, startPoint y: 58, endPoint x: 327, endPoint y: 57, distance: 139.0
click at [327, 57] on h5 "When examining the project artifacts for a newly completed urban development pr…" at bounding box center [225, 72] width 232 height 43
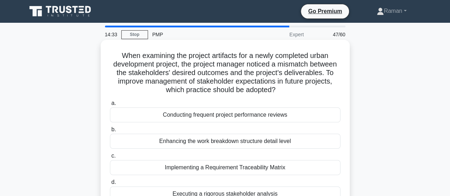
click at [159, 66] on h5 "When examining the project artifacts for a newly completed urban development pr…" at bounding box center [225, 72] width 232 height 43
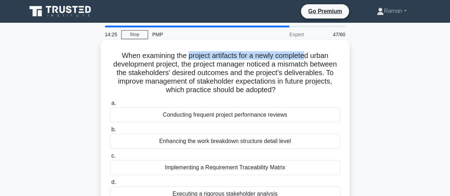
drag, startPoint x: 187, startPoint y: 55, endPoint x: 308, endPoint y: 57, distance: 121.6
click at [308, 57] on h5 "When examining the project artifacts for a newly completed urban development pr…" at bounding box center [225, 72] width 232 height 43
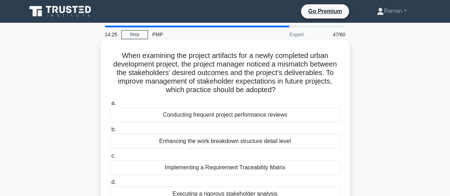
click at [232, 66] on h5 "When examining the project artifacts for a newly completed urban development pr…" at bounding box center [225, 72] width 232 height 43
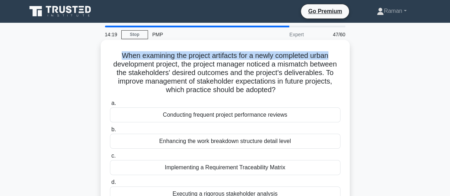
drag, startPoint x: 118, startPoint y: 57, endPoint x: 334, endPoint y: 57, distance: 216.2
click at [334, 57] on h5 "When examining the project artifacts for a newly completed urban development pr…" at bounding box center [225, 72] width 232 height 43
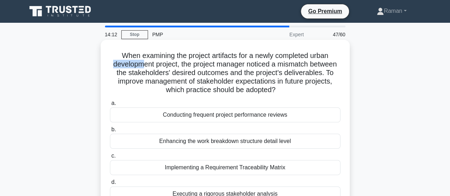
drag, startPoint x: 111, startPoint y: 64, endPoint x: 141, endPoint y: 64, distance: 29.5
click at [141, 64] on h5 "When examining the project artifacts for a newly completed urban development pr…" at bounding box center [225, 72] width 232 height 43
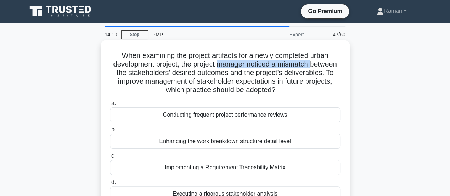
drag, startPoint x: 220, startPoint y: 67, endPoint x: 313, endPoint y: 68, distance: 92.5
click at [313, 68] on h5 "When examining the project artifacts for a newly completed urban development pr…" at bounding box center [225, 72] width 232 height 43
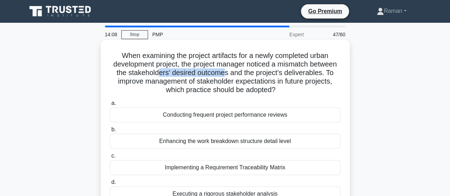
drag, startPoint x: 158, startPoint y: 75, endPoint x: 225, endPoint y: 75, distance: 67.6
click at [225, 75] on h5 "When examining the project artifacts for a newly completed urban development pr…" at bounding box center [225, 72] width 232 height 43
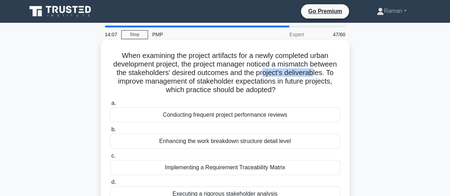
drag, startPoint x: 263, startPoint y: 76, endPoint x: 316, endPoint y: 75, distance: 53.3
click at [316, 75] on h5 "When examining the project artifacts for a newly completed urban development pr…" at bounding box center [225, 72] width 232 height 43
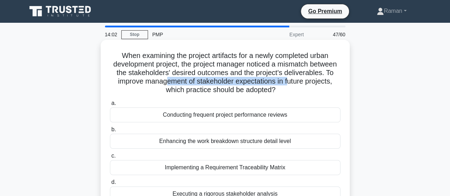
drag, startPoint x: 163, startPoint y: 81, endPoint x: 288, endPoint y: 84, distance: 125.2
click at [288, 84] on h5 "When examining the project artifacts for a newly completed urban development pr…" at bounding box center [225, 72] width 232 height 43
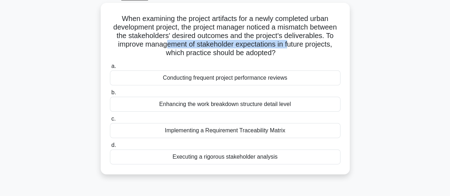
scroll to position [71, 0]
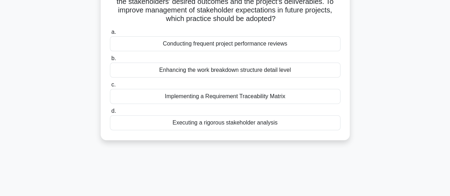
click at [166, 97] on div "Implementing a Requirement Traceability Matrix" at bounding box center [225, 96] width 230 height 15
click at [110, 87] on input "c. Implementing a Requirement Traceability Matrix" at bounding box center [110, 84] width 0 height 5
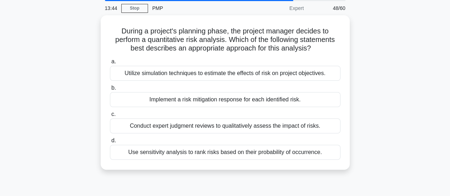
scroll to position [0, 0]
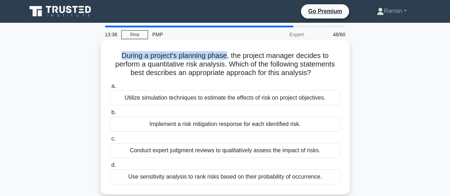
drag, startPoint x: 120, startPoint y: 58, endPoint x: 227, endPoint y: 59, distance: 107.0
click at [227, 59] on h5 "During a project's planning phase, the project manager decides to perform a qua…" at bounding box center [225, 64] width 232 height 26
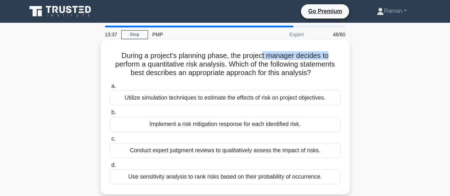
drag, startPoint x: 262, startPoint y: 57, endPoint x: 334, endPoint y: 57, distance: 72.2
click at [334, 57] on h5 "During a project's planning phase, the project manager decides to perform a qua…" at bounding box center [225, 64] width 232 height 26
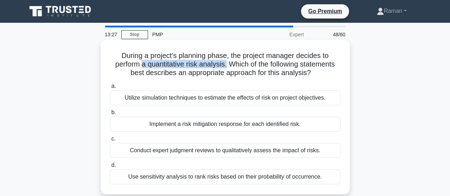
drag, startPoint x: 140, startPoint y: 65, endPoint x: 225, endPoint y: 66, distance: 85.4
click at [225, 66] on h5 "During a project's planning phase, the project manager decides to perform a qua…" at bounding box center [225, 64] width 232 height 26
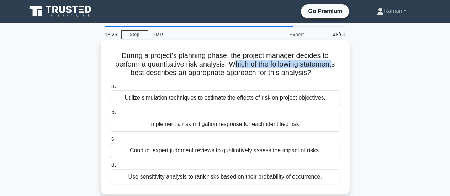
drag, startPoint x: 232, startPoint y: 66, endPoint x: 336, endPoint y: 67, distance: 104.6
click at [336, 67] on h5 "During a project's planning phase, the project manager decides to perform a qua…" at bounding box center [225, 64] width 232 height 26
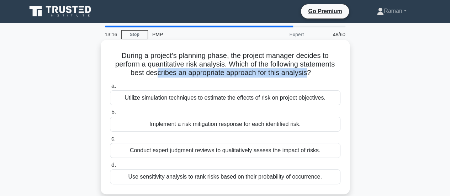
drag, startPoint x: 154, startPoint y: 74, endPoint x: 309, endPoint y: 74, distance: 155.0
click at [309, 74] on h5 "During a project's planning phase, the project manager decides to perform a qua…" at bounding box center [225, 64] width 232 height 26
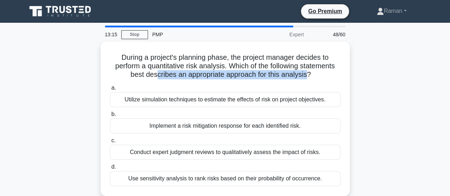
scroll to position [36, 0]
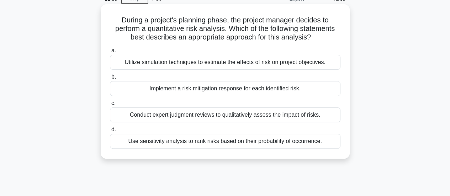
click at [174, 63] on div "Utilize simulation techniques to estimate the effects of risk on project object…" at bounding box center [225, 62] width 230 height 15
click at [110, 53] on input "a. Utilize simulation techniques to estimate the effects of risk on project obj…" at bounding box center [110, 50] width 0 height 5
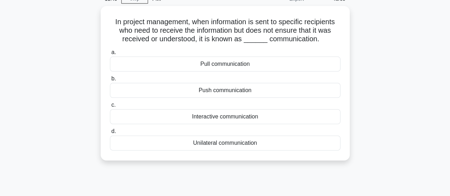
scroll to position [0, 0]
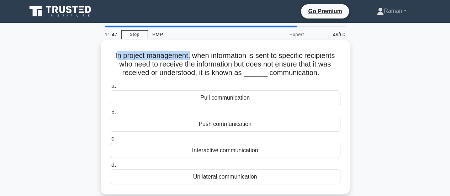
drag, startPoint x: 112, startPoint y: 55, endPoint x: 203, endPoint y: 54, distance: 91.0
click at [192, 55] on h5 "In project management, when information is sent to specific recipients who need…" at bounding box center [225, 64] width 232 height 26
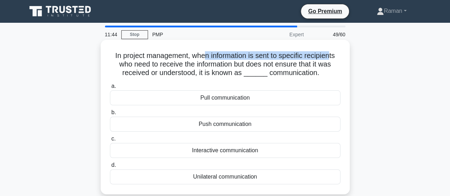
drag, startPoint x: 203, startPoint y: 54, endPoint x: 331, endPoint y: 56, distance: 127.7
click at [331, 56] on h5 "In project management, when information is sent to specific recipients who need…" at bounding box center [225, 64] width 232 height 26
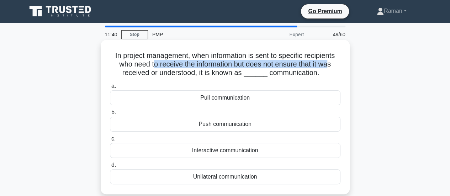
drag, startPoint x: 151, startPoint y: 64, endPoint x: 331, endPoint y: 65, distance: 179.9
click at [331, 65] on h5 "In project management, when information is sent to specific recipients who need…" at bounding box center [225, 64] width 232 height 26
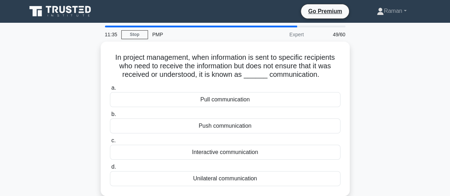
click at [386, 131] on div "In project management, when information is sent to specific recipients who need…" at bounding box center [224, 123] width 405 height 163
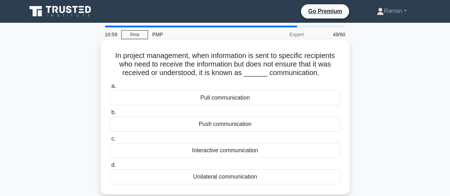
click at [243, 177] on div "Unilateral communication" at bounding box center [225, 176] width 230 height 15
click at [110, 167] on input "d. Unilateral communication" at bounding box center [110, 165] width 0 height 5
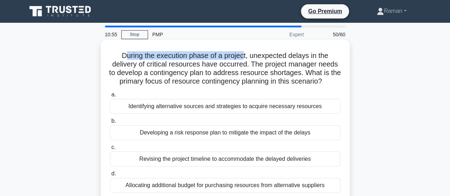
drag, startPoint x: 124, startPoint y: 55, endPoint x: 245, endPoint y: 57, distance: 120.9
click at [245, 57] on h5 "During the execution phase of a project, unexpected delays in the delivery of c…" at bounding box center [225, 68] width 232 height 35
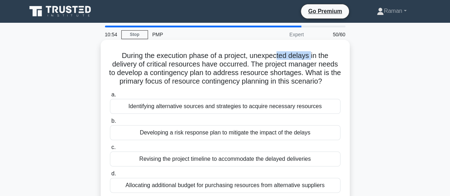
drag, startPoint x: 277, startPoint y: 57, endPoint x: 311, endPoint y: 57, distance: 34.1
click at [311, 57] on h5 "During the execution phase of a project, unexpected delays in the delivery of c…" at bounding box center [225, 68] width 232 height 35
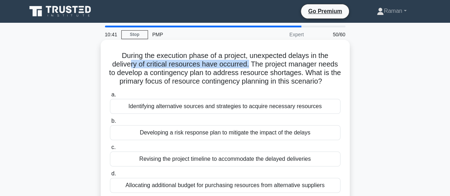
drag, startPoint x: 128, startPoint y: 64, endPoint x: 250, endPoint y: 64, distance: 121.6
click at [250, 64] on h5 "During the execution phase of a project, unexpected delays in the delivery of c…" at bounding box center [225, 68] width 232 height 35
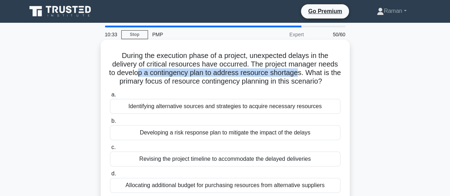
drag, startPoint x: 141, startPoint y: 73, endPoint x: 307, endPoint y: 74, distance: 166.1
click at [307, 74] on h5 "During the execution phase of a project, unexpected delays in the delivery of c…" at bounding box center [225, 68] width 232 height 35
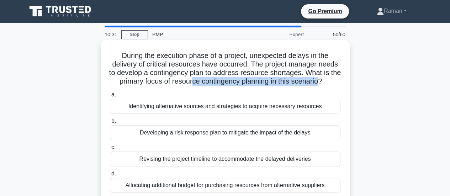
drag, startPoint x: 198, startPoint y: 82, endPoint x: 325, endPoint y: 84, distance: 127.3
click at [325, 84] on h5 "During the execution phase of a project, unexpected delays in the delivery of c…" at bounding box center [225, 68] width 232 height 35
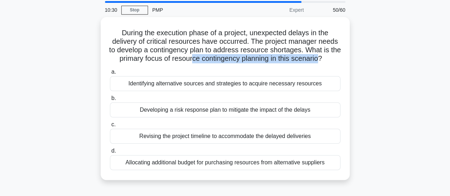
scroll to position [36, 0]
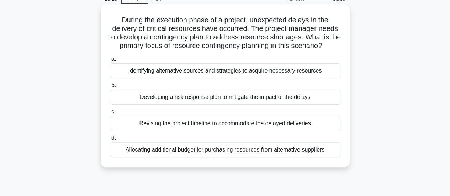
click at [174, 71] on div "Identifying alternative sources and strategies to acquire necessary resources" at bounding box center [225, 70] width 230 height 15
click at [110, 62] on input "a. Identifying alternative sources and strategies to acquire necessary resources" at bounding box center [110, 59] width 0 height 5
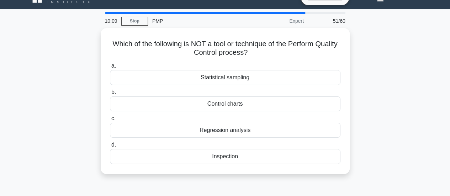
scroll to position [0, 0]
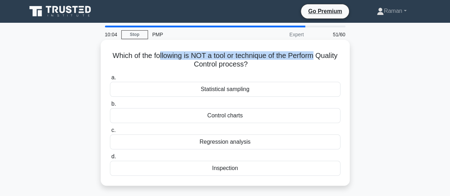
drag, startPoint x: 169, startPoint y: 57, endPoint x: 332, endPoint y: 55, distance: 163.6
click at [332, 55] on h5 "Which of the following is NOT a tool or technique of the Perform Quality Contro…" at bounding box center [225, 60] width 232 height 18
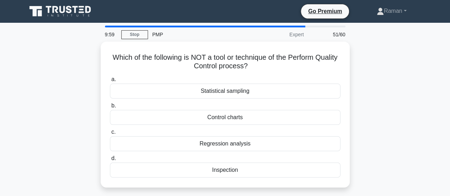
click at [382, 105] on div "Which of the following is NOT a tool or technique of the Perform Quality Contro…" at bounding box center [224, 119] width 405 height 154
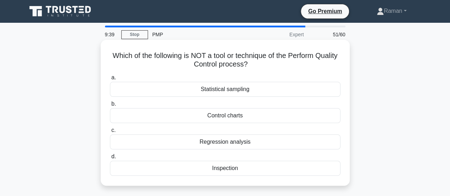
click at [243, 116] on div "Control charts" at bounding box center [225, 115] width 230 height 15
click at [110, 106] on input "b. Control charts" at bounding box center [110, 104] width 0 height 5
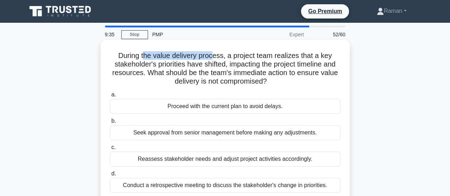
drag, startPoint x: 142, startPoint y: 56, endPoint x: 215, endPoint y: 56, distance: 73.3
click at [215, 56] on h5 "During the value delivery process, a project team realizes that a key stakehold…" at bounding box center [225, 68] width 232 height 35
click at [127, 57] on h5 "During the value delivery process, a project team realizes that a key stakehold…" at bounding box center [225, 68] width 232 height 35
click at [207, 56] on h5 "During the value delivery process, a project team realizes that a key stakehold…" at bounding box center [225, 68] width 232 height 35
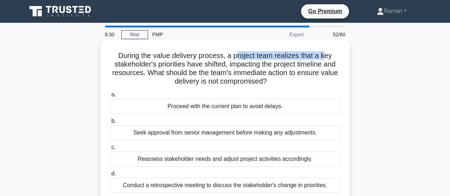
drag, startPoint x: 236, startPoint y: 57, endPoint x: 325, endPoint y: 57, distance: 88.9
click at [325, 57] on h5 "During the value delivery process, a project team realizes that a key stakehold…" at bounding box center [225, 68] width 232 height 35
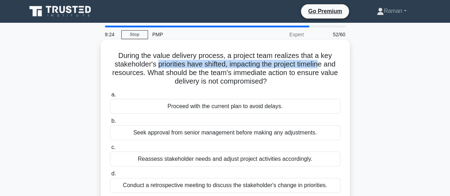
drag, startPoint x: 154, startPoint y: 65, endPoint x: 324, endPoint y: 66, distance: 169.6
click at [324, 66] on h5 "During the value delivery process, a project team realizes that a key stakehold…" at bounding box center [225, 68] width 232 height 35
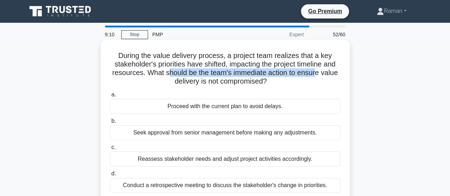
drag, startPoint x: 168, startPoint y: 72, endPoint x: 318, endPoint y: 71, distance: 150.1
click at [318, 71] on h5 "During the value delivery process, a project team realizes that a key stakehold…" at bounding box center [225, 68] width 232 height 35
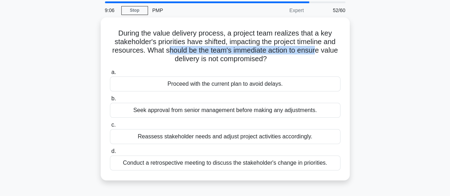
scroll to position [36, 0]
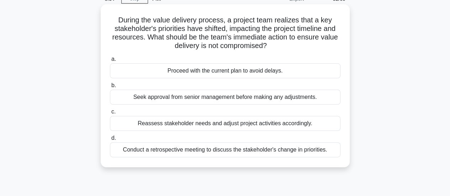
click at [142, 151] on div "Conduct a retrospective meeting to discuss the stakeholder's change in prioriti…" at bounding box center [225, 149] width 230 height 15
click at [110, 140] on input "d. Conduct a retrospective meeting to discuss the stakeholder's change in prior…" at bounding box center [110, 138] width 0 height 5
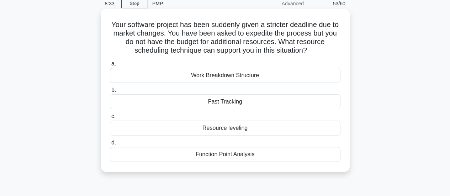
scroll to position [0, 0]
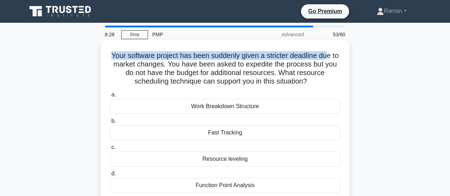
drag, startPoint x: 114, startPoint y: 56, endPoint x: 331, endPoint y: 57, distance: 217.3
click at [331, 57] on h5 "Your software project has been suddenly given a stricter deadline due to market…" at bounding box center [225, 68] width 232 height 35
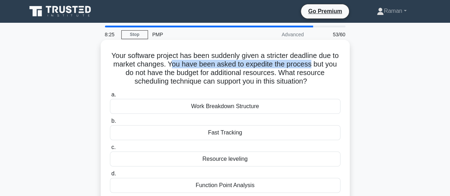
drag, startPoint x: 183, startPoint y: 64, endPoint x: 323, endPoint y: 65, distance: 139.8
click at [323, 65] on h5 "Your software project has been suddenly given a stricter deadline due to market…" at bounding box center [225, 68] width 232 height 35
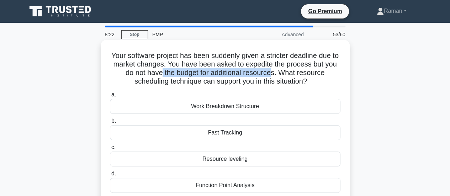
drag, startPoint x: 167, startPoint y: 74, endPoint x: 280, endPoint y: 73, distance: 113.1
click at [280, 73] on h5 "Your software project has been suddenly given a stricter deadline due to market…" at bounding box center [225, 68] width 232 height 35
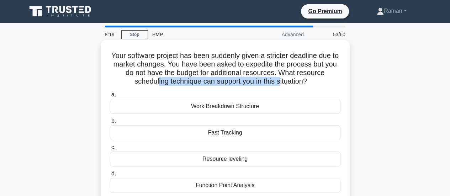
drag, startPoint x: 155, startPoint y: 83, endPoint x: 279, endPoint y: 83, distance: 124.1
click at [279, 83] on h5 "Your software project has been suddenly given a stricter deadline due to market…" at bounding box center [225, 68] width 232 height 35
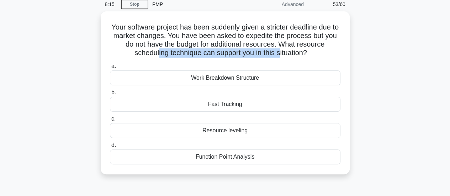
scroll to position [29, 0]
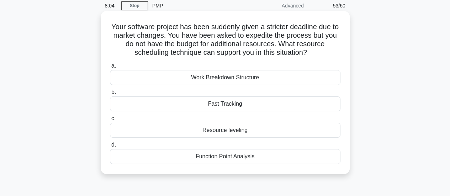
click at [246, 105] on div "Fast Tracking" at bounding box center [225, 103] width 230 height 15
click at [110, 95] on input "b. Fast Tracking" at bounding box center [110, 92] width 0 height 5
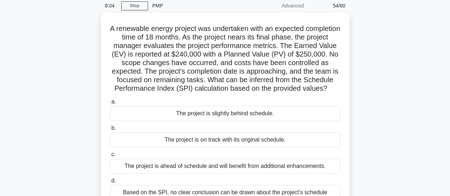
scroll to position [0, 0]
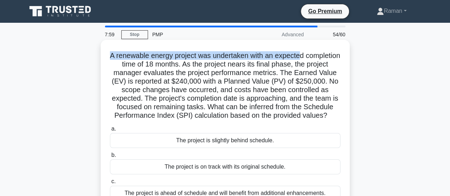
drag, startPoint x: 125, startPoint y: 56, endPoint x: 320, endPoint y: 58, distance: 194.9
click at [320, 58] on h5 "A renewable energy project was undertaken with an expected completion time of 1…" at bounding box center [225, 85] width 232 height 69
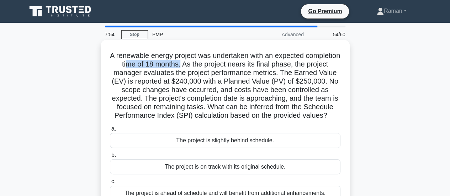
drag, startPoint x: 158, startPoint y: 64, endPoint x: 211, endPoint y: 66, distance: 52.7
click at [211, 66] on h5 "A renewable energy project was undertaken with an expected completion time of 1…" at bounding box center [225, 85] width 232 height 69
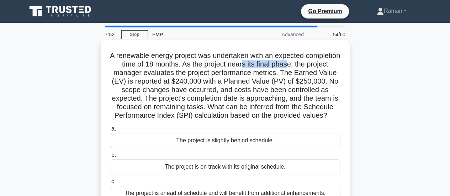
drag, startPoint x: 274, startPoint y: 65, endPoint x: 320, endPoint y: 65, distance: 45.9
click at [320, 65] on h5 "A renewable energy project was undertaken with an expected completion time of 1…" at bounding box center [225, 85] width 232 height 69
click at [290, 75] on h5 "A renewable energy project was undertaken with an expected completion time of 1…" at bounding box center [225, 85] width 232 height 69
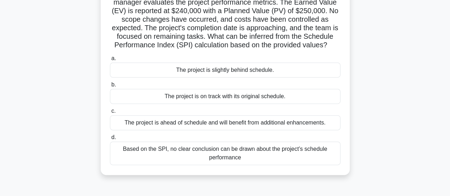
scroll to position [71, 0]
click at [246, 77] on div "The project is slightly behind schedule." at bounding box center [225, 69] width 230 height 15
click at [110, 60] on input "a. The project is slightly behind schedule." at bounding box center [110, 57] width 0 height 5
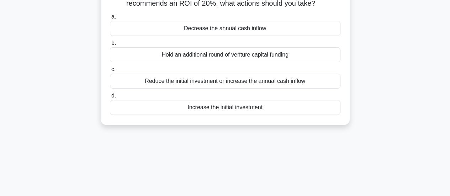
scroll to position [0, 0]
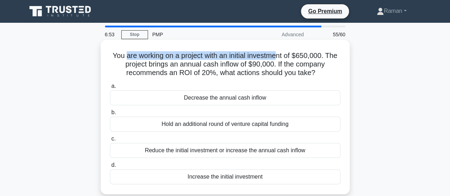
drag, startPoint x: 122, startPoint y: 58, endPoint x: 277, endPoint y: 57, distance: 154.3
click at [277, 57] on h5 "You are working on a project with an initial investment of $650,000. The projec…" at bounding box center [225, 64] width 232 height 26
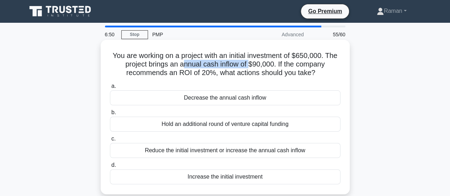
drag, startPoint x: 182, startPoint y: 67, endPoint x: 250, endPoint y: 67, distance: 67.9
click at [250, 67] on h5 "You are working on a project with an initial investment of $650,000. The projec…" at bounding box center [225, 64] width 232 height 26
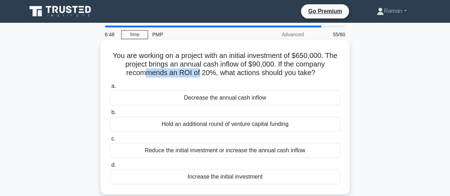
drag, startPoint x: 143, startPoint y: 75, endPoint x: 198, endPoint y: 73, distance: 55.9
click at [198, 73] on h5 "You are working on a project with an initial investment of $650,000. The projec…" at bounding box center [225, 64] width 232 height 26
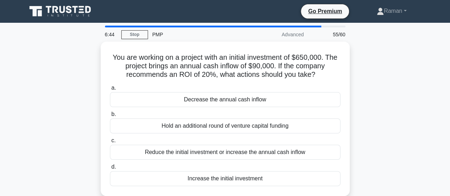
click at [74, 117] on div "You are working on a project with an initial investment of $650,000. The projec…" at bounding box center [224, 123] width 405 height 163
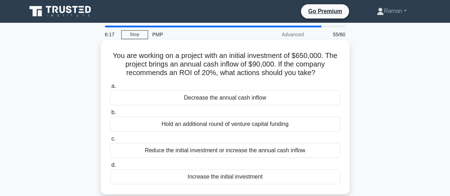
click at [203, 101] on div "Decrease the annual cash inflow" at bounding box center [225, 97] width 230 height 15
click at [110, 89] on input "a. Decrease the annual cash inflow" at bounding box center [110, 86] width 0 height 5
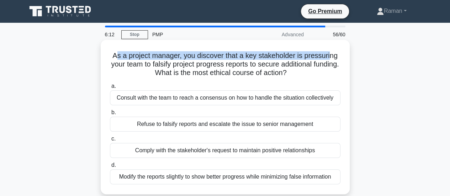
drag, startPoint x: 113, startPoint y: 57, endPoint x: 331, endPoint y: 55, distance: 218.3
click at [331, 55] on h5 "As a project manager, you discover that a key stakeholder is pressuring your te…" at bounding box center [225, 64] width 232 height 26
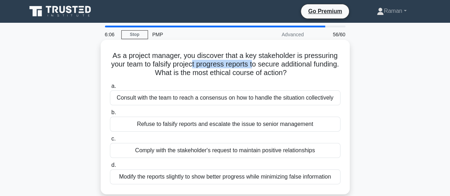
drag, startPoint x: 204, startPoint y: 64, endPoint x: 269, endPoint y: 66, distance: 64.8
click at [269, 66] on h5 "As a project manager, you discover that a key stakeholder is pressuring your te…" at bounding box center [225, 64] width 232 height 26
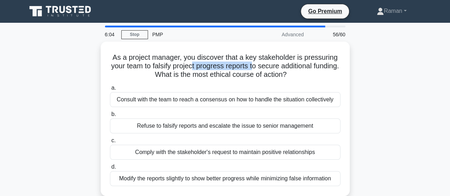
scroll to position [36, 0]
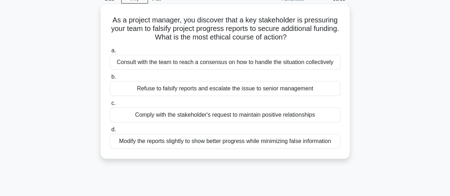
click at [145, 90] on div "Refuse to falsify reports and escalate the issue to senior management" at bounding box center [225, 88] width 230 height 15
click at [110, 79] on input "b. Refuse to falsify reports and escalate the issue to senior management" at bounding box center [110, 77] width 0 height 5
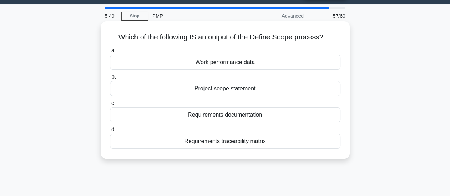
scroll to position [0, 0]
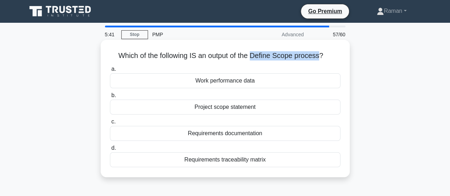
drag, startPoint x: 253, startPoint y: 55, endPoint x: 321, endPoint y: 57, distance: 67.6
click at [321, 57] on h5 "Which of the following IS an output of the Define Scope process? .spinner_0XTQ{…" at bounding box center [225, 55] width 232 height 9
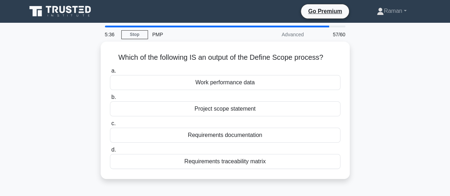
click at [382, 95] on div "Which of the following IS an output of the Define Scope process? .spinner_0XTQ{…" at bounding box center [224, 115] width 405 height 146
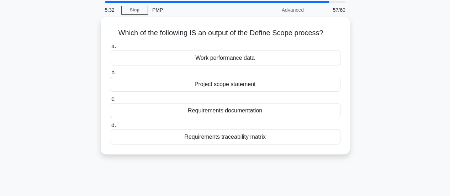
scroll to position [36, 0]
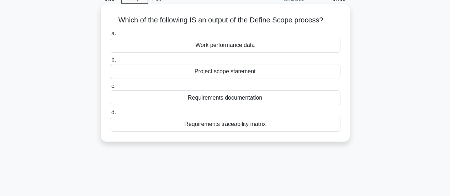
click at [266, 47] on div "Work performance data" at bounding box center [225, 45] width 230 height 15
click at [110, 36] on input "a. Work performance data" at bounding box center [110, 33] width 0 height 5
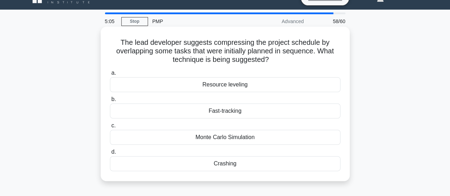
scroll to position [0, 0]
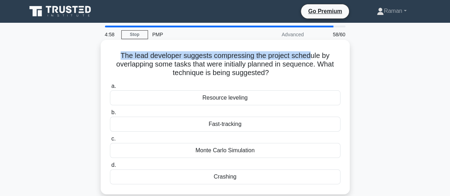
drag, startPoint x: 120, startPoint y: 57, endPoint x: 310, endPoint y: 56, distance: 189.9
click at [310, 56] on h5 "The lead developer suggests compressing the project schedule by overlapping som…" at bounding box center [225, 64] width 232 height 26
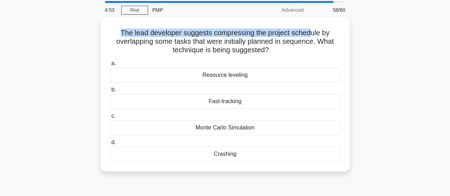
scroll to position [36, 0]
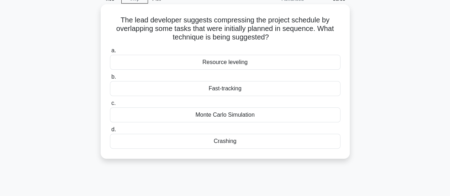
click at [241, 90] on div "Fast-tracking" at bounding box center [225, 88] width 230 height 15
click at [110, 79] on input "b. Fast-tracking" at bounding box center [110, 77] width 0 height 5
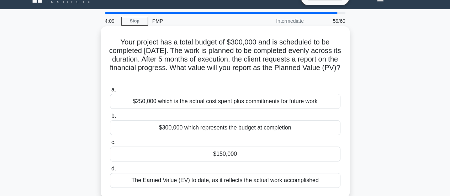
scroll to position [0, 0]
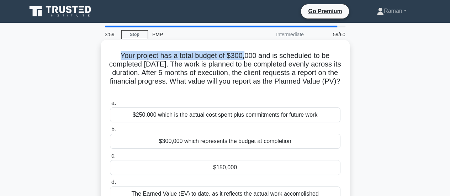
drag, startPoint x: 119, startPoint y: 56, endPoint x: 246, endPoint y: 57, distance: 127.7
click at [246, 57] on h5 "Your project has a total budget of $300,000 and is scheduled to be completed in…" at bounding box center [225, 72] width 232 height 43
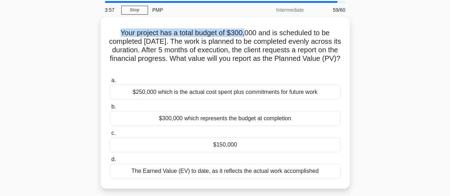
scroll to position [36, 0]
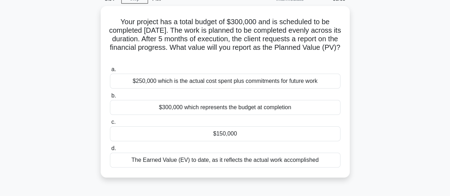
click at [59, 123] on div "Your project has a total budget of $300,000 and is scheduled to be completed in…" at bounding box center [224, 96] width 405 height 180
click at [368, 116] on div "Your project has a total budget of $300,000 and is scheduled to be completed in…" at bounding box center [224, 96] width 405 height 180
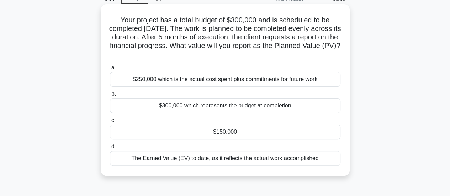
click at [279, 107] on div "$300,000 which represents the budget at completion" at bounding box center [225, 105] width 230 height 15
click at [110, 96] on input "b. $300,000 which represents the budget at completion" at bounding box center [110, 94] width 0 height 5
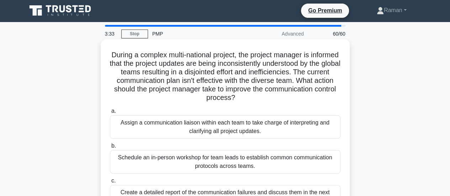
scroll to position [0, 0]
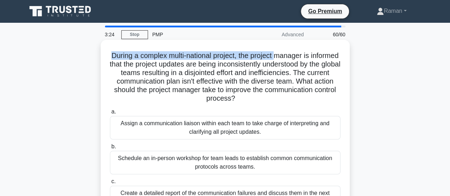
drag, startPoint x: 123, startPoint y: 57, endPoint x: 295, endPoint y: 60, distance: 172.5
click at [295, 60] on h5 "During a complex multi-national project, the project manager is informed that t…" at bounding box center [225, 77] width 232 height 52
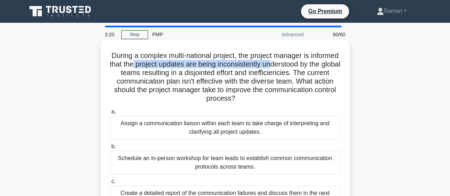
drag, startPoint x: 167, startPoint y: 66, endPoint x: 308, endPoint y: 68, distance: 140.8
click at [308, 68] on h5 "During a complex multi-national project, the project manager is informed that t…" at bounding box center [225, 77] width 232 height 52
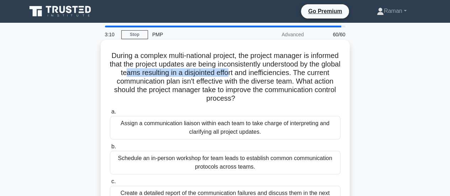
drag, startPoint x: 163, startPoint y: 73, endPoint x: 269, endPoint y: 76, distance: 106.0
click at [269, 76] on h5 "During a complex multi-national project, the project manager is informed that t…" at bounding box center [225, 77] width 232 height 52
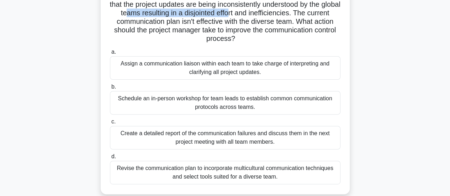
scroll to position [71, 0]
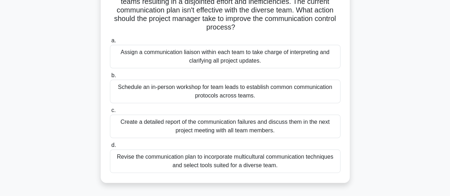
click at [139, 161] on div "Revise the communication plan to incorporate multicultural communication techni…" at bounding box center [225, 160] width 230 height 23
click at [110, 148] on input "d. Revise the communication plan to incorporate multicultural communication tec…" at bounding box center [110, 145] width 0 height 5
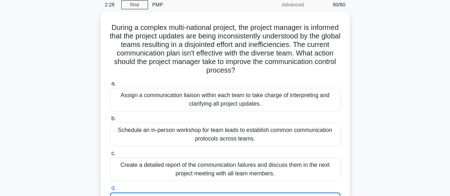
scroll to position [0, 0]
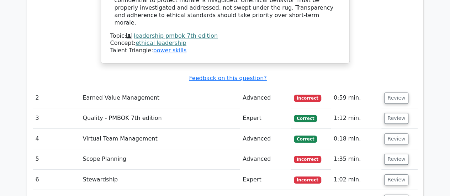
scroll to position [1458, 0]
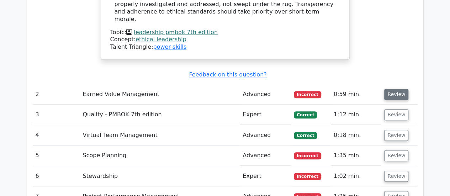
click at [393, 89] on button "Review" at bounding box center [396, 94] width 24 height 11
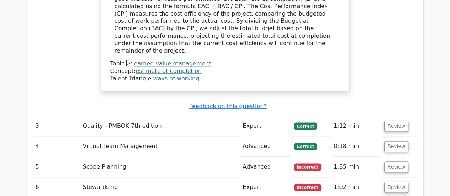
scroll to position [1742, 0]
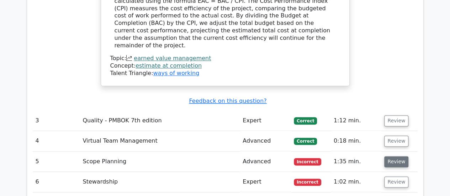
click at [394, 156] on button "Review" at bounding box center [396, 161] width 24 height 11
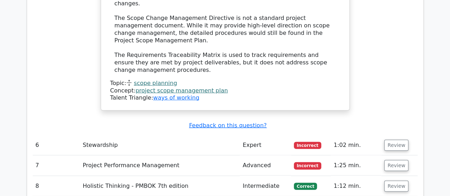
scroll to position [2169, 0]
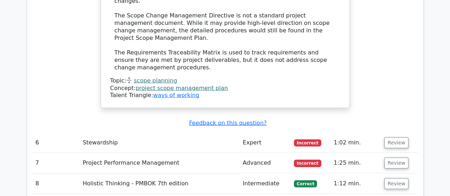
click at [412, 133] on td "Review" at bounding box center [399, 143] width 36 height 20
click at [397, 137] on button "Review" at bounding box center [396, 142] width 24 height 11
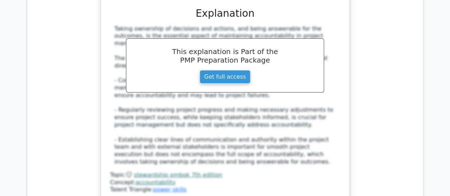
scroll to position [2560, 0]
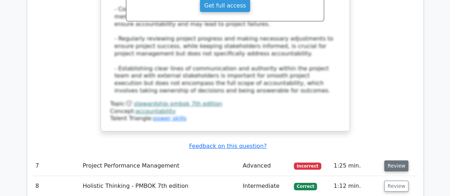
click at [395, 160] on button "Review" at bounding box center [396, 165] width 24 height 11
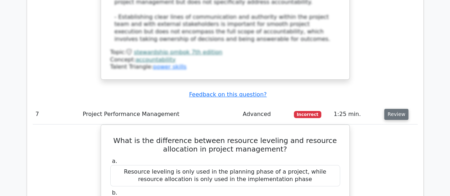
scroll to position [2631, 0]
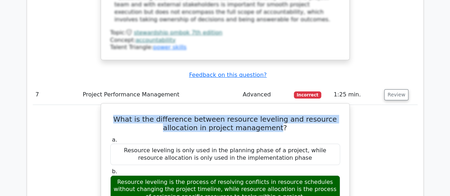
drag, startPoint x: 279, startPoint y: 52, endPoint x: 122, endPoint y: 43, distance: 157.0
click at [122, 115] on h5 "What is the difference between resource leveling and resource allocation in pro…" at bounding box center [225, 123] width 231 height 17
copy h5 "What is the difference between resource leveling and resource allocation in pro…"
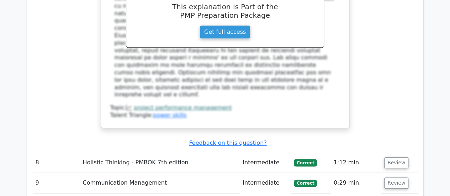
scroll to position [2987, 0]
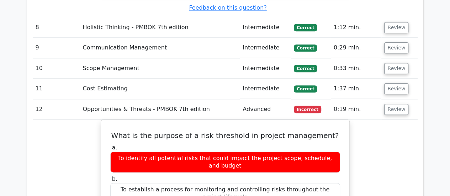
scroll to position [3094, 0]
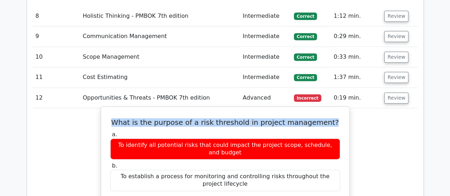
drag, startPoint x: 122, startPoint y: 20, endPoint x: 331, endPoint y: 22, distance: 209.1
click at [331, 118] on h5 "What is the purpose of a risk threshold in project management?" at bounding box center [225, 122] width 231 height 9
copy h5 "What is the purpose of a risk threshold in project management?"
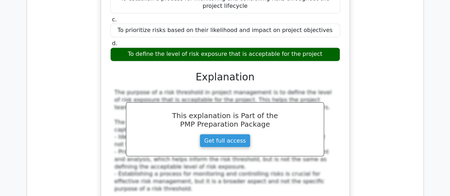
scroll to position [3343, 0]
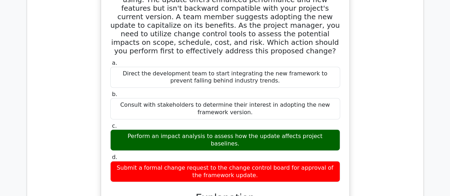
scroll to position [3769, 0]
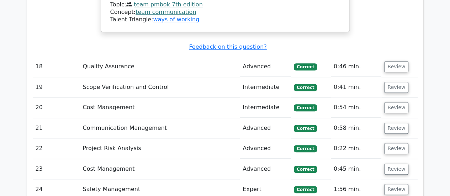
scroll to position [4338, 0]
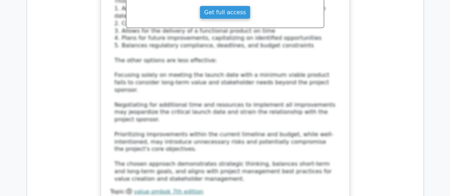
scroll to position [4907, 0]
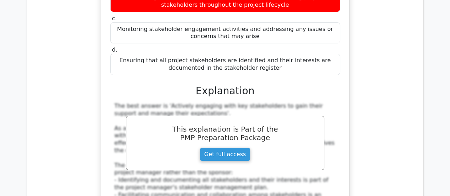
scroll to position [5334, 0]
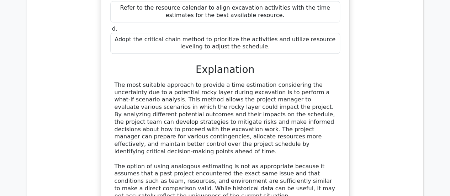
scroll to position [5796, 0]
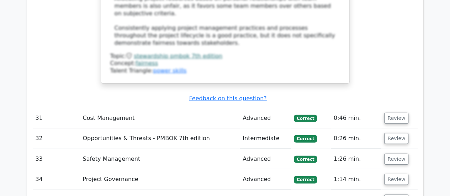
scroll to position [6365, 0]
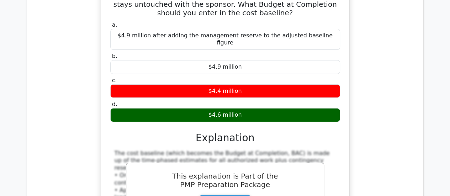
scroll to position [6756, 0]
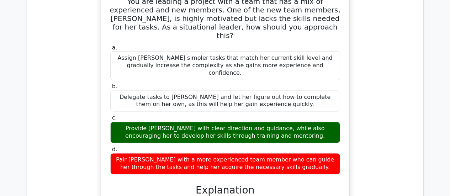
scroll to position [7183, 0]
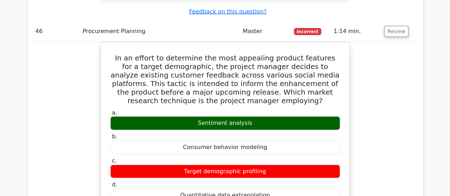
scroll to position [7610, 0]
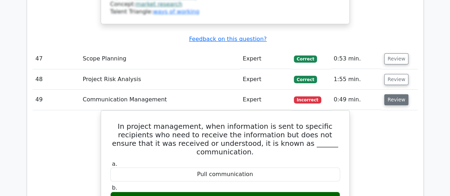
scroll to position [7965, 0]
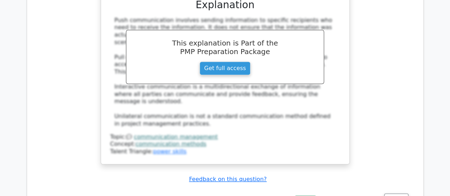
scroll to position [8321, 0]
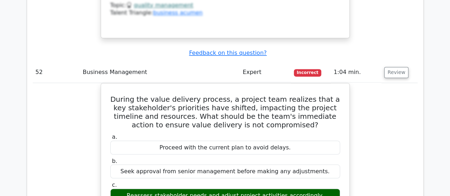
scroll to position [8747, 0]
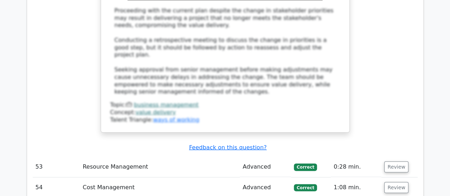
scroll to position [9032, 0]
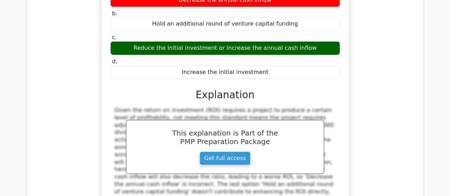
scroll to position [9352, 0]
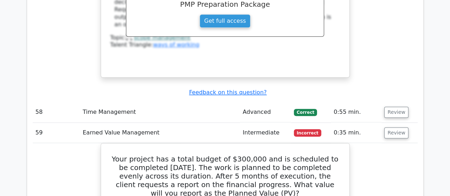
scroll to position [9779, 0]
